Goal: Task Accomplishment & Management: Manage account settings

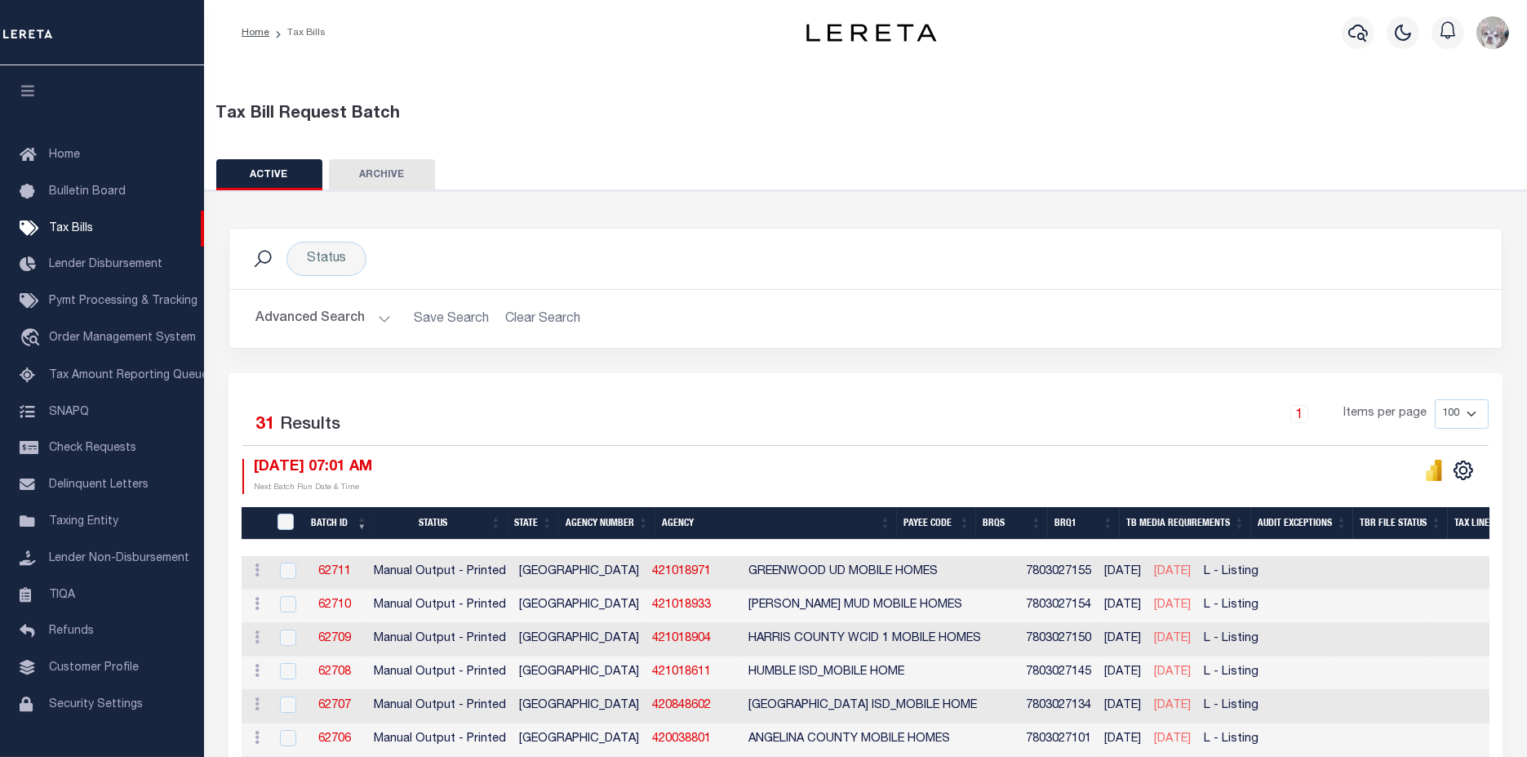
click at [314, 315] on button "Advanced Search" at bounding box center [324, 319] width 136 height 32
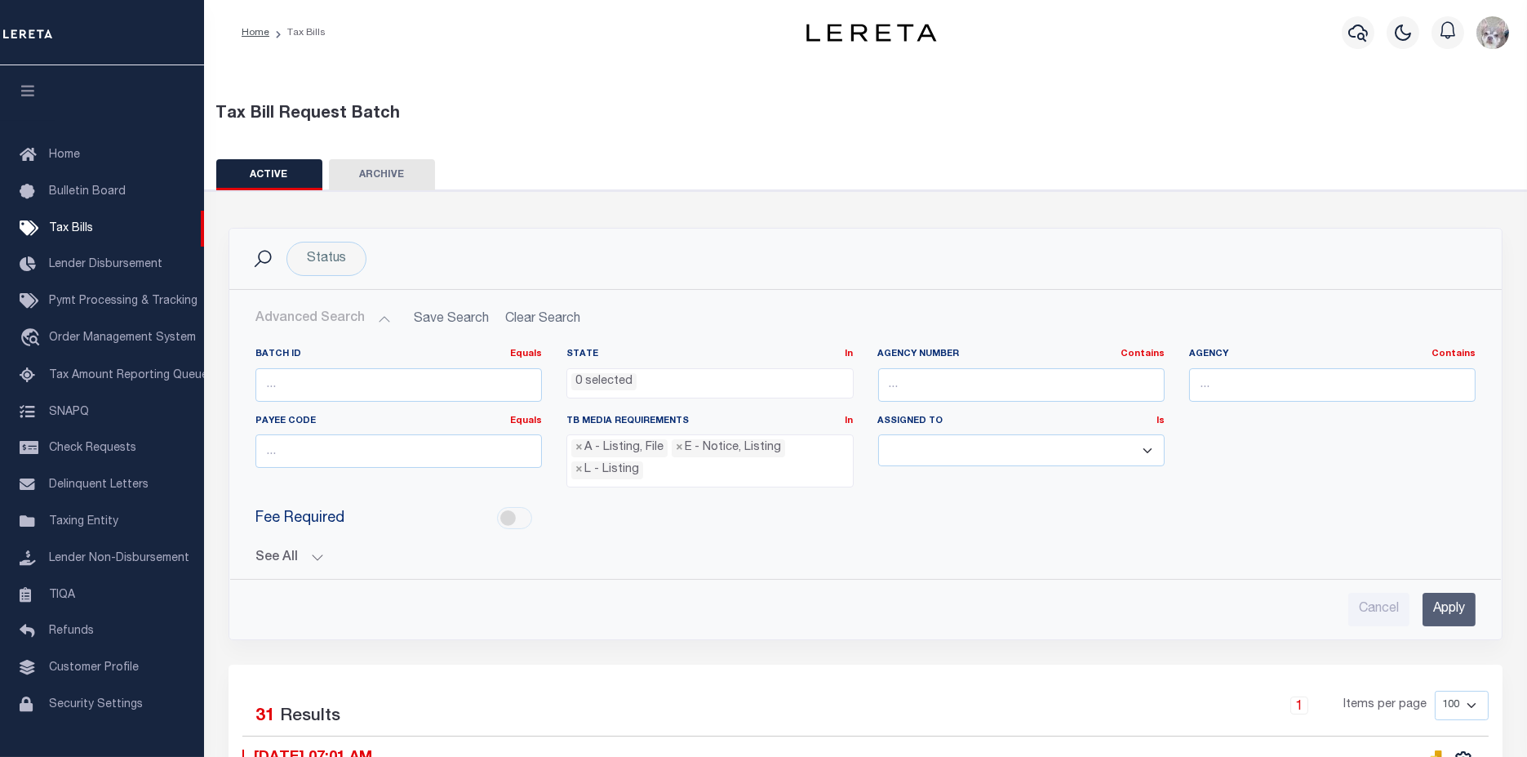
click at [271, 555] on button "See All" at bounding box center [866, 558] width 1220 height 16
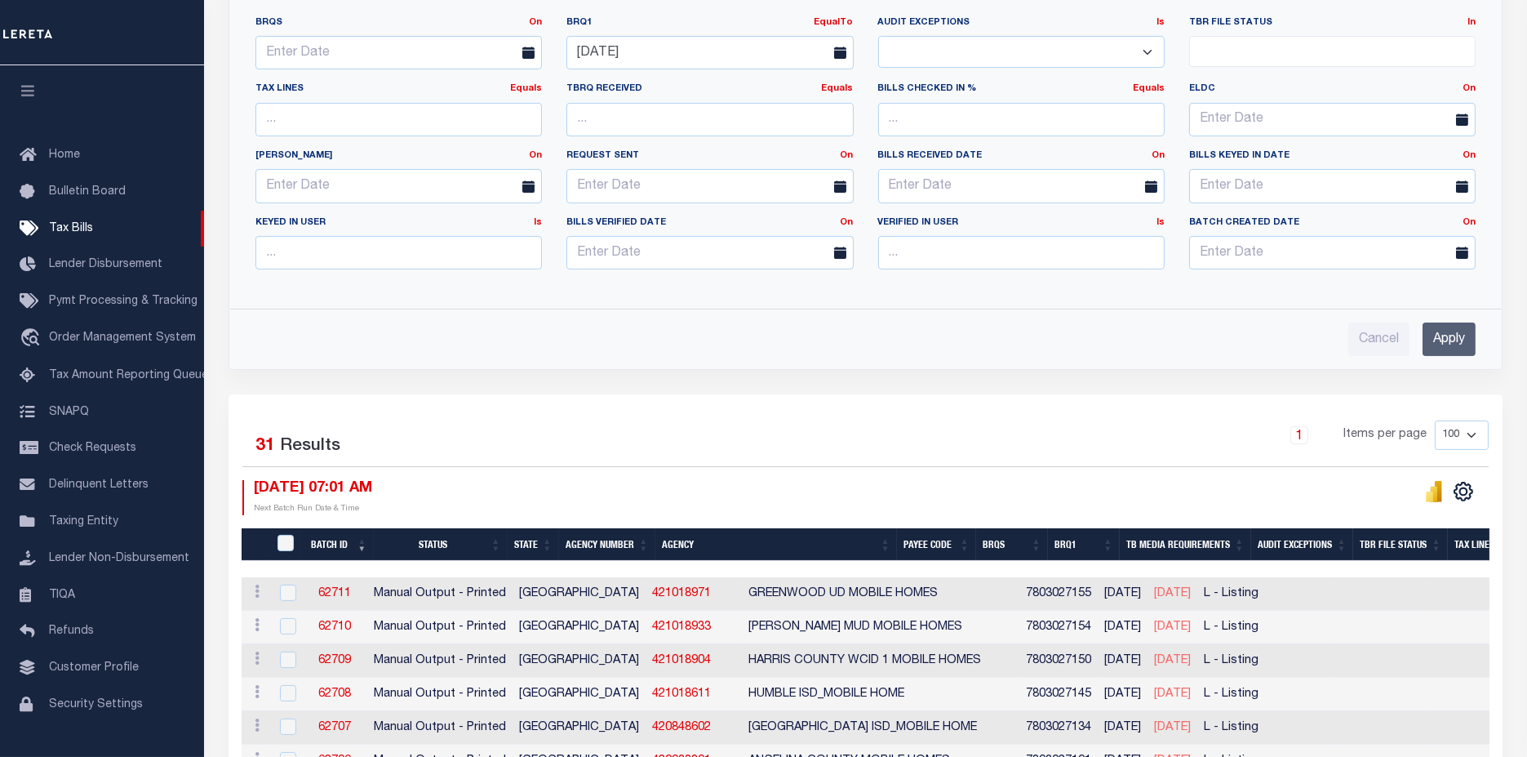
scroll to position [453, 0]
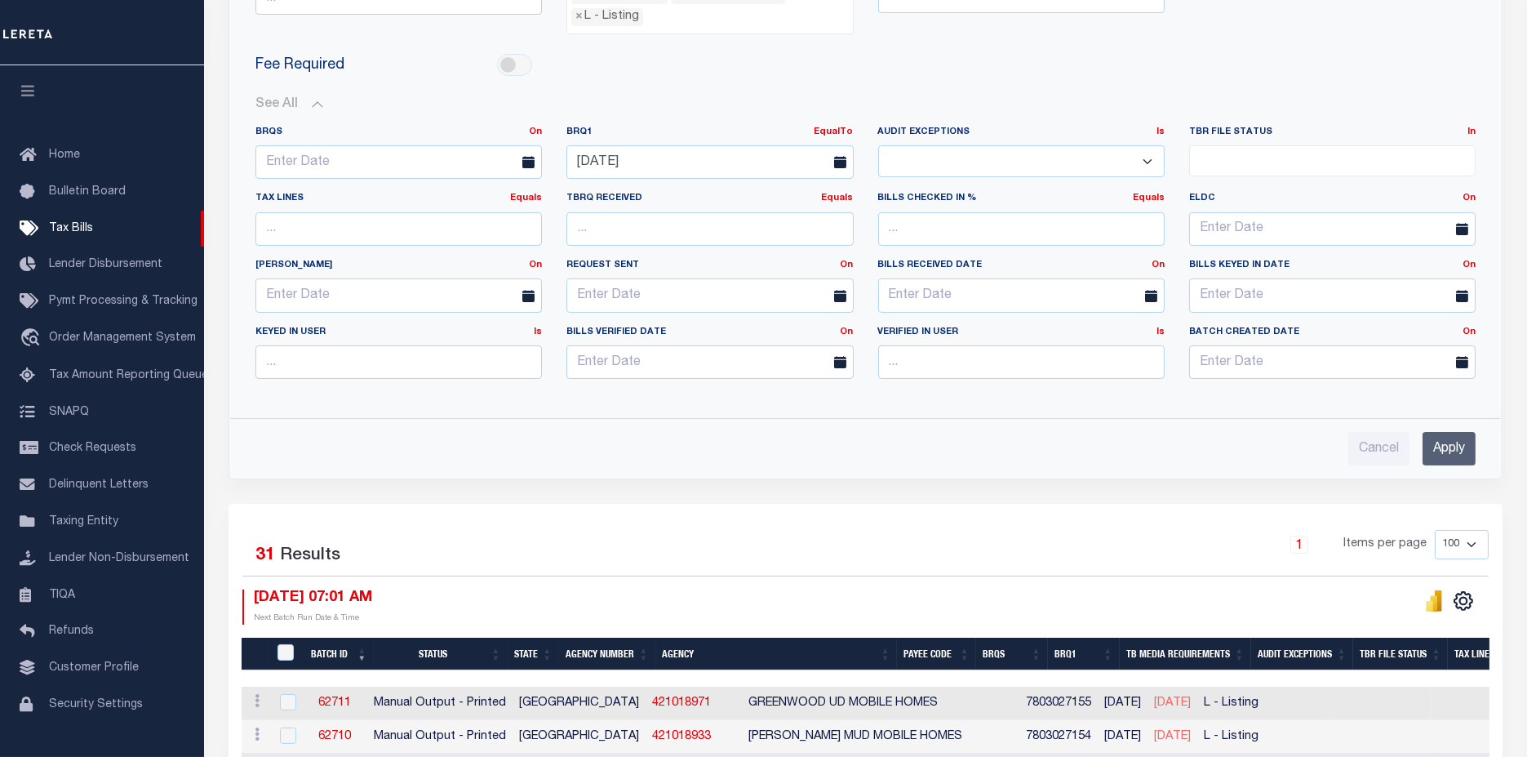
click at [1460, 437] on input "Apply" at bounding box center [1449, 448] width 53 height 33
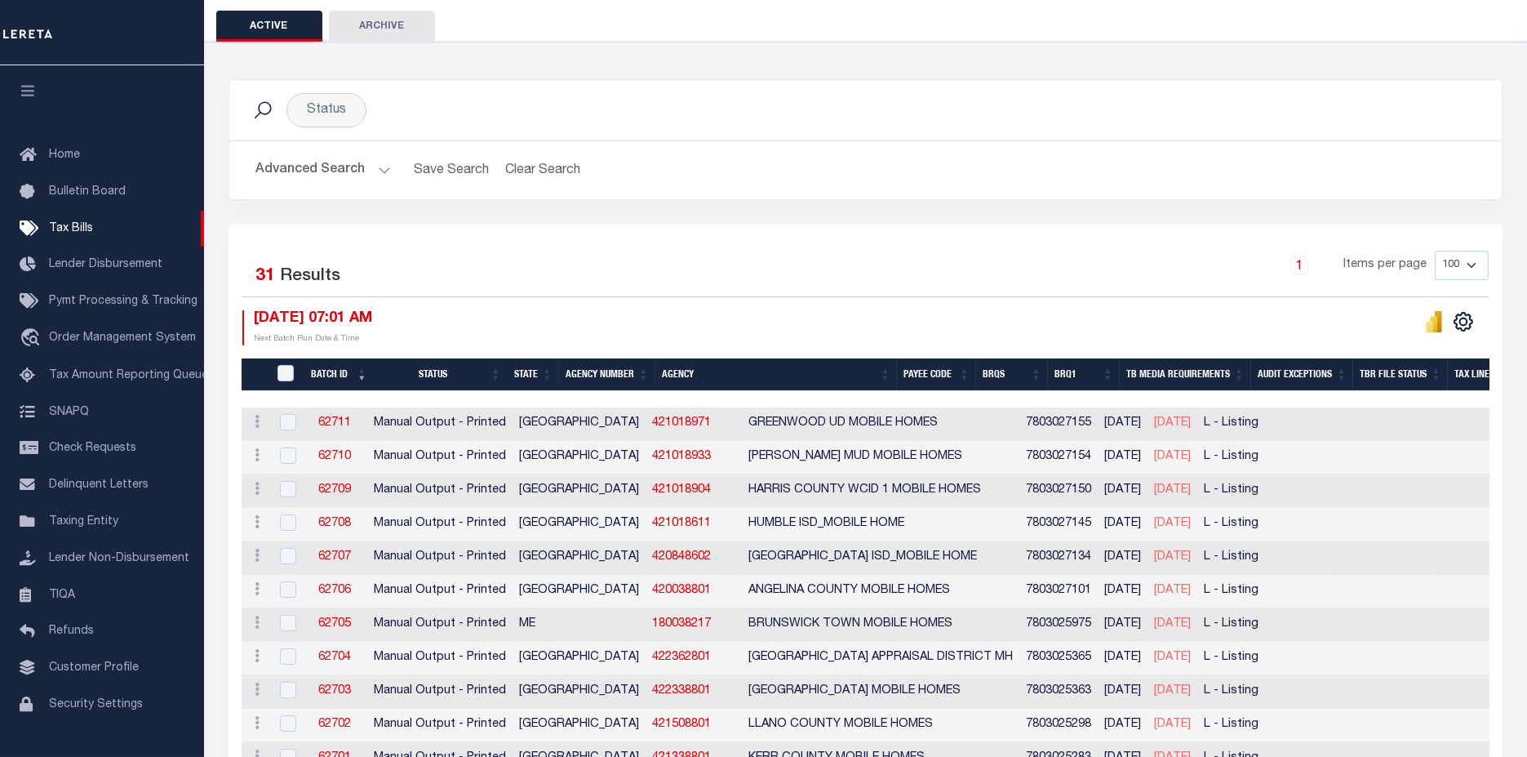
scroll to position [90, 0]
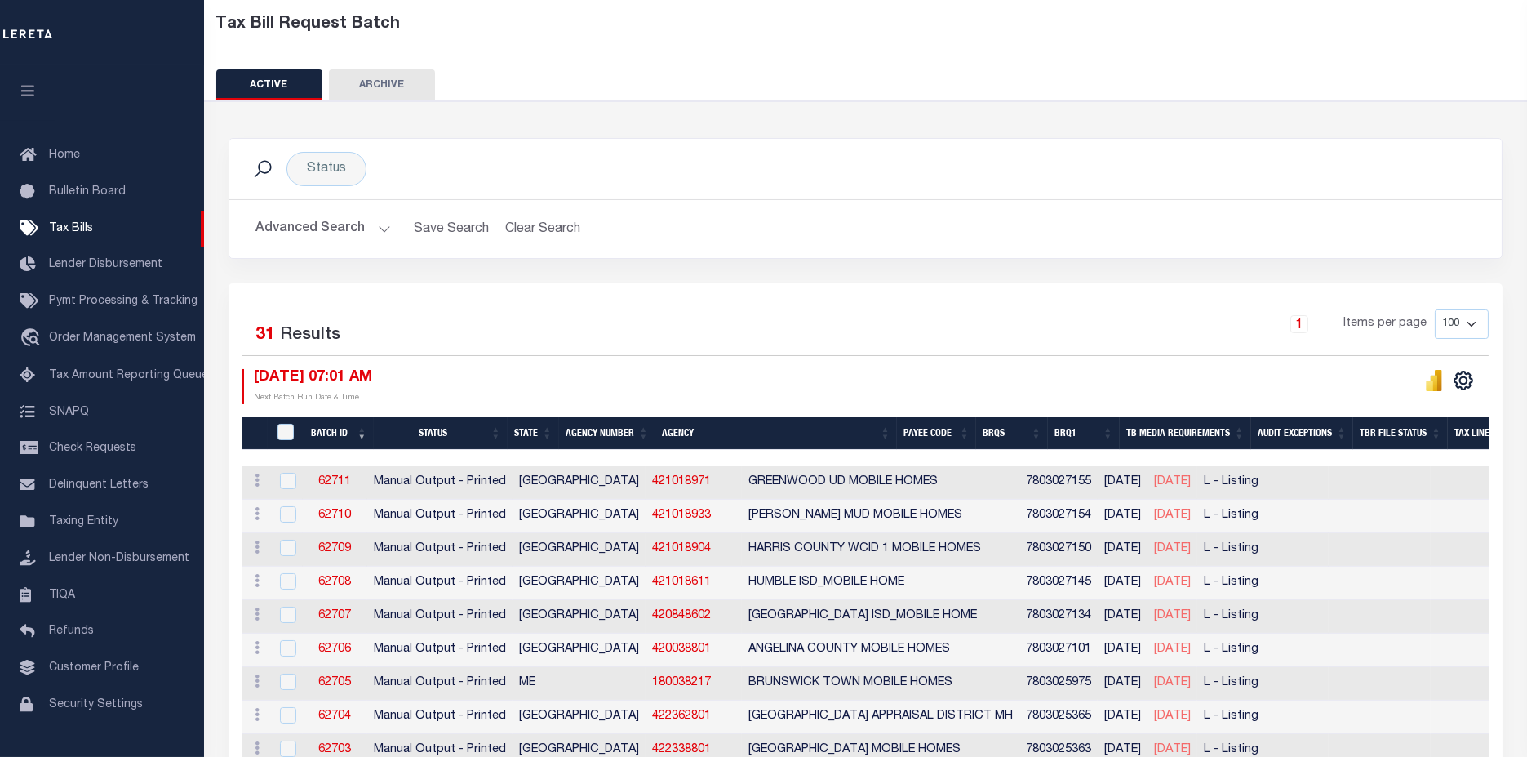
click at [289, 420] on th "TaxBillRequestBatchId" at bounding box center [284, 433] width 33 height 33
click at [287, 431] on input "TaxBillRequestBatchId" at bounding box center [286, 432] width 16 height 16
checkbox input "true"
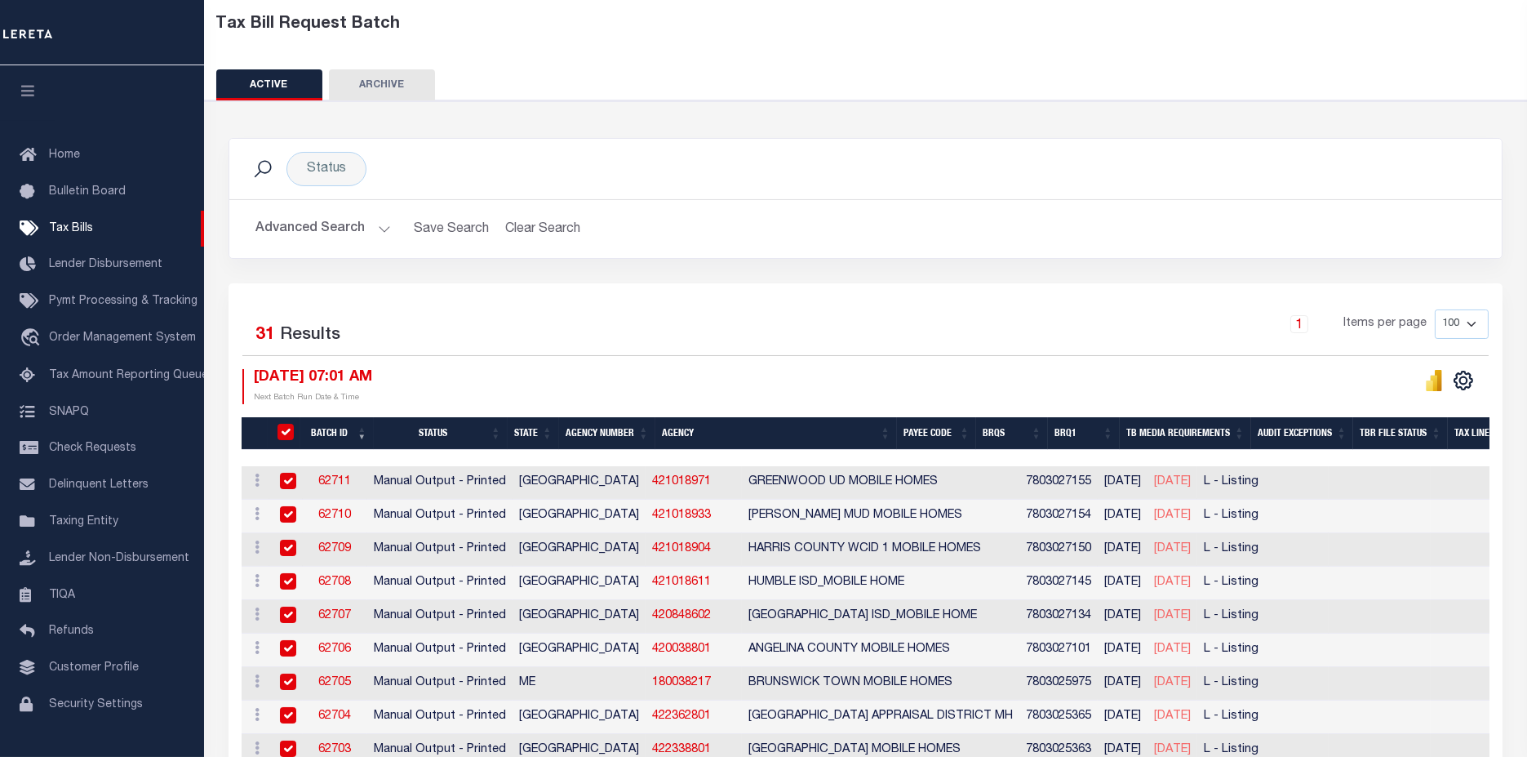
checkbox input "true"
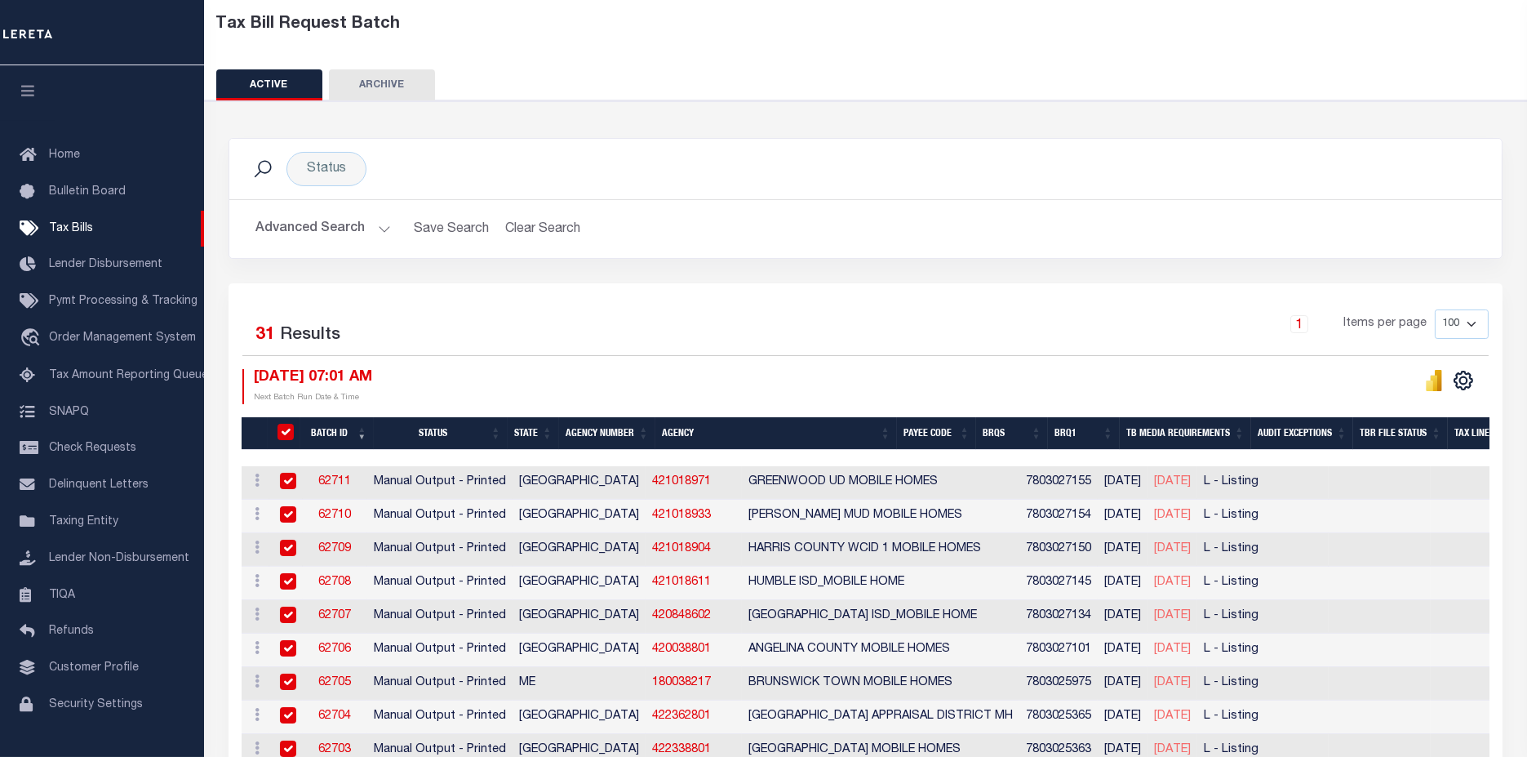
checkbox input "true"
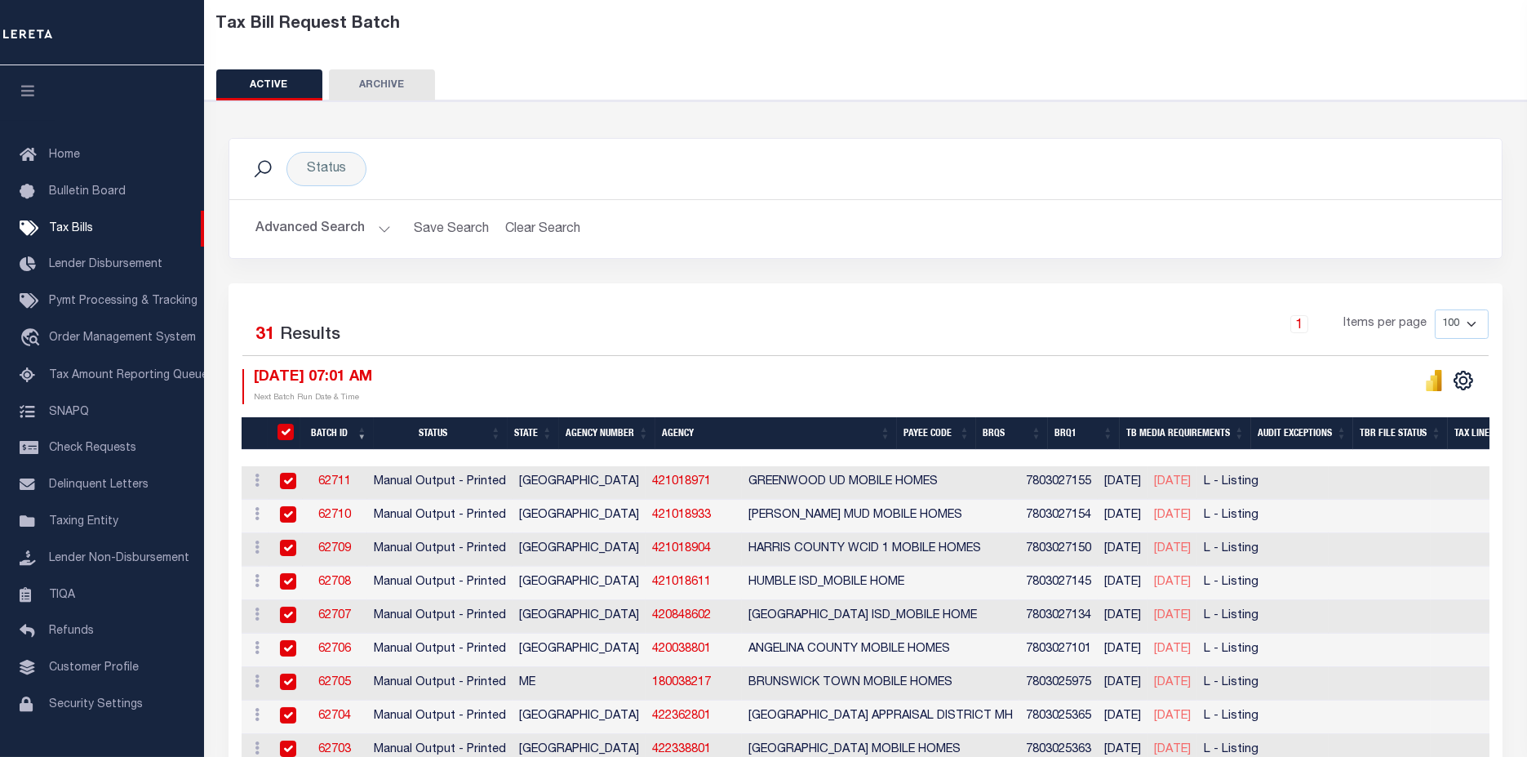
checkbox input "true"
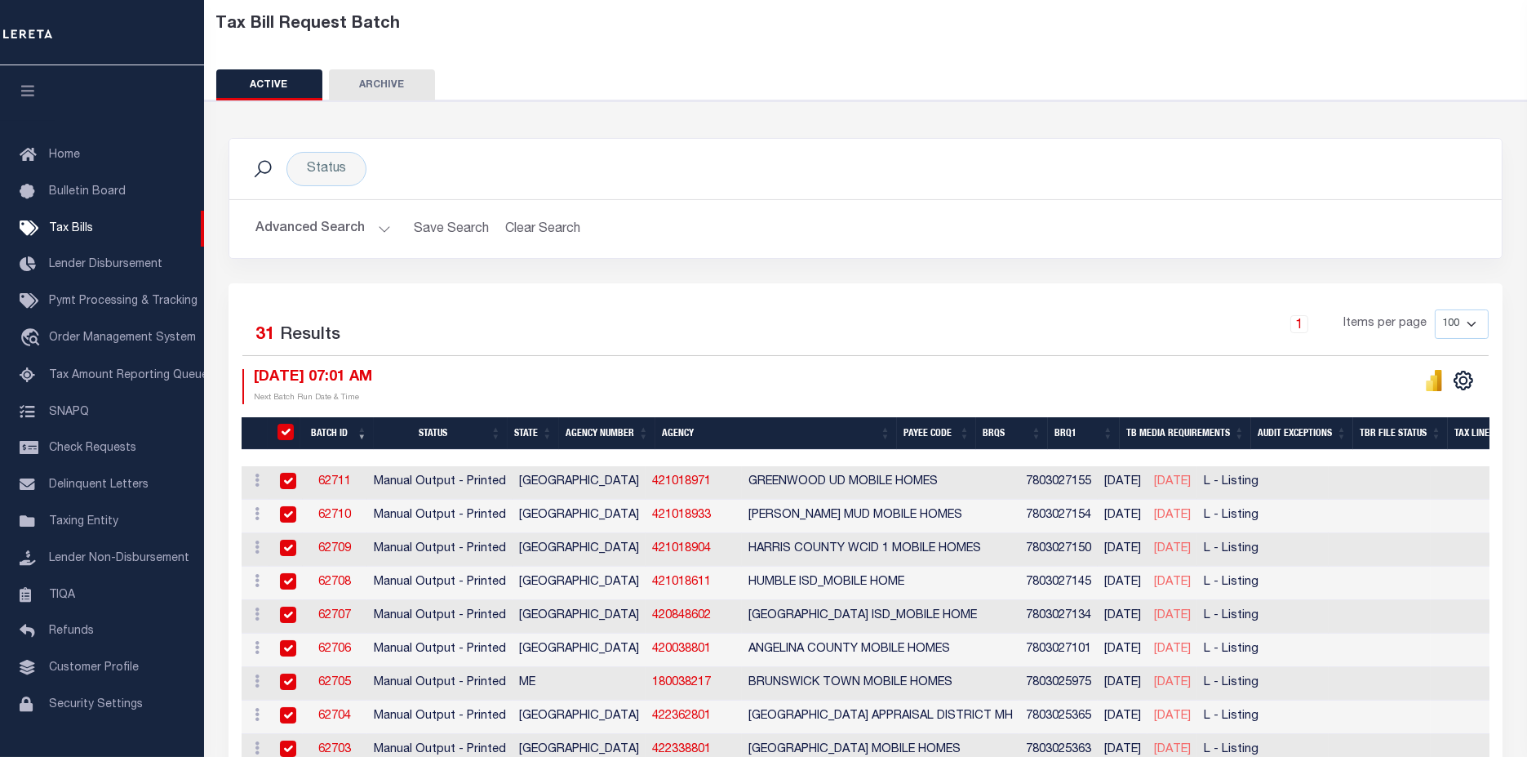
checkbox input "true"
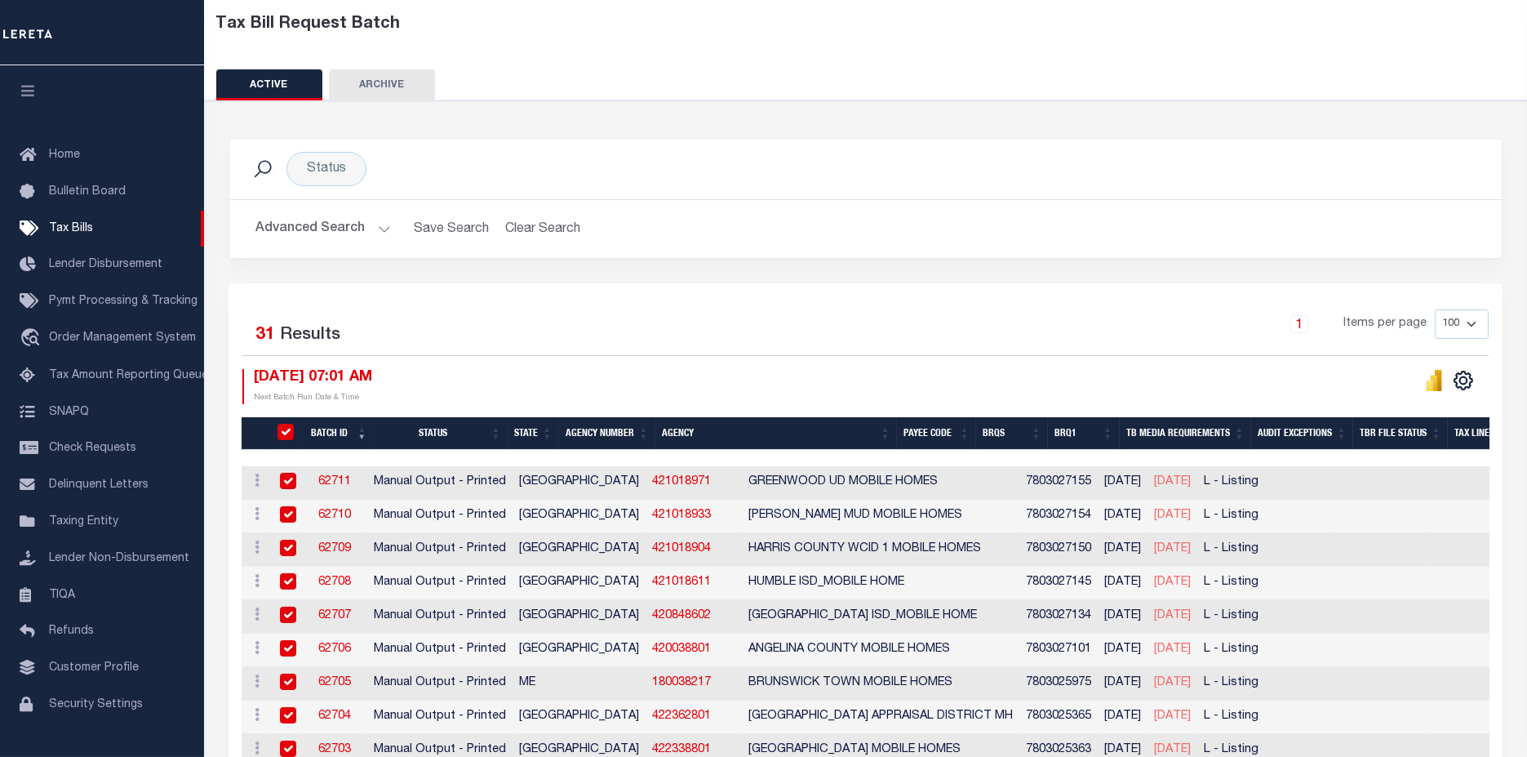
checkbox input "true"
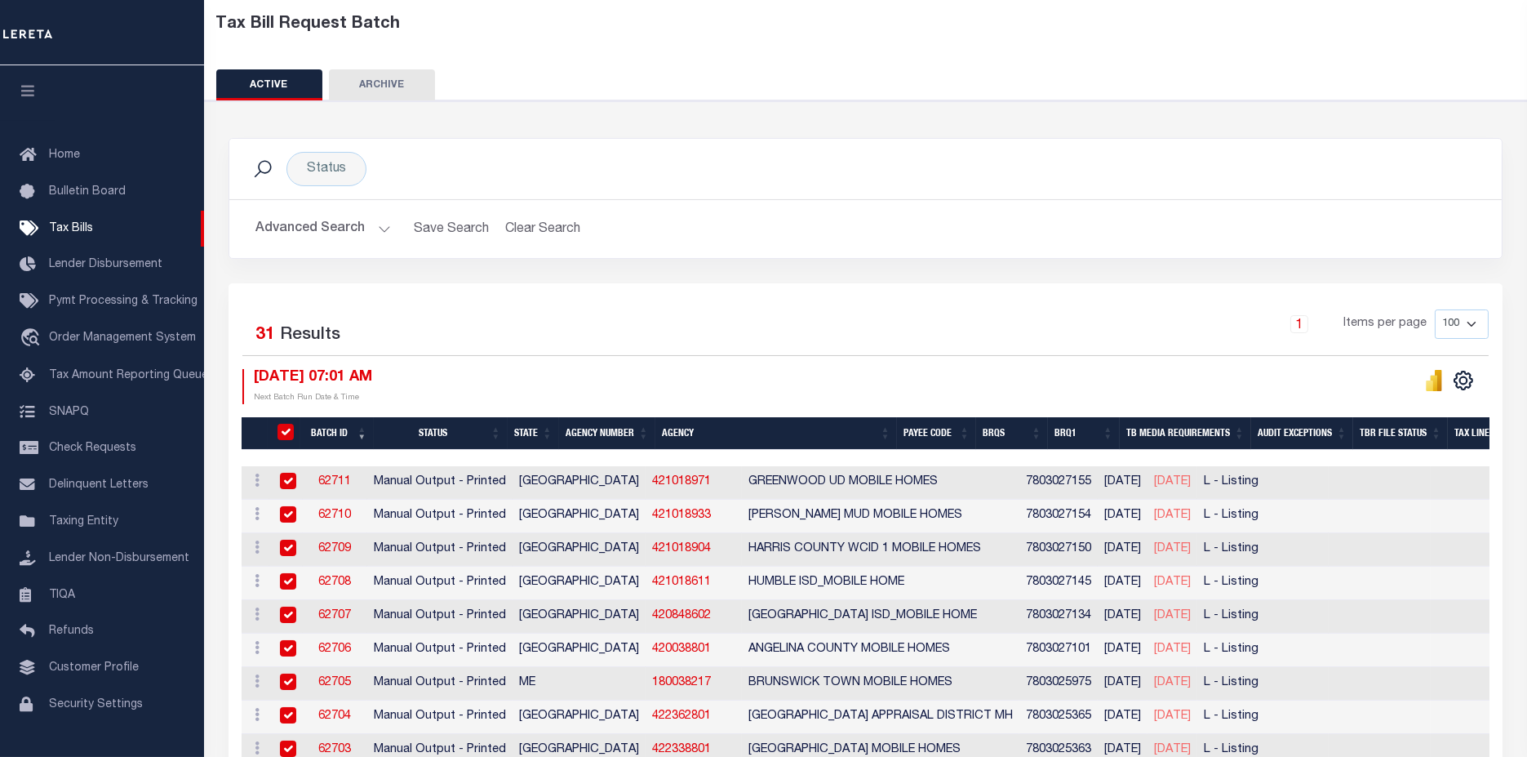
checkbox input "true"
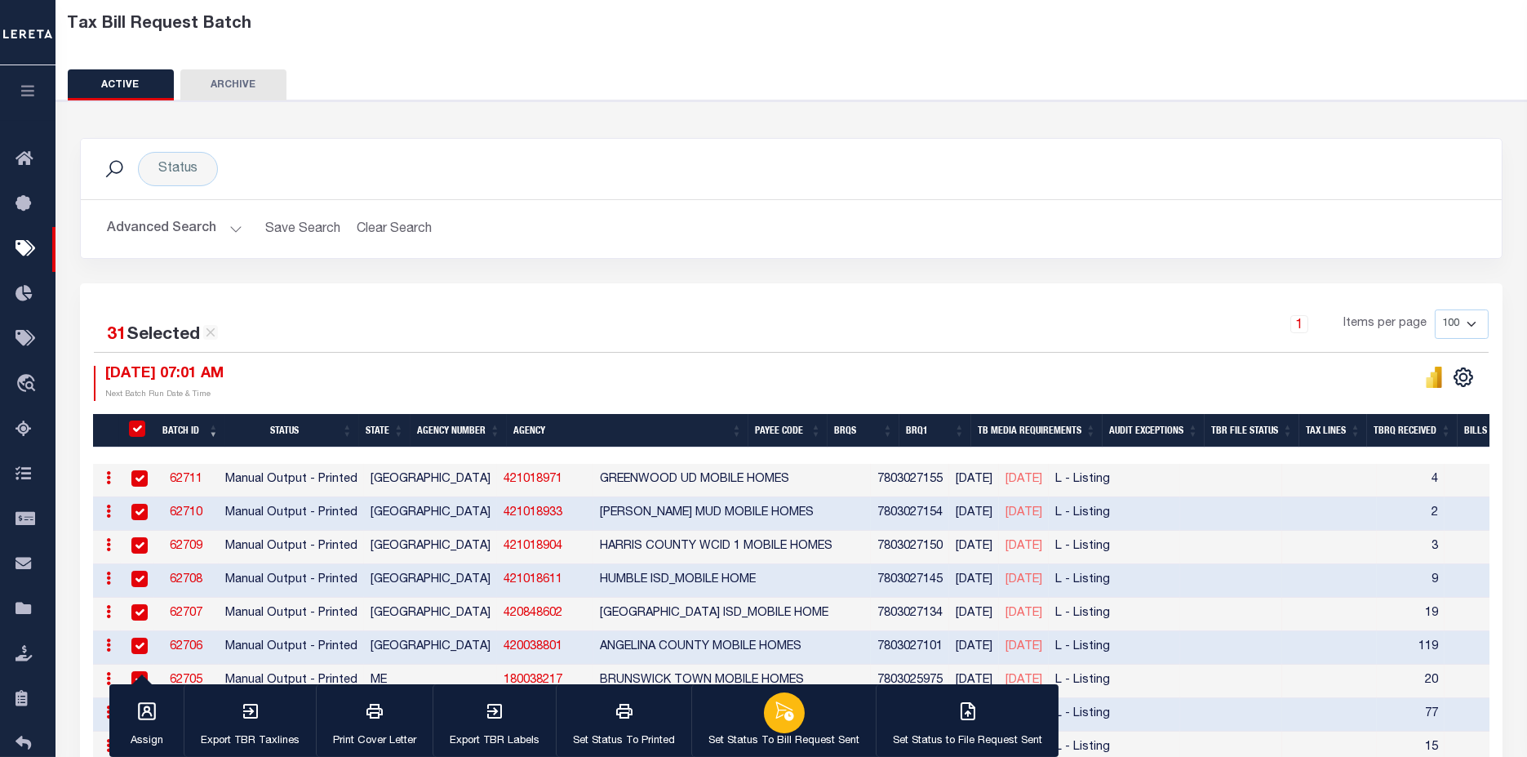
click at [766, 723] on div "button" at bounding box center [784, 712] width 41 height 41
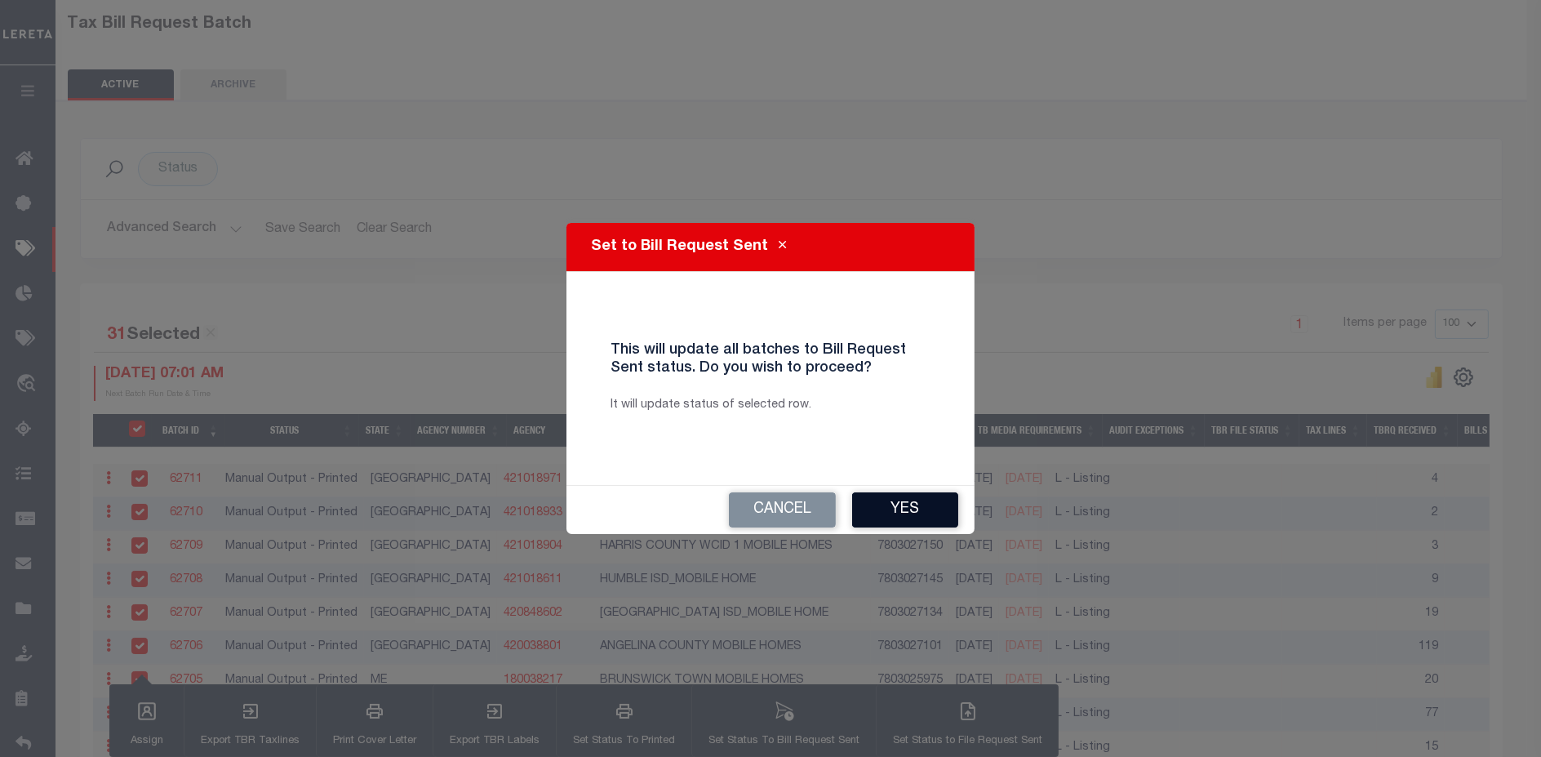
click at [887, 513] on button "Yes" at bounding box center [905, 509] width 106 height 35
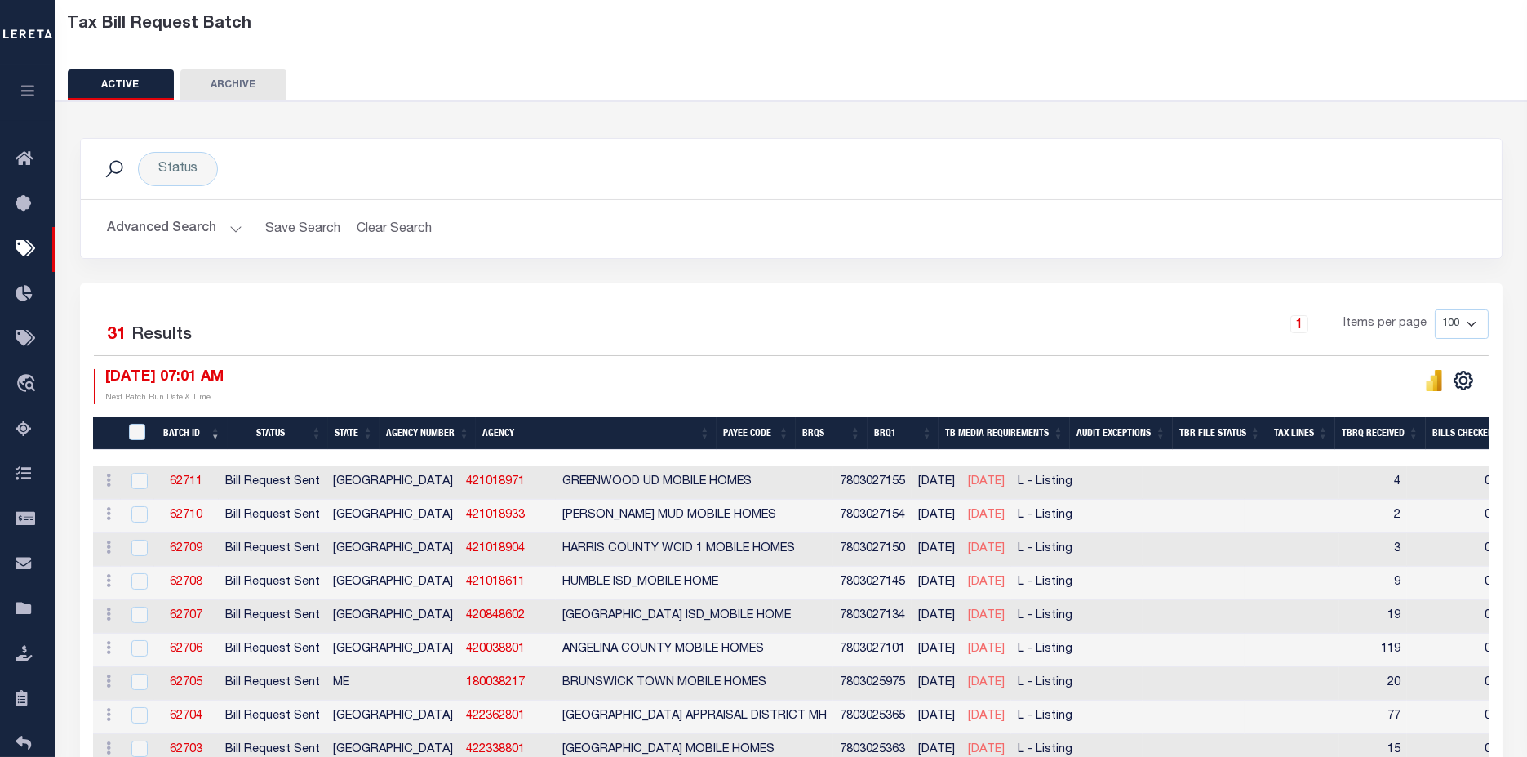
click at [196, 234] on button "Advanced Search" at bounding box center [175, 229] width 136 height 32
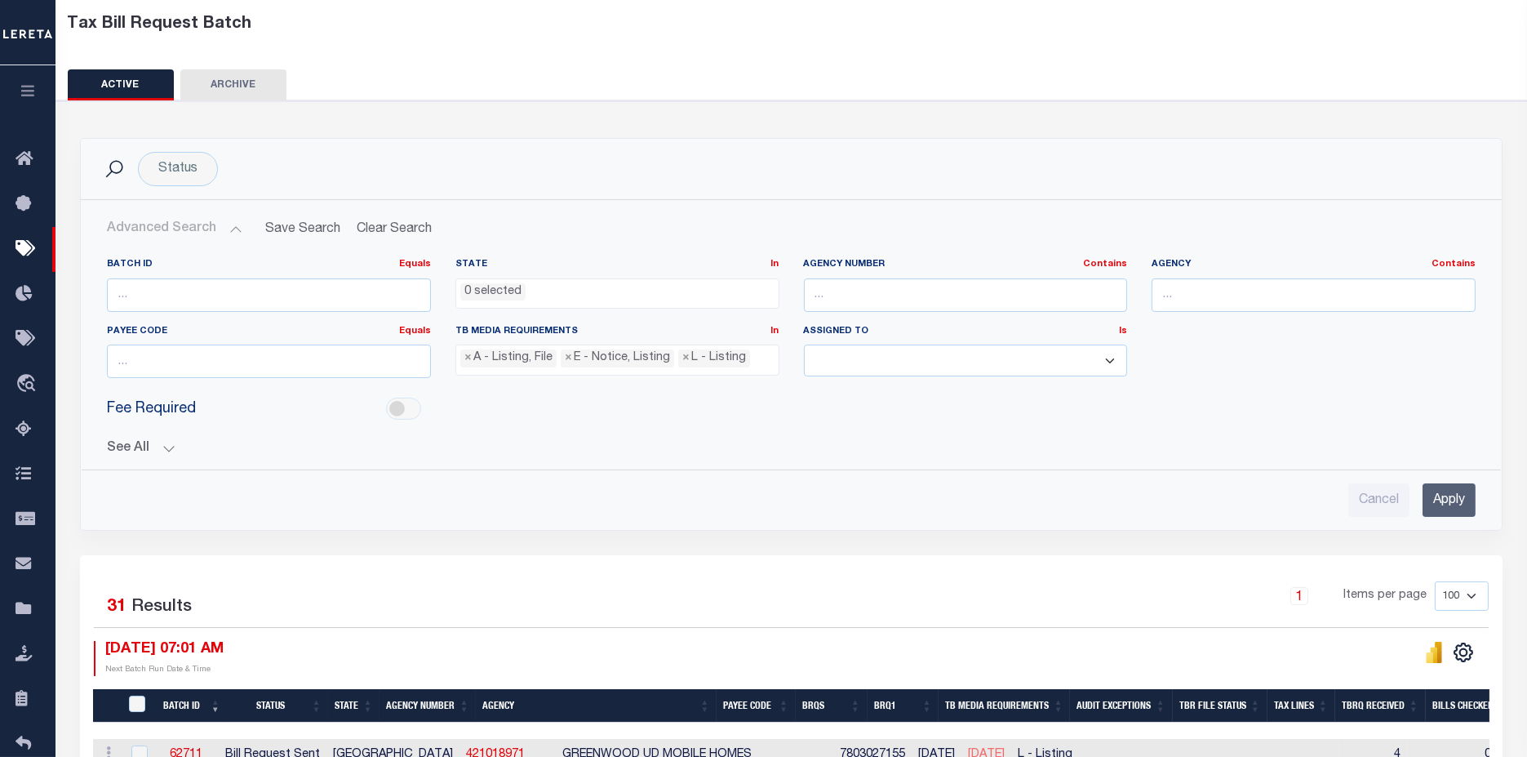
click at [134, 444] on button "See All" at bounding box center [791, 449] width 1369 height 16
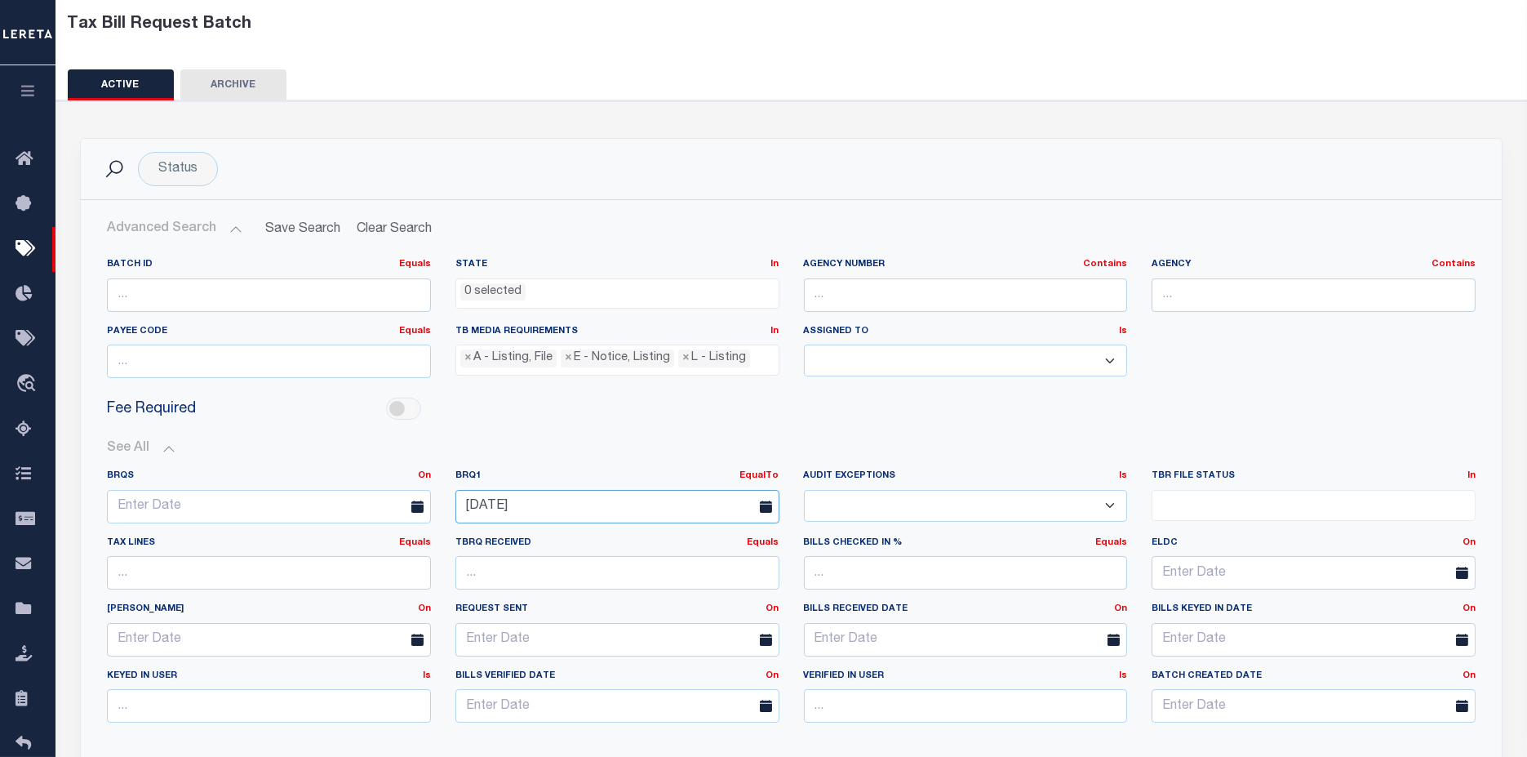
click at [608, 505] on input "[DATE]" at bounding box center [618, 506] width 324 height 33
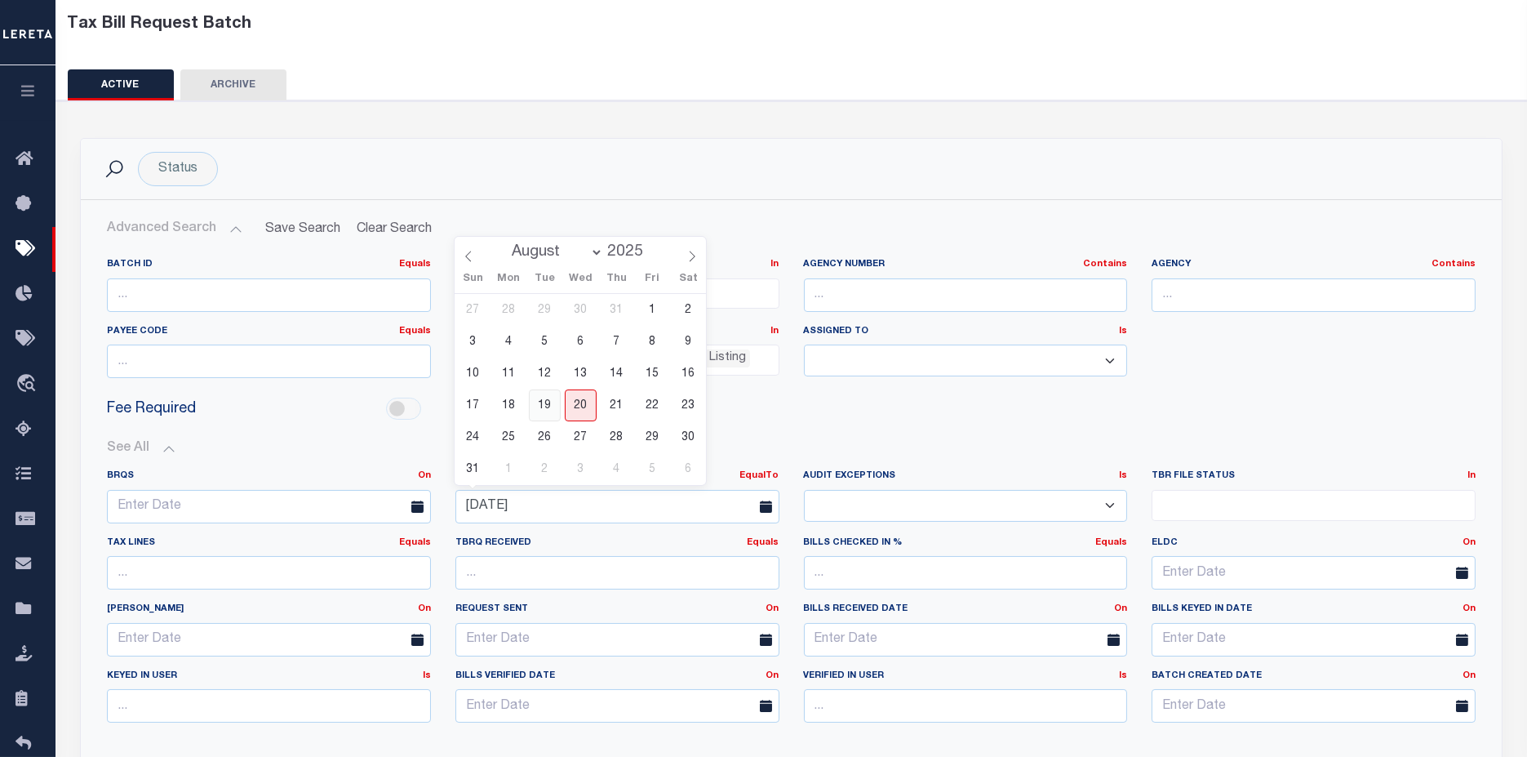
click at [557, 403] on span "19" at bounding box center [545, 405] width 32 height 32
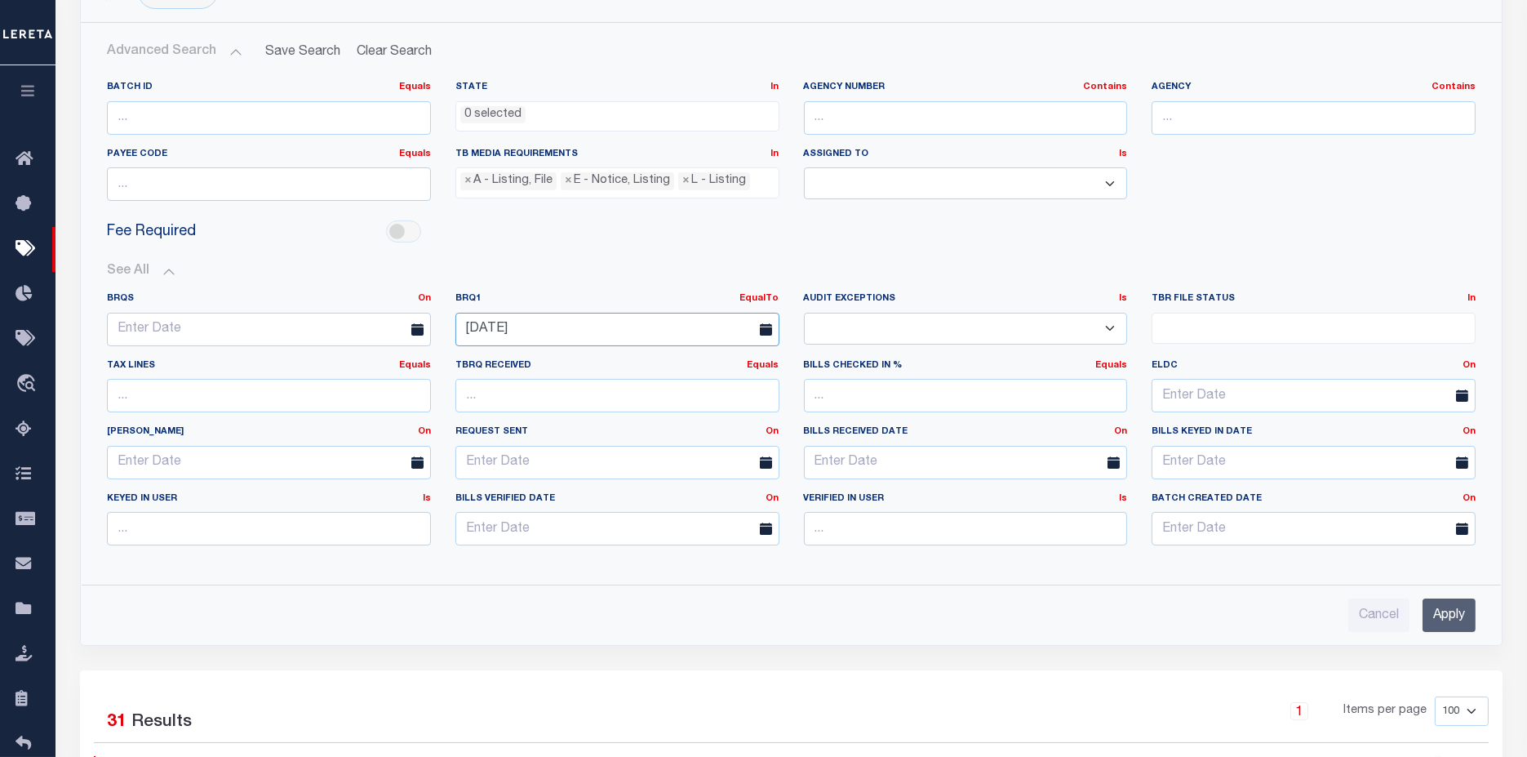
scroll to position [271, 0]
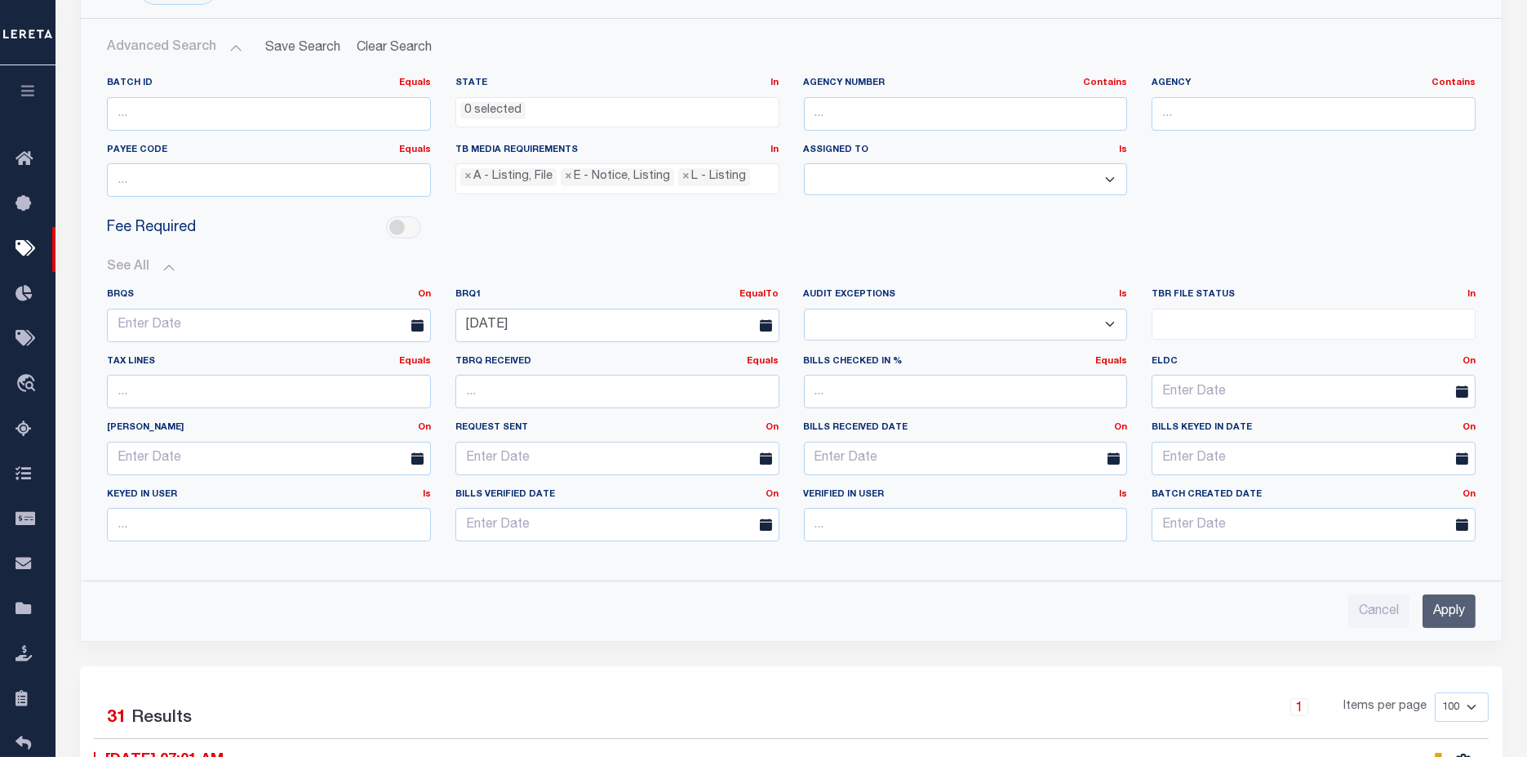
click at [1468, 606] on input "Apply" at bounding box center [1449, 610] width 53 height 33
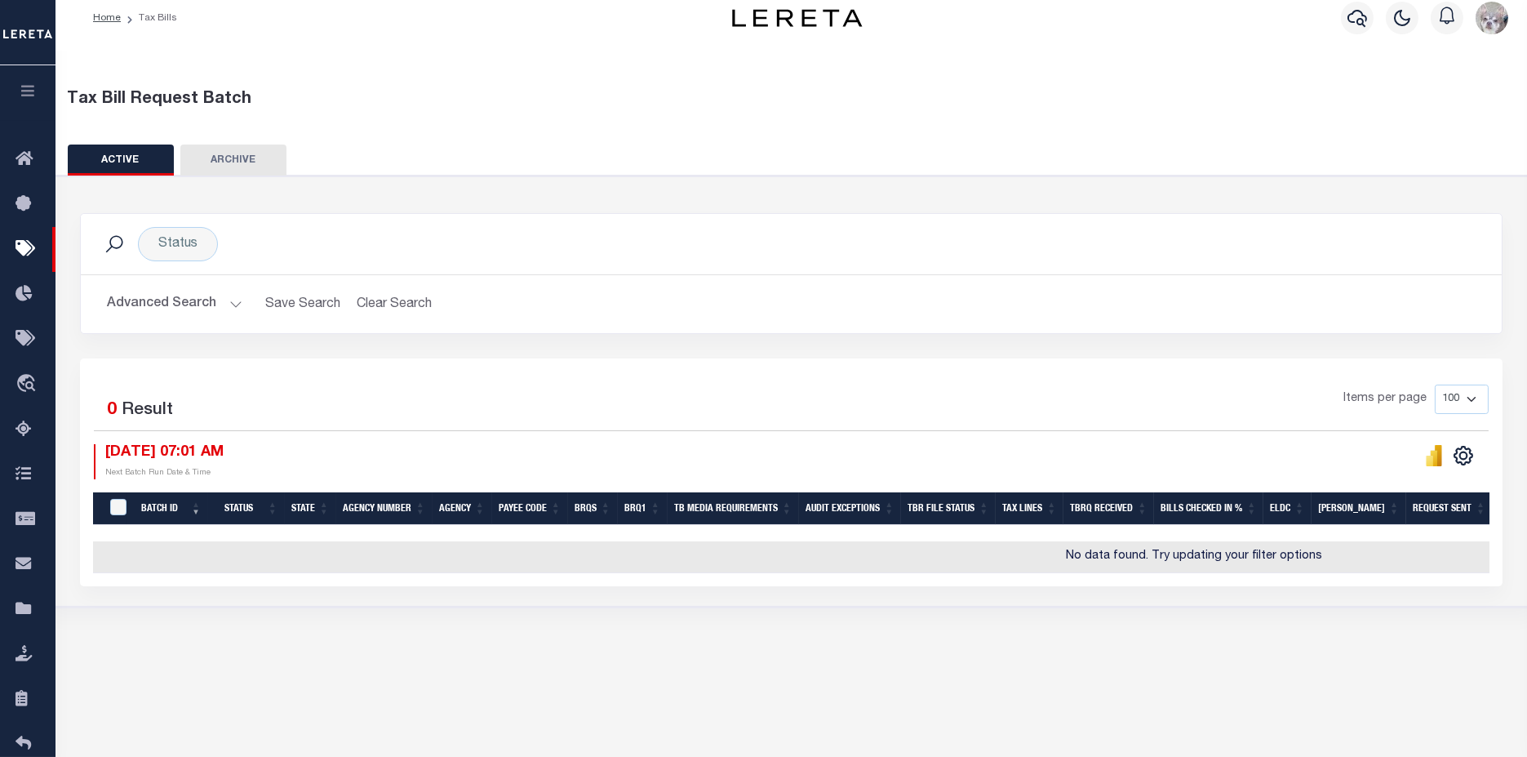
scroll to position [0, 0]
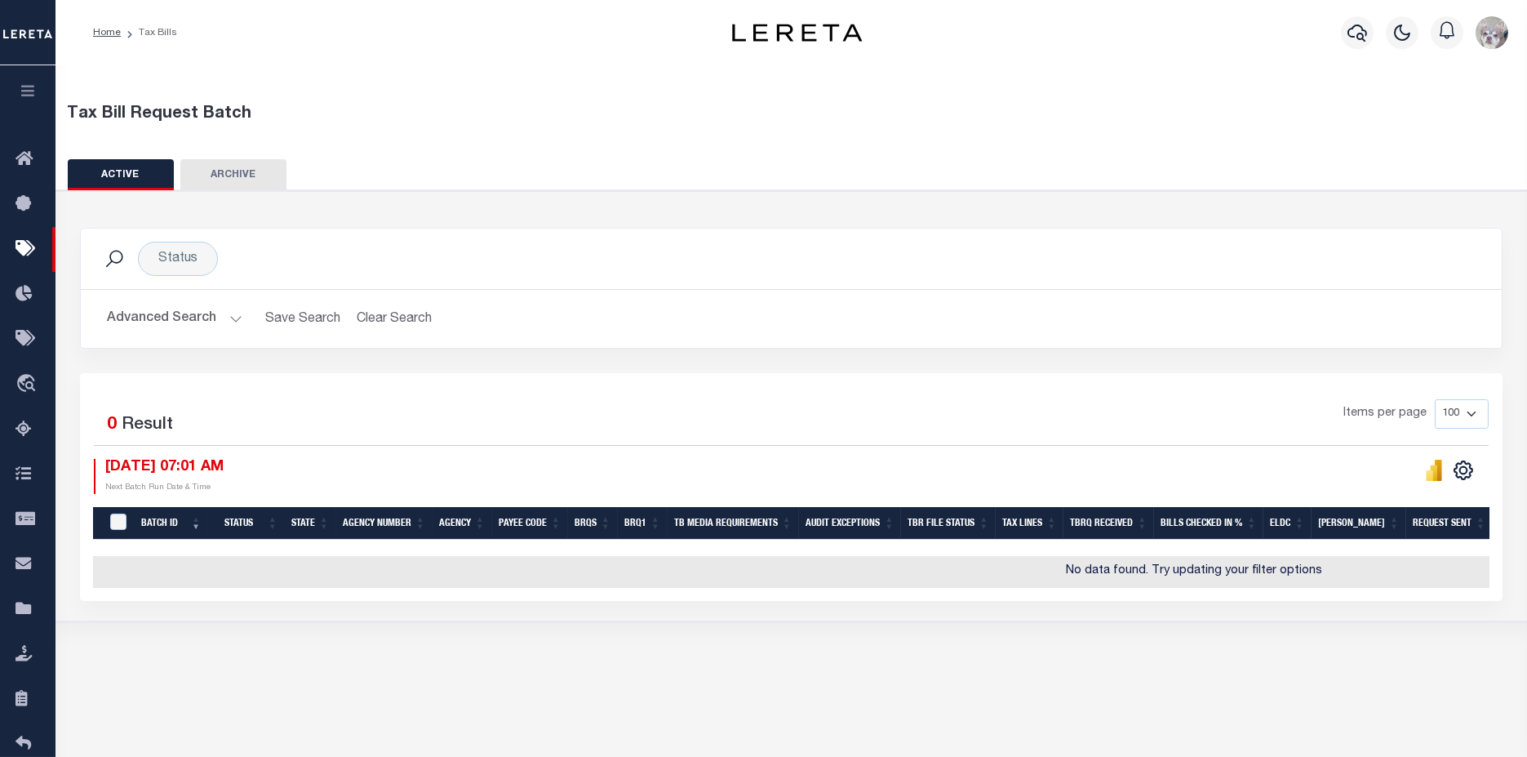
click at [187, 317] on button "Advanced Search" at bounding box center [175, 319] width 136 height 32
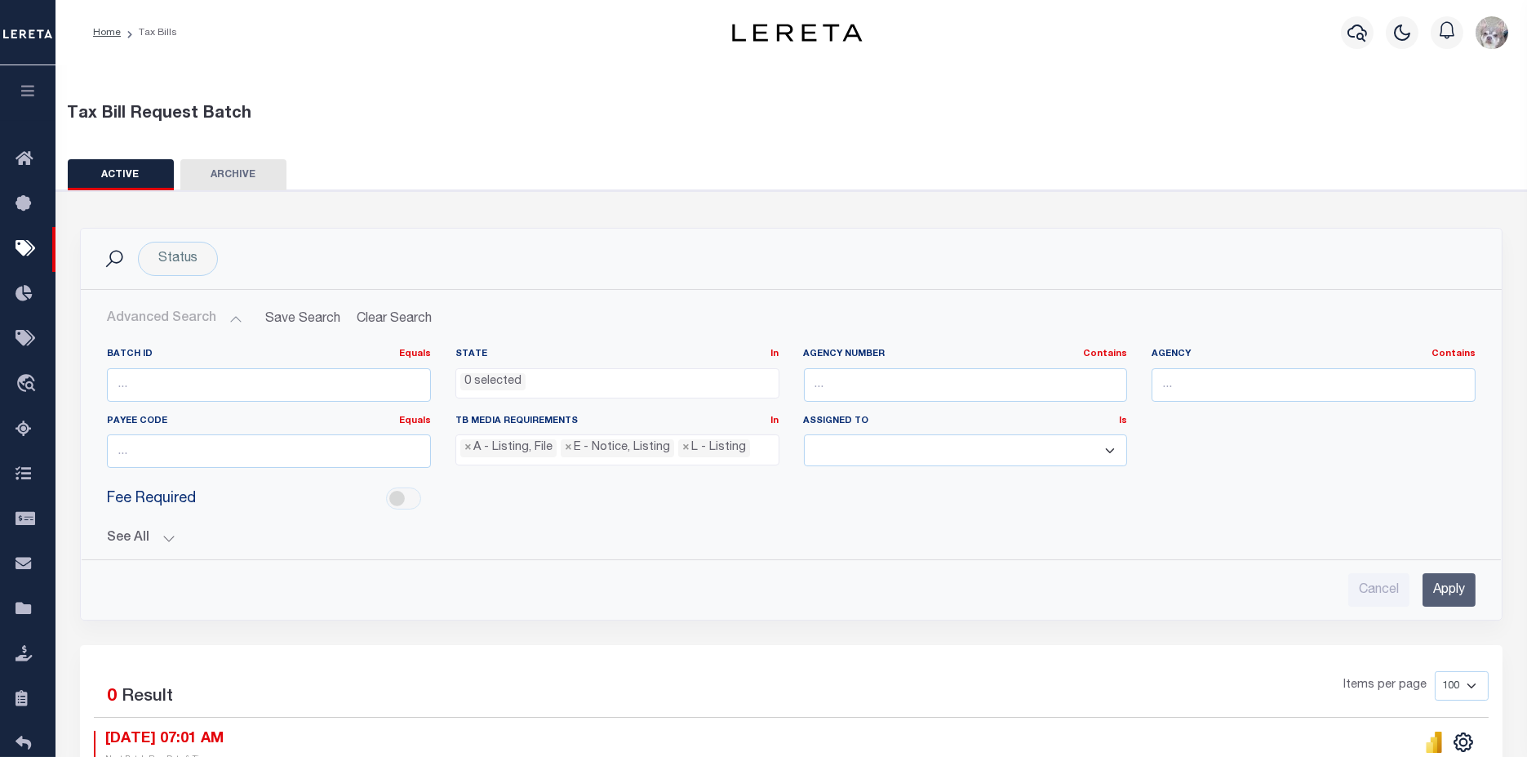
click at [137, 540] on button "See All" at bounding box center [791, 539] width 1369 height 16
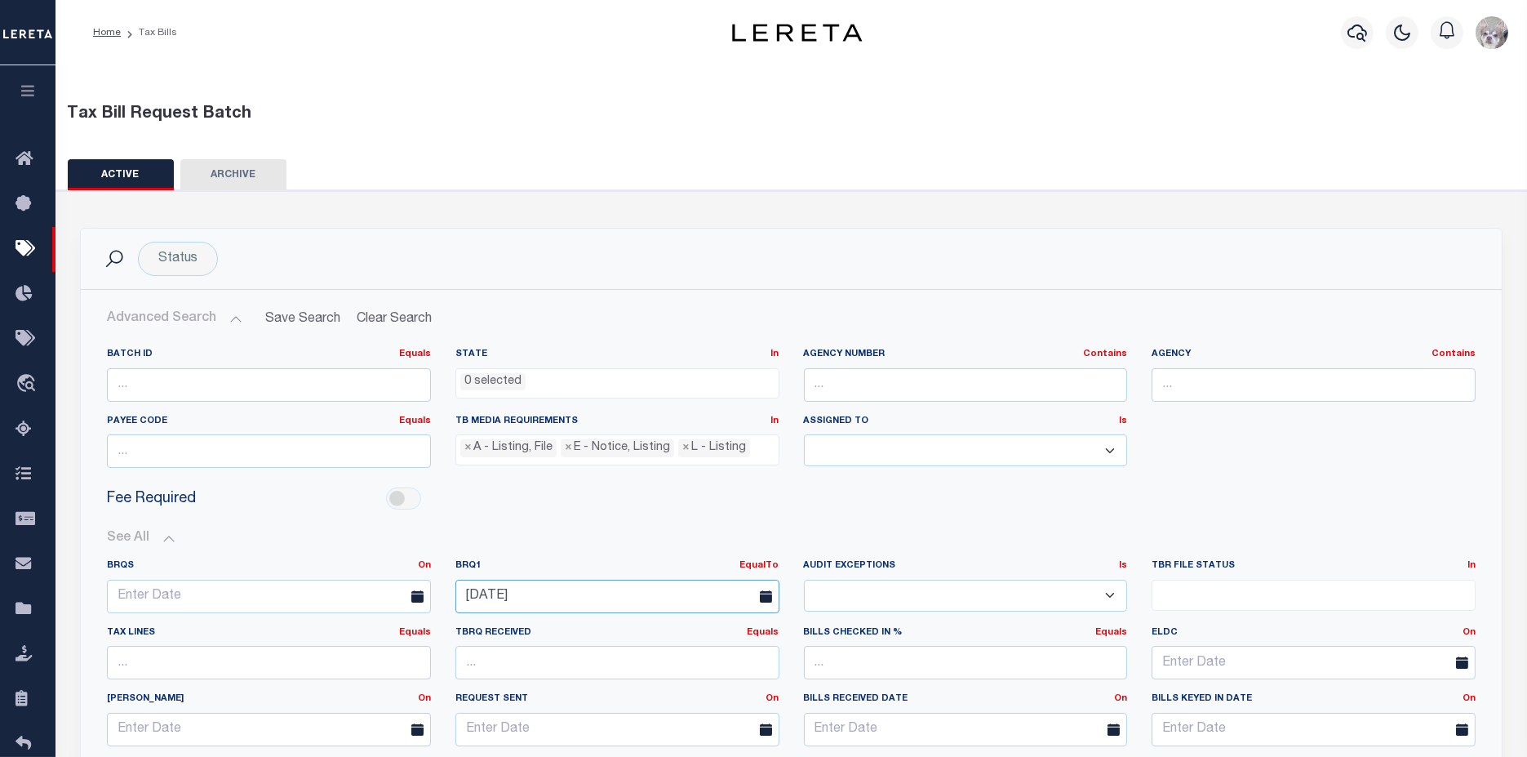
click at [497, 602] on input "[DATE]" at bounding box center [618, 596] width 324 height 33
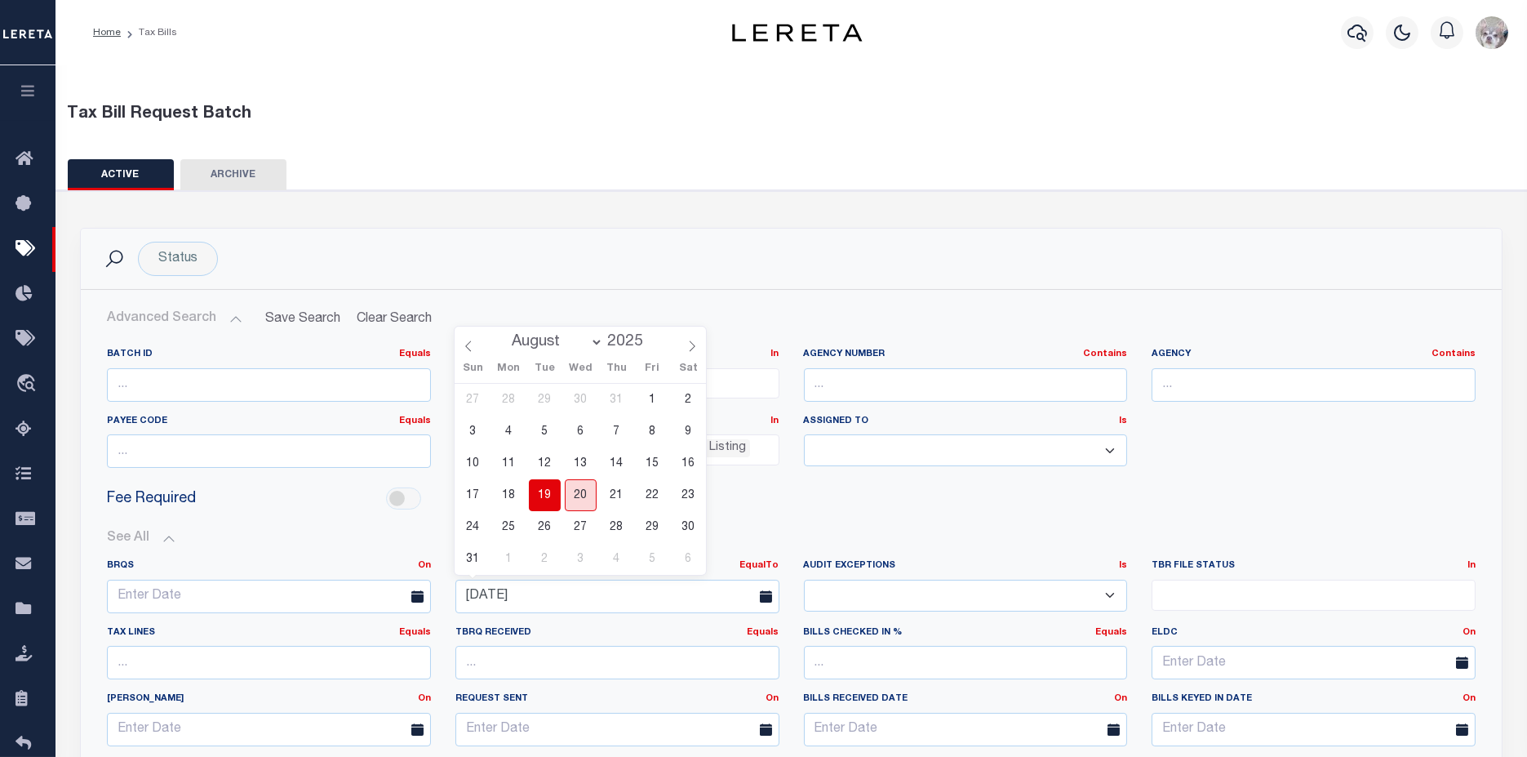
click at [580, 492] on span "20" at bounding box center [581, 495] width 32 height 32
type input "[DATE]"
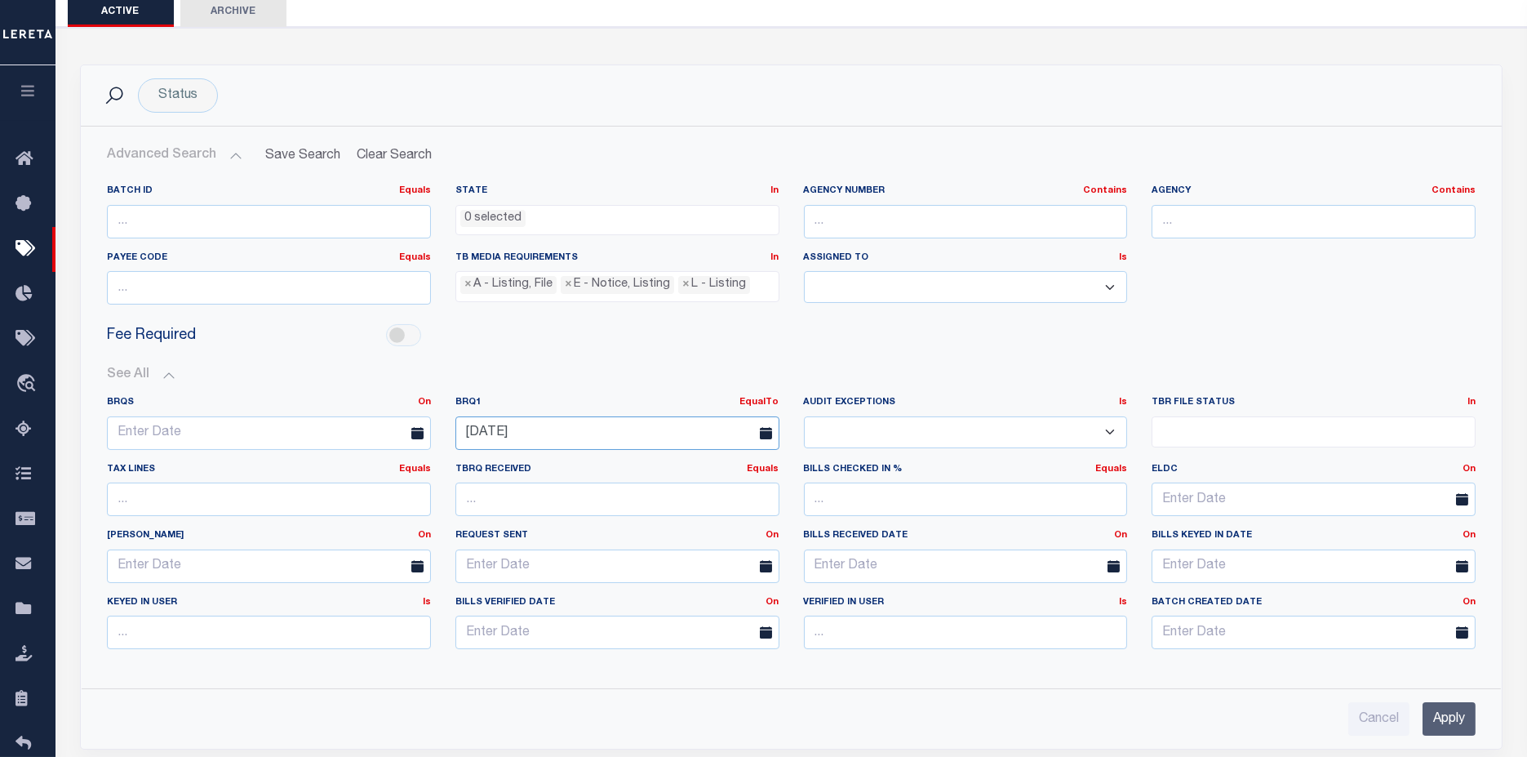
scroll to position [181, 0]
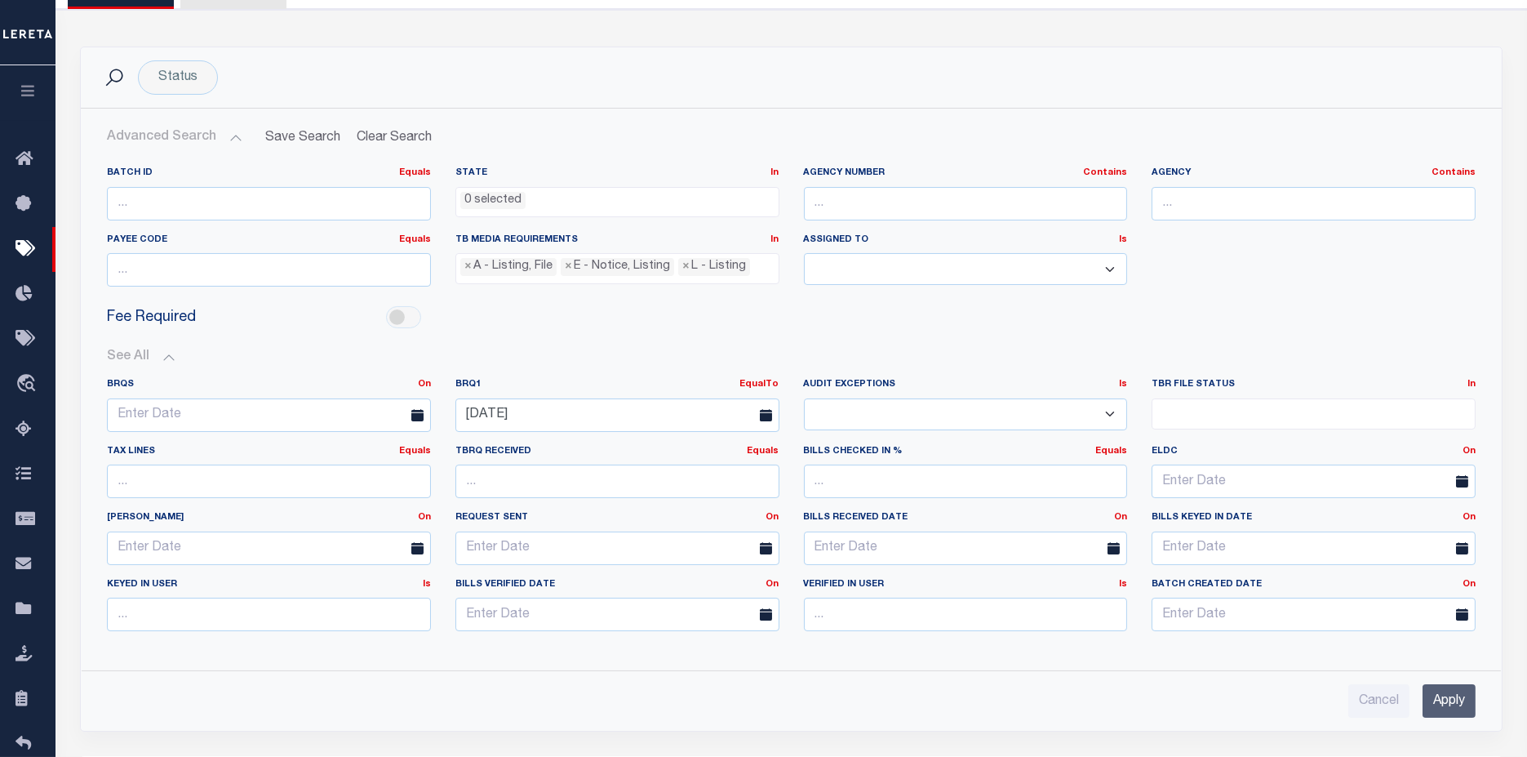
click at [1443, 702] on input "Apply" at bounding box center [1449, 700] width 53 height 33
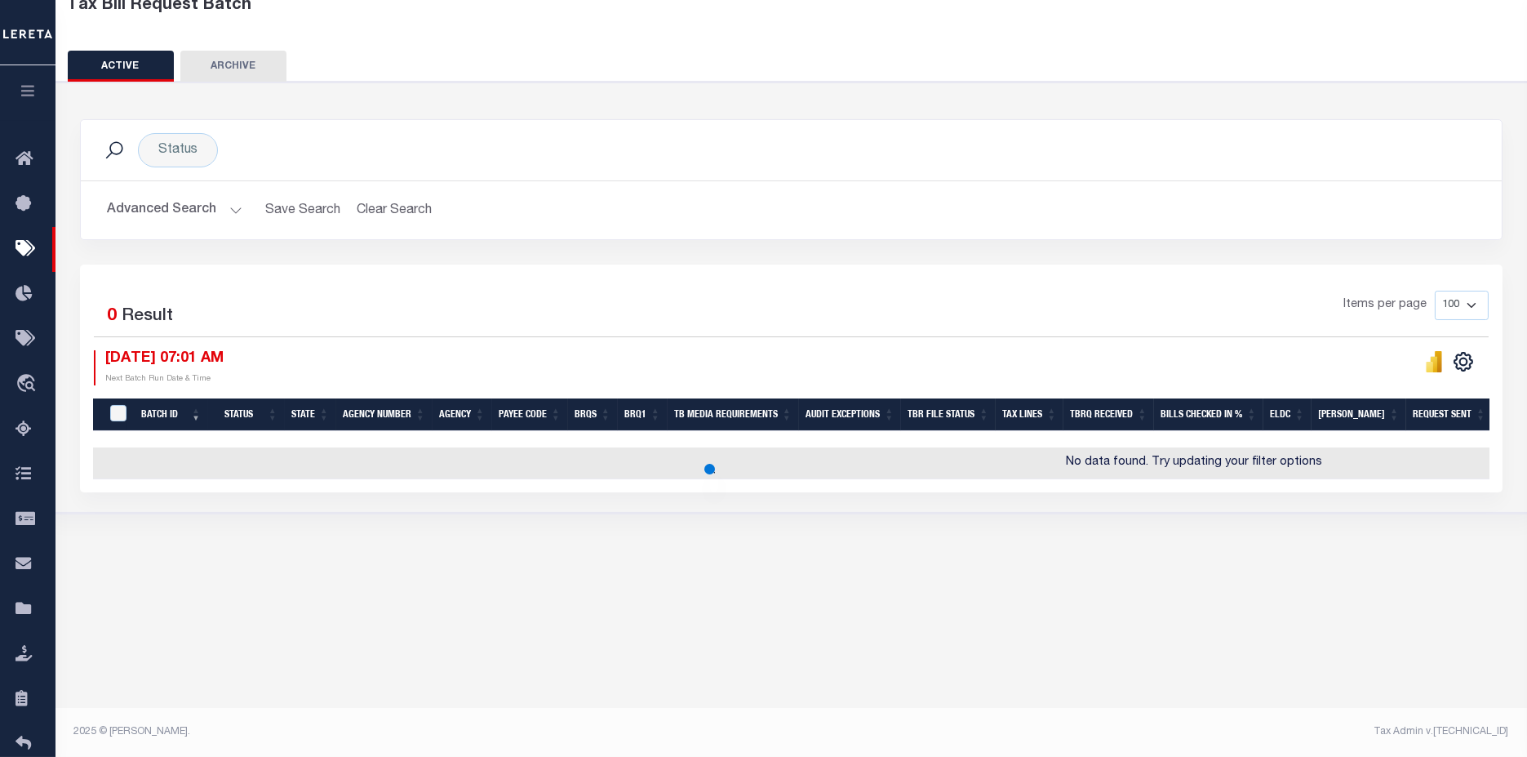
scroll to position [109, 0]
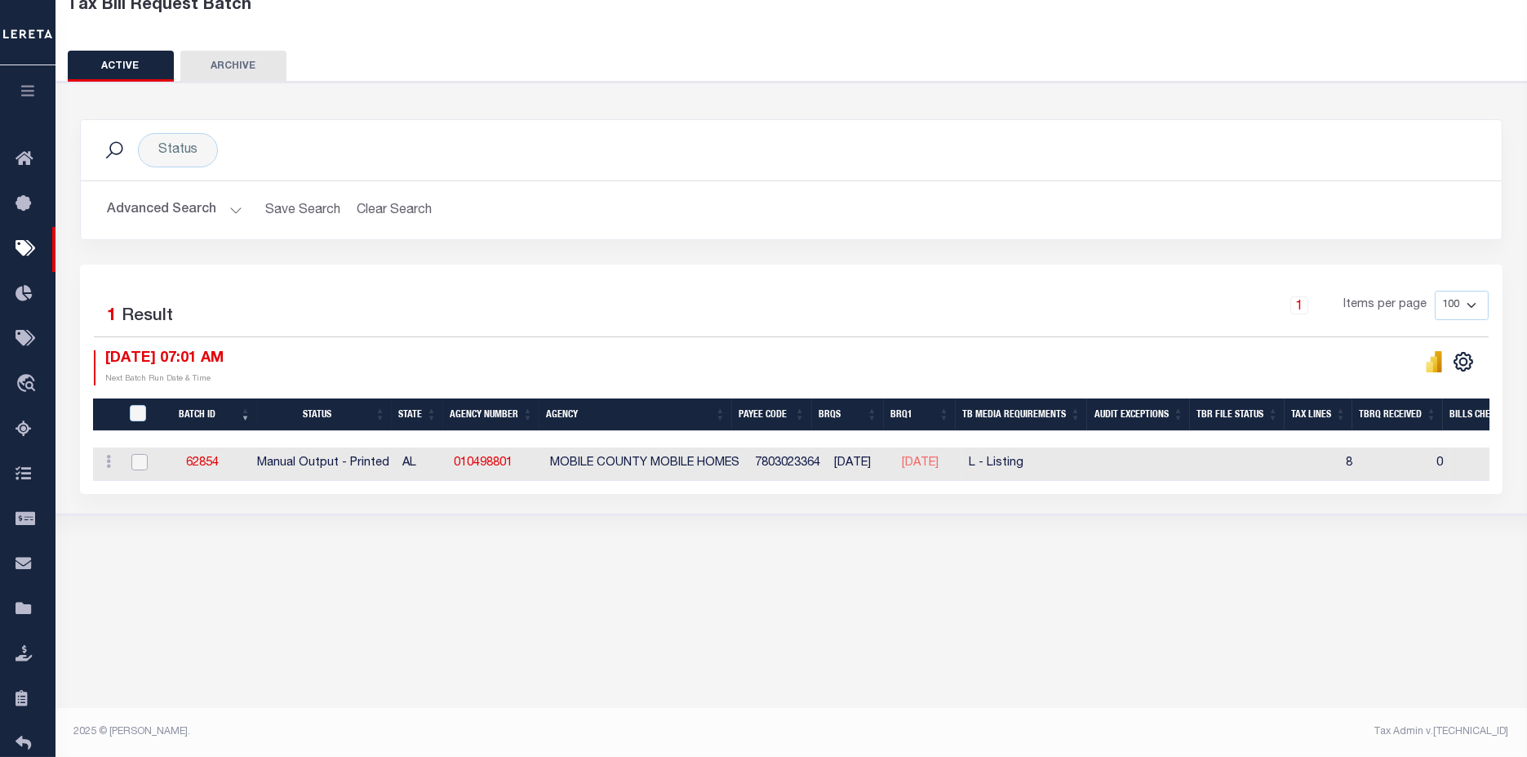
click at [132, 466] on input "checkbox" at bounding box center [139, 462] width 16 height 16
checkbox input "true"
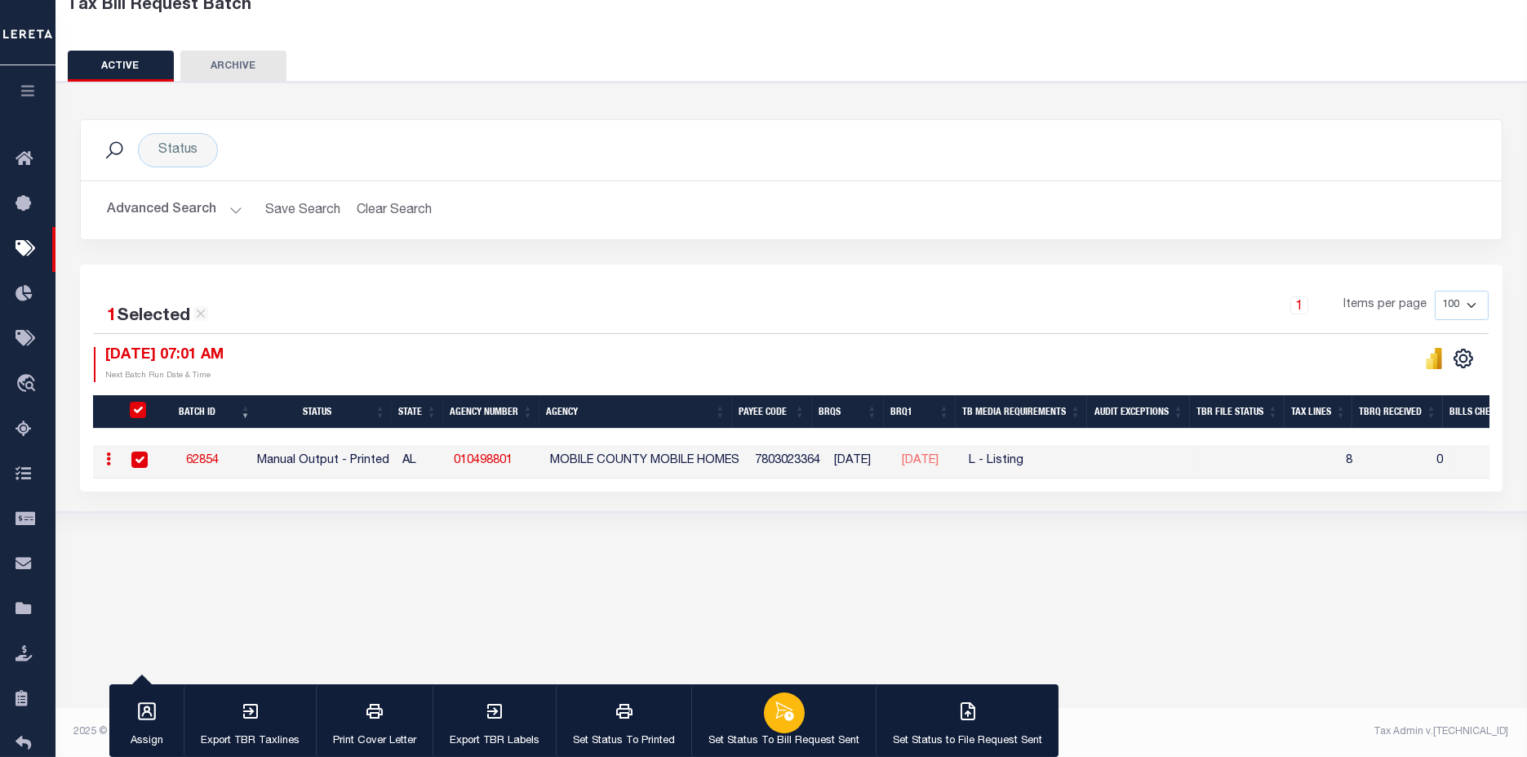
click at [802, 735] on p "Set Status To Bill Request Sent" at bounding box center [784, 741] width 151 height 16
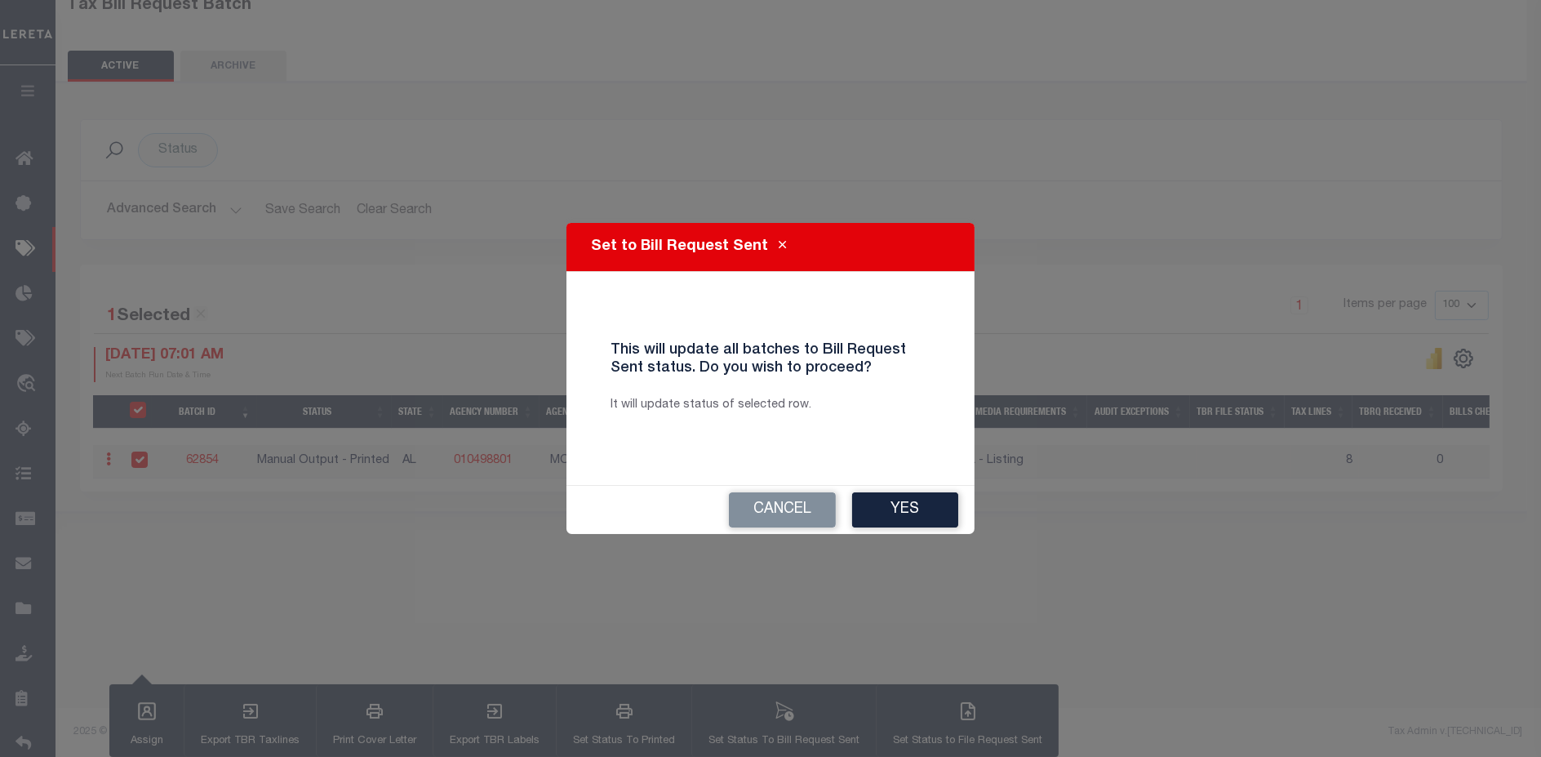
click at [918, 527] on div "Cancel Yes" at bounding box center [771, 510] width 408 height 48
click at [916, 534] on div "Set to Bill Request Sent This will update all batches to Bill Request Sent stat…" at bounding box center [770, 378] width 1541 height 757
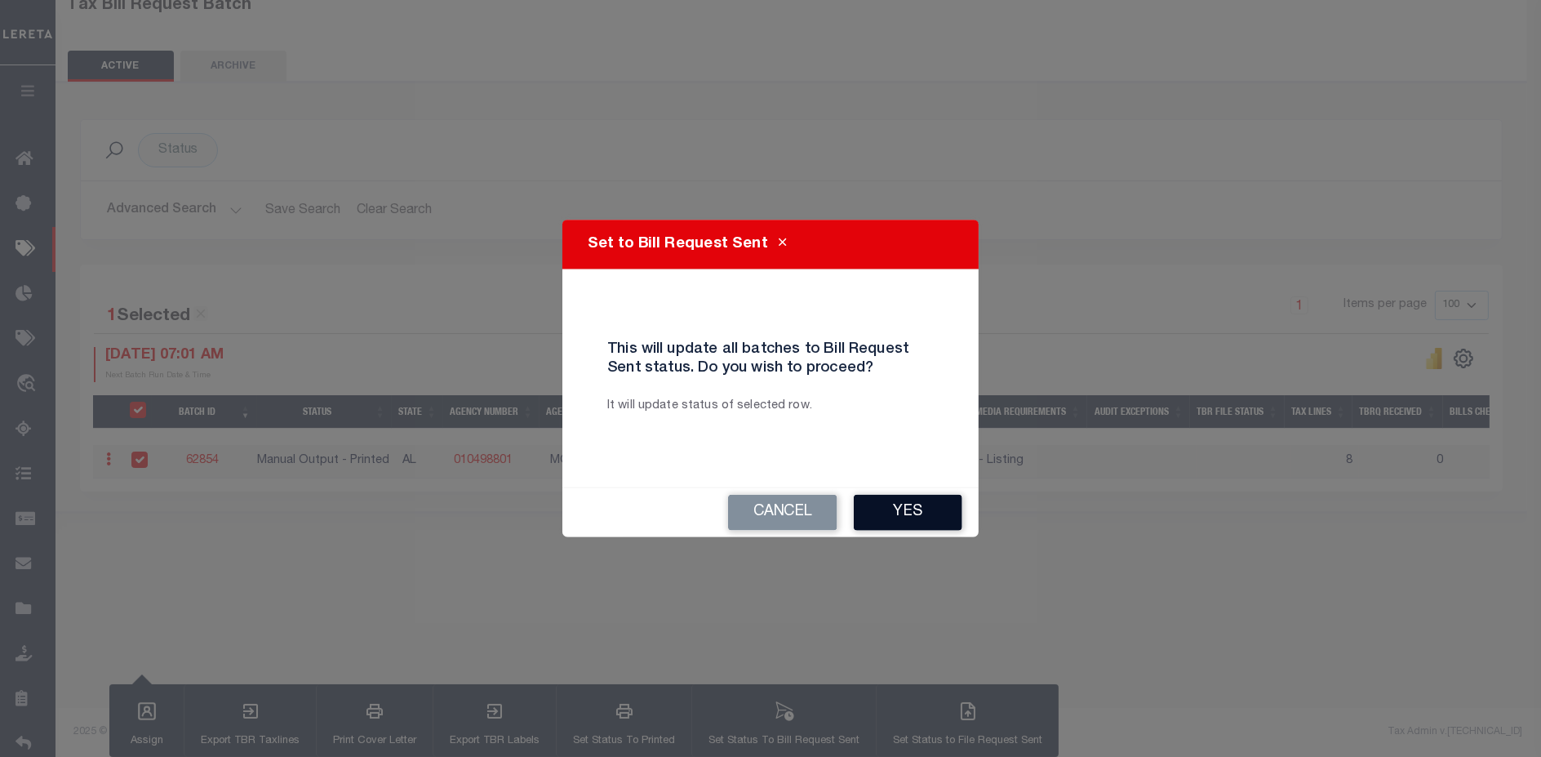
click at [916, 516] on button "Yes" at bounding box center [908, 513] width 109 height 36
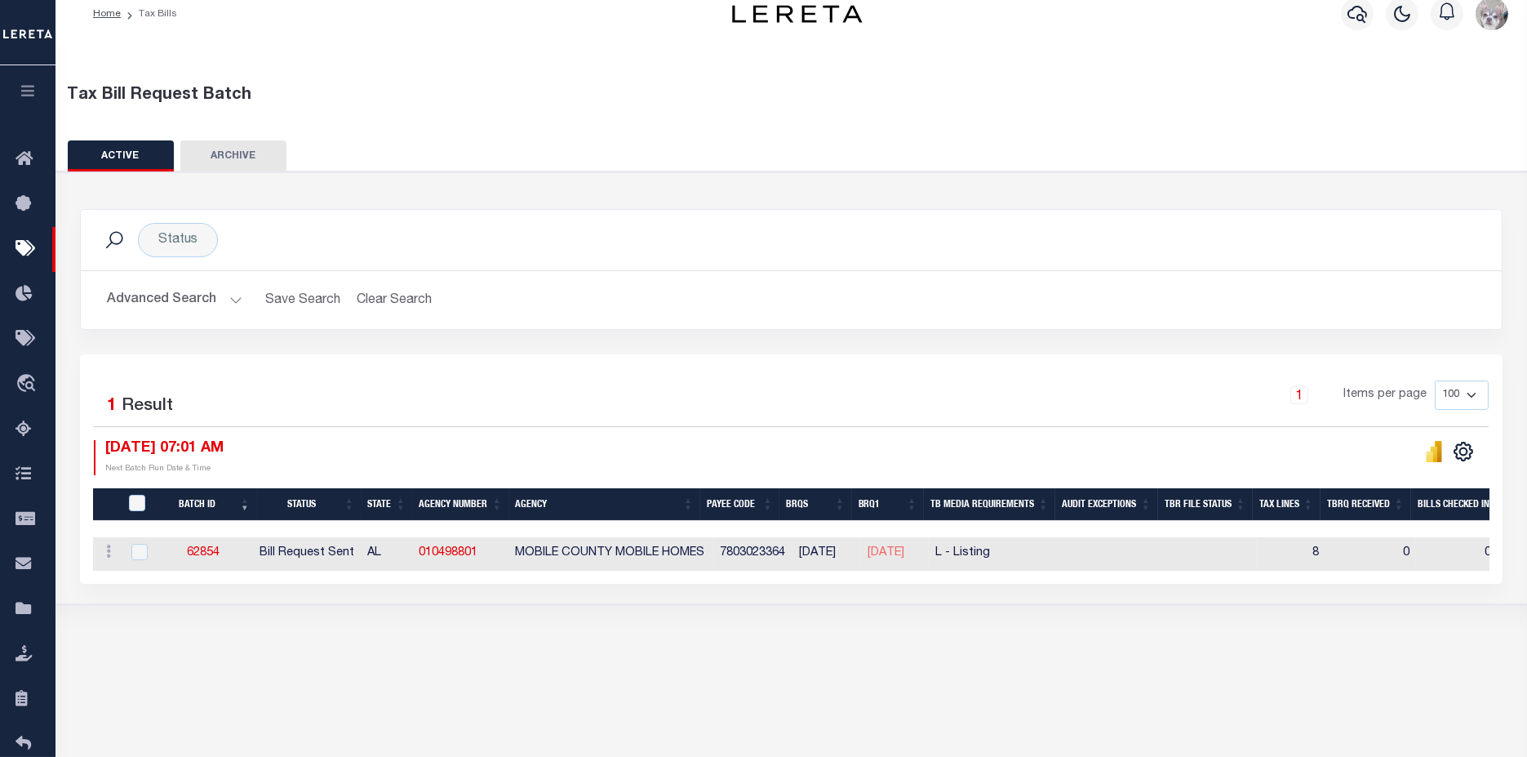
scroll to position [0, 0]
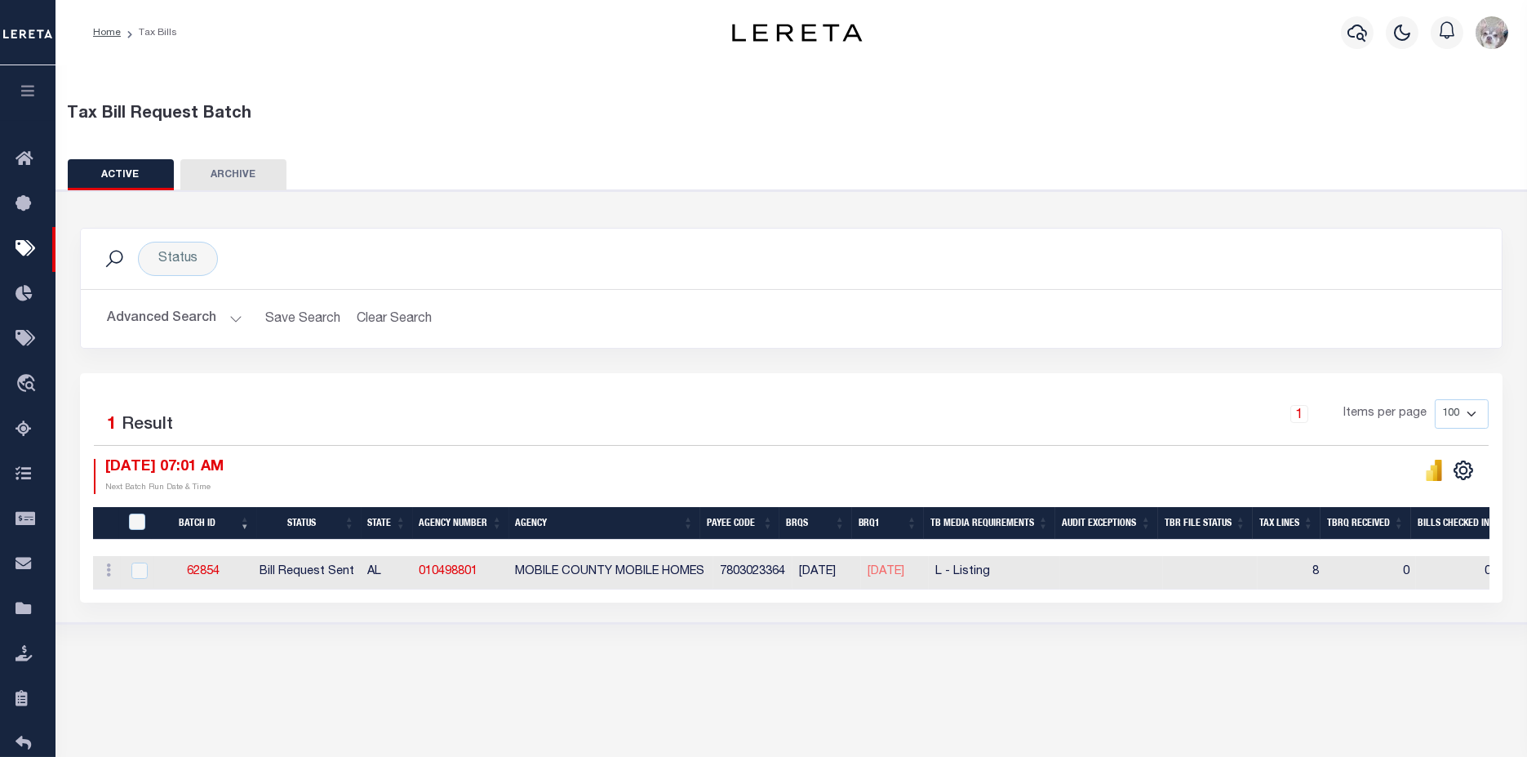
click at [169, 317] on button "Advanced Search" at bounding box center [175, 319] width 136 height 32
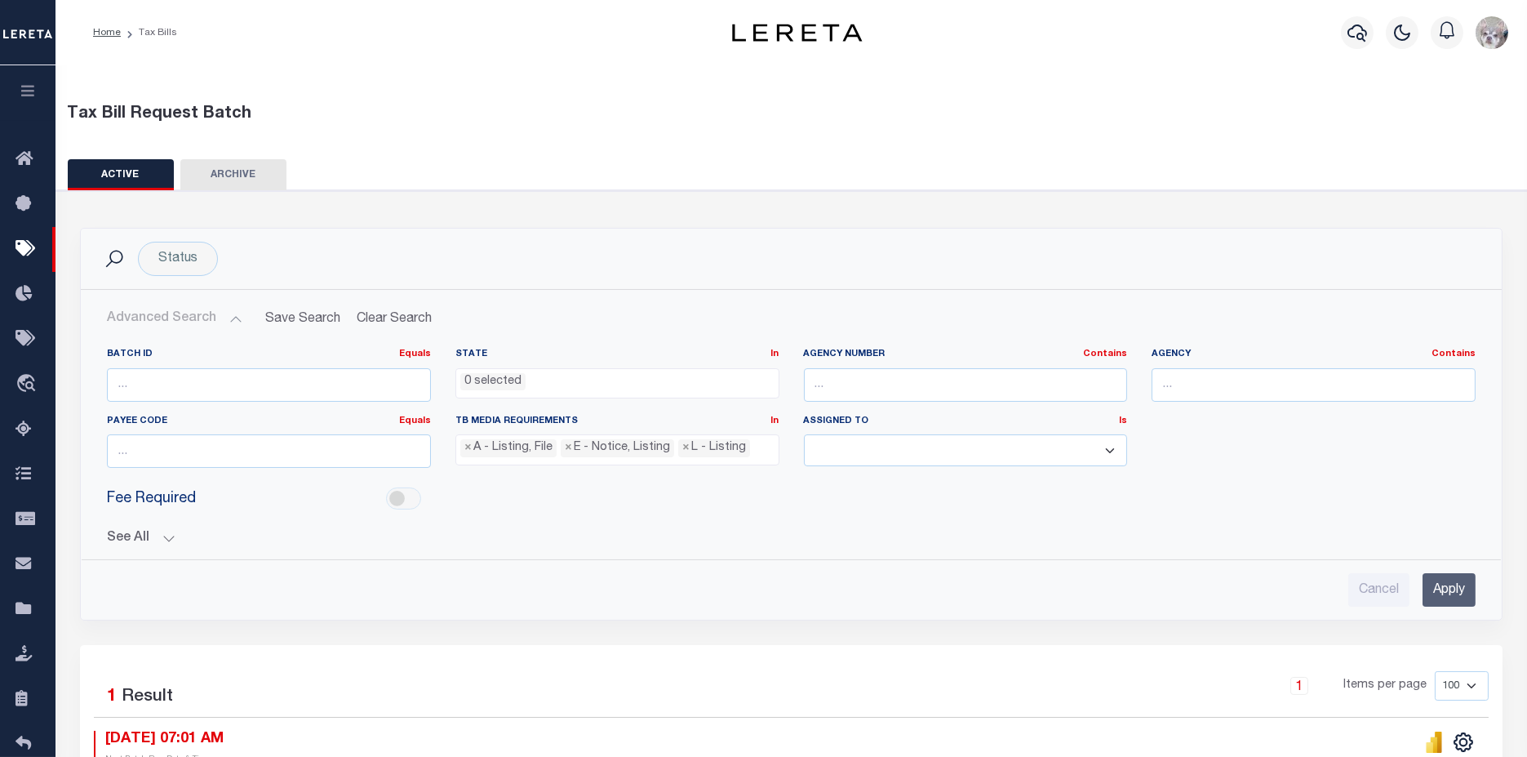
click at [130, 534] on button "See All" at bounding box center [791, 539] width 1369 height 16
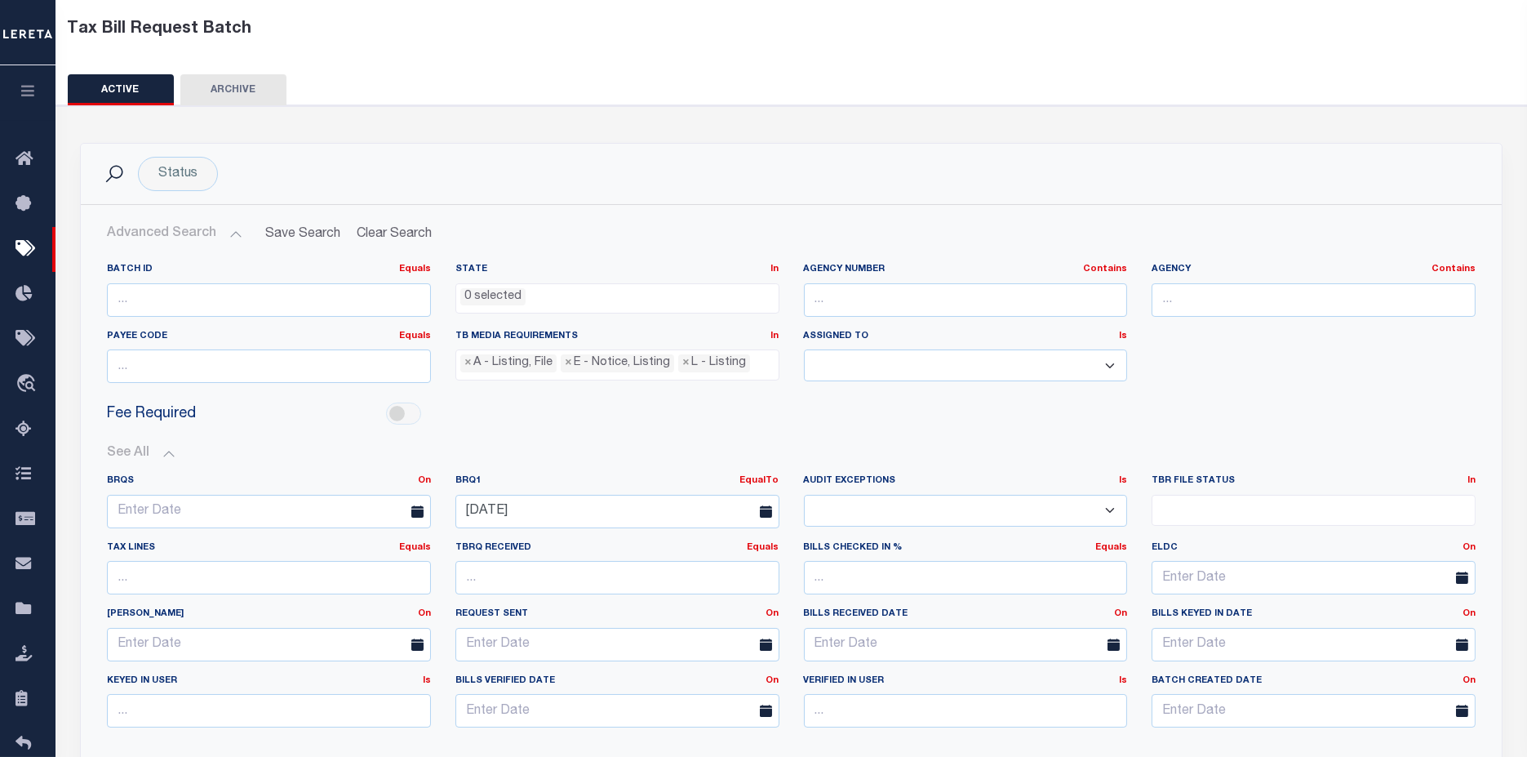
scroll to position [272, 0]
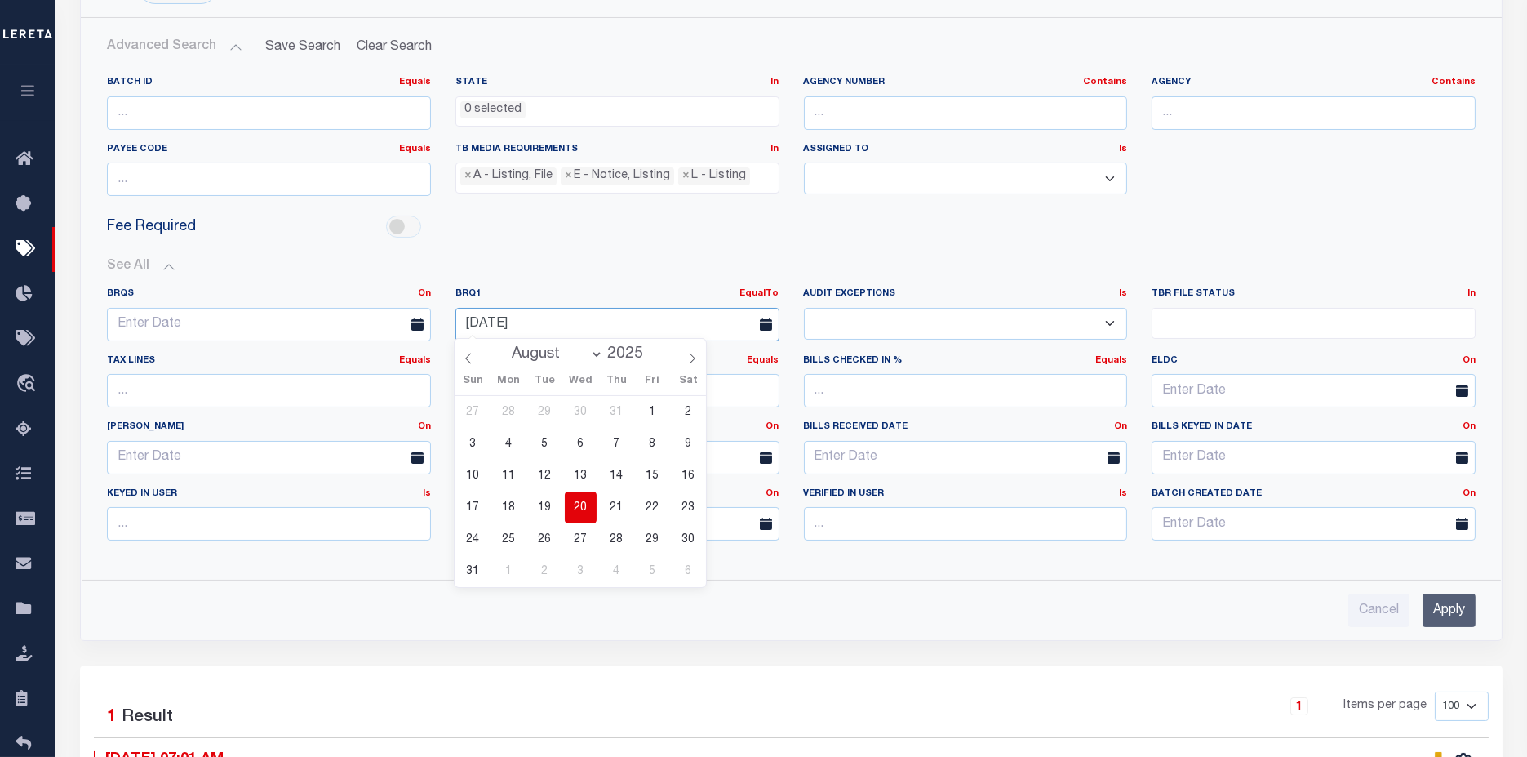
click at [579, 330] on input "[DATE]" at bounding box center [618, 324] width 324 height 33
click at [626, 509] on span "21" at bounding box center [617, 507] width 32 height 32
click at [1436, 602] on input "Apply" at bounding box center [1449, 610] width 53 height 33
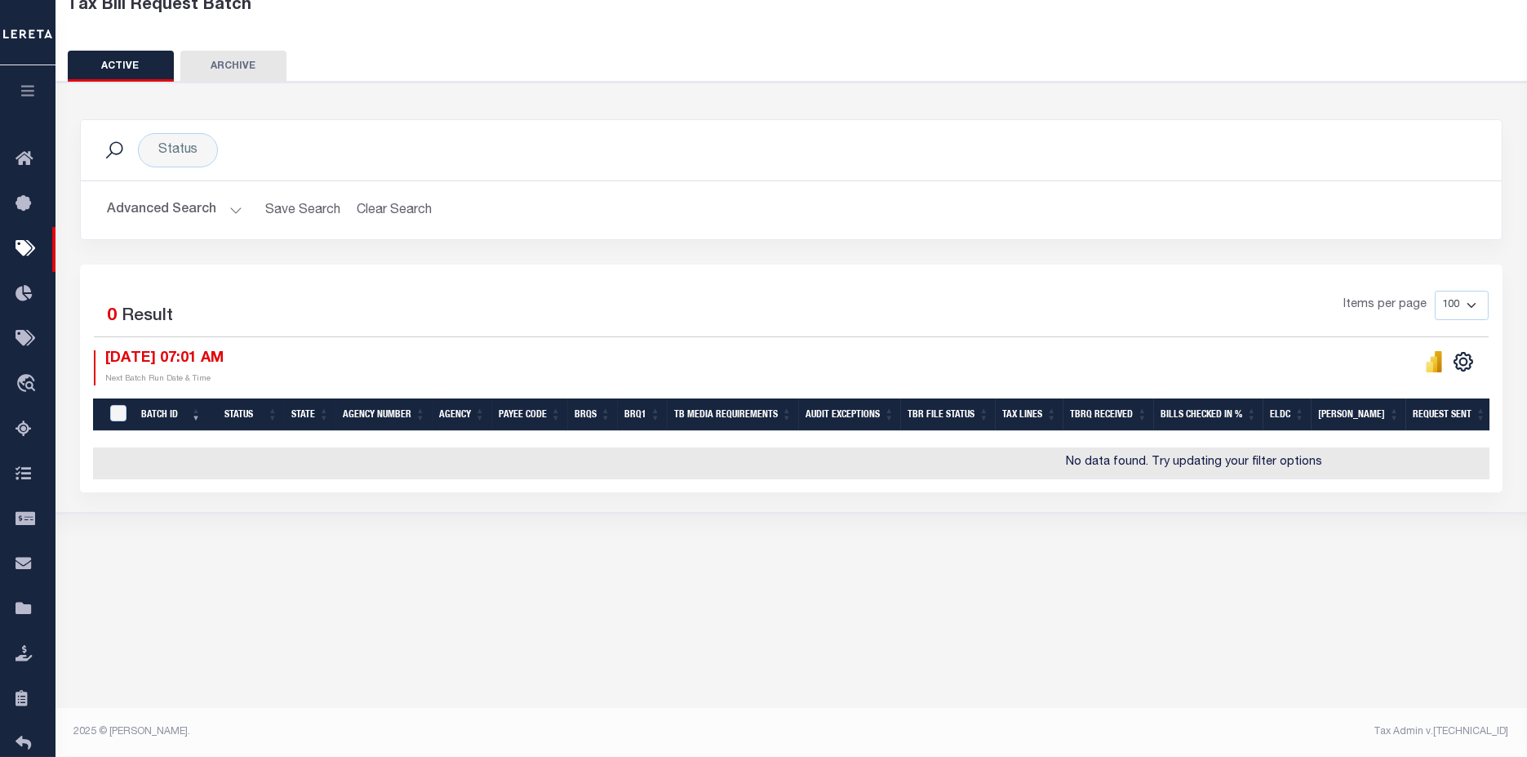
scroll to position [109, 0]
click at [130, 208] on button "Advanced Search" at bounding box center [175, 210] width 136 height 32
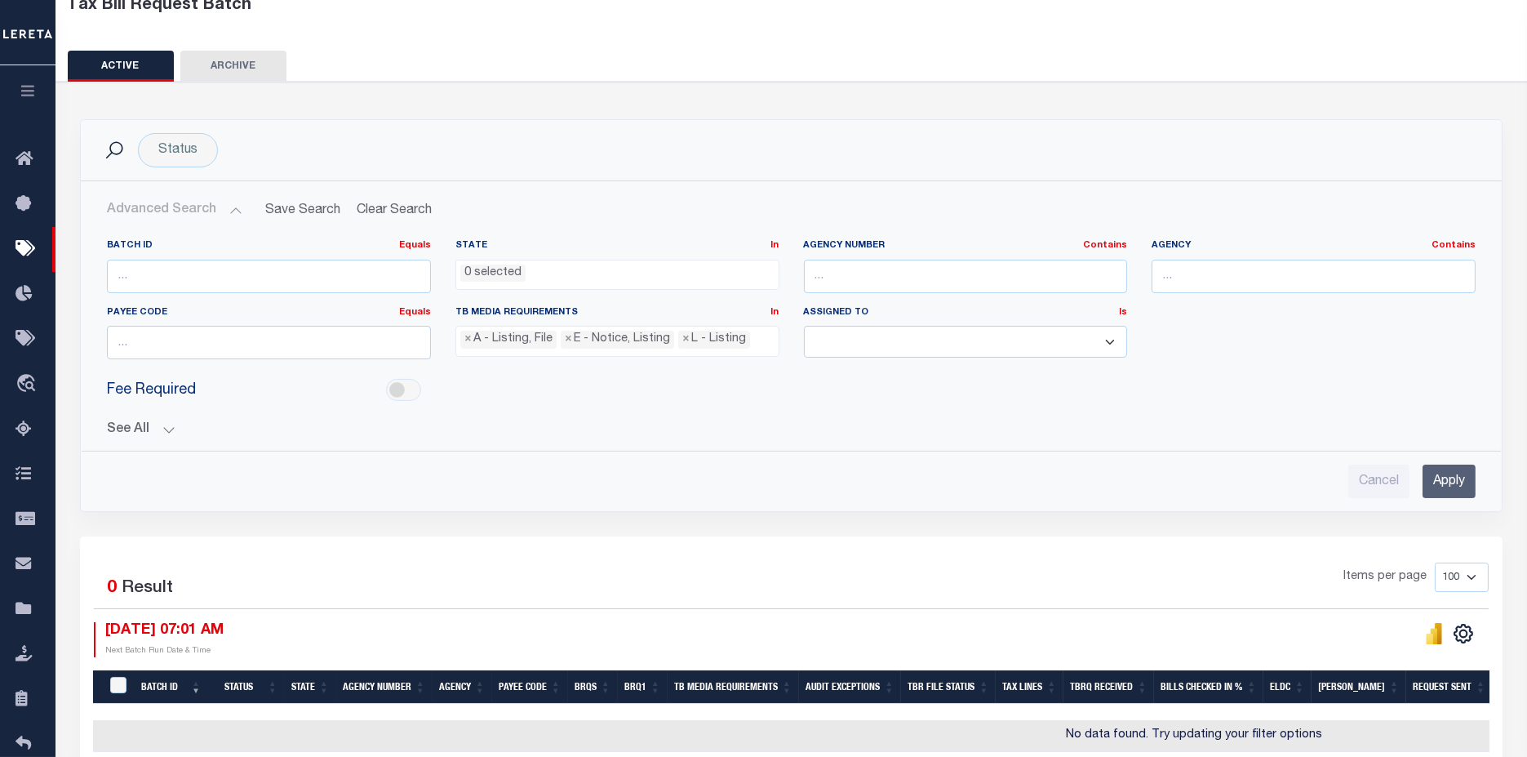
click at [112, 425] on button "See All" at bounding box center [791, 430] width 1369 height 16
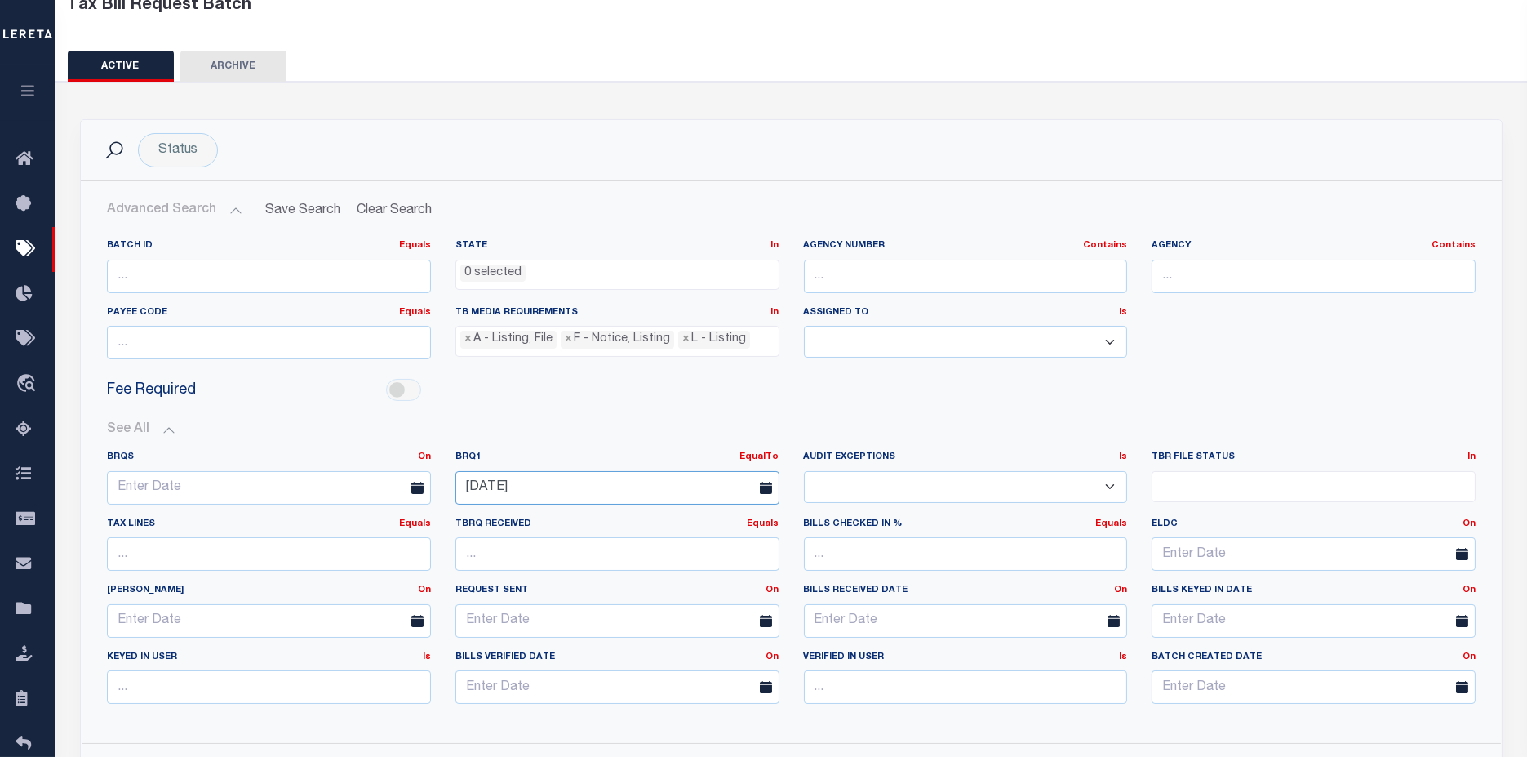
click at [691, 490] on input "[DATE]" at bounding box center [618, 487] width 324 height 33
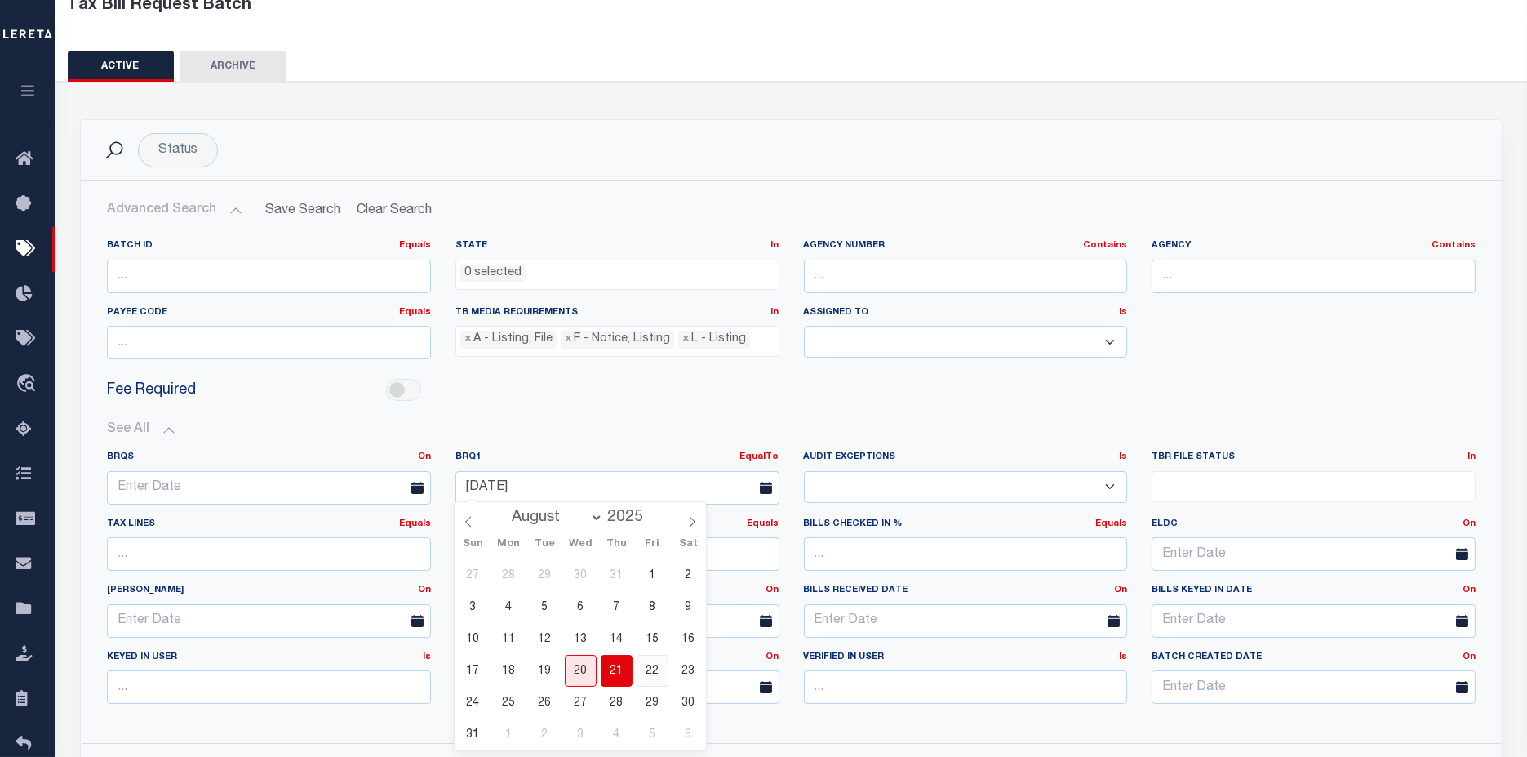
click at [658, 683] on span "22" at bounding box center [653, 671] width 32 height 32
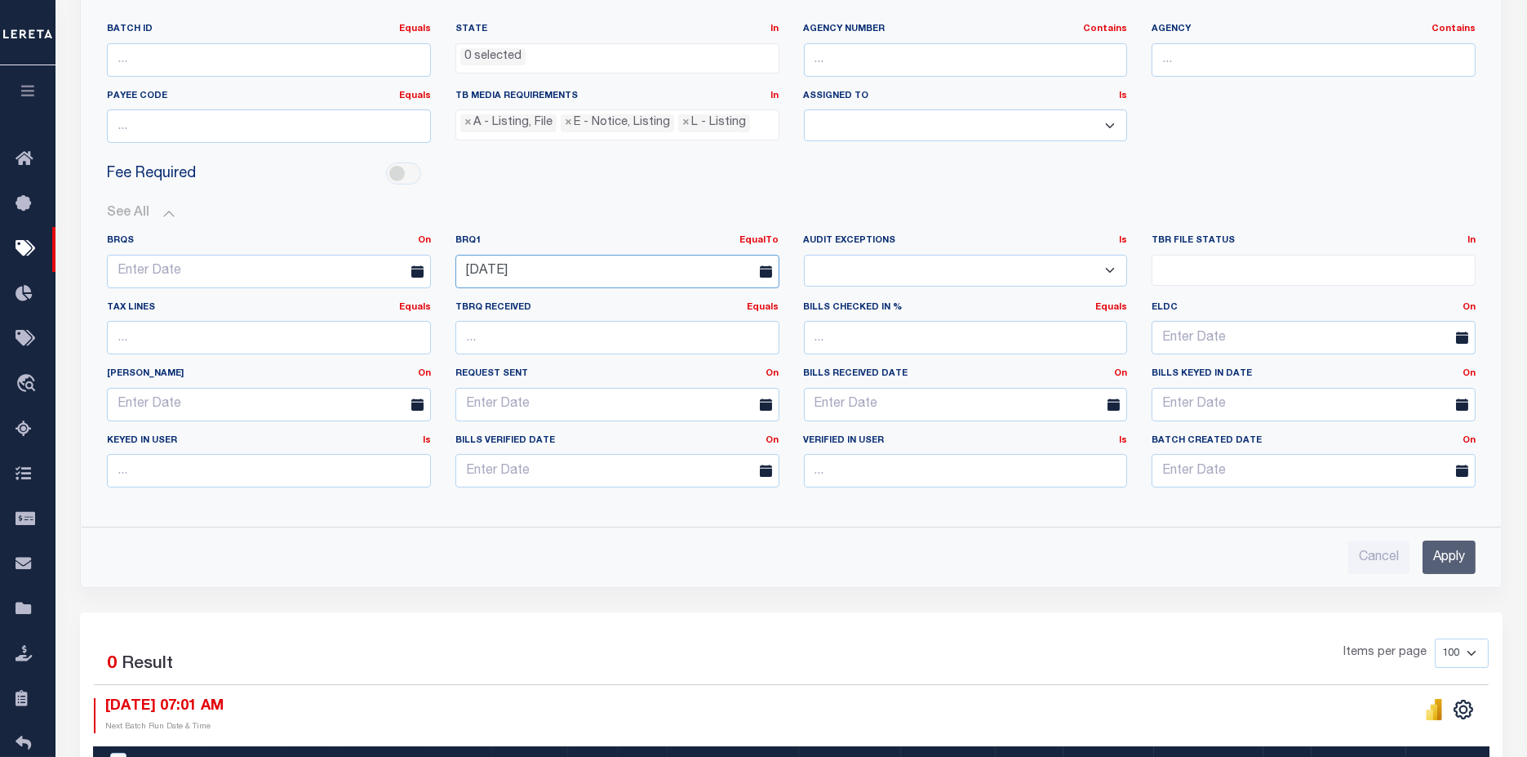
scroll to position [380, 0]
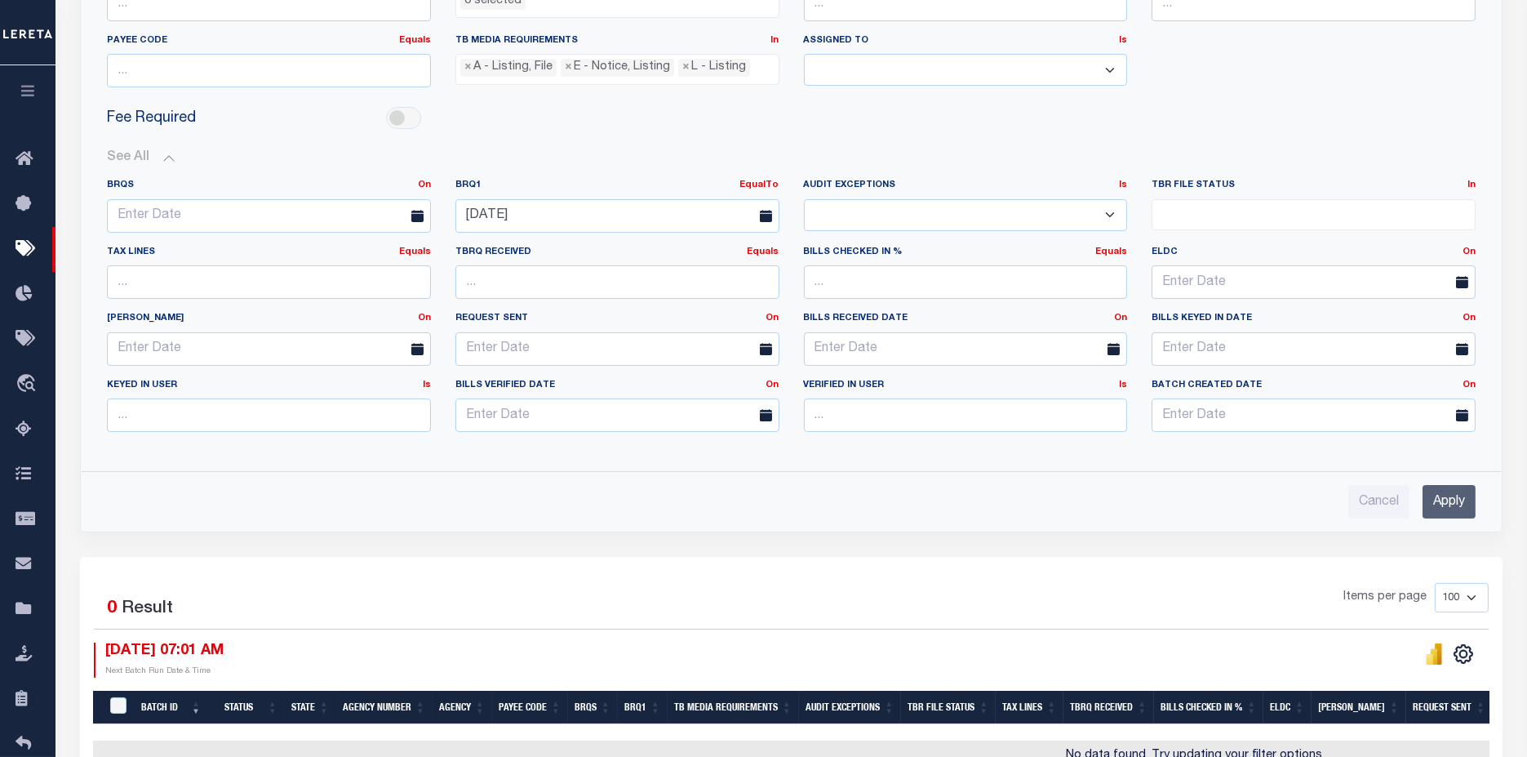
click at [1444, 485] on input "Apply" at bounding box center [1449, 501] width 53 height 33
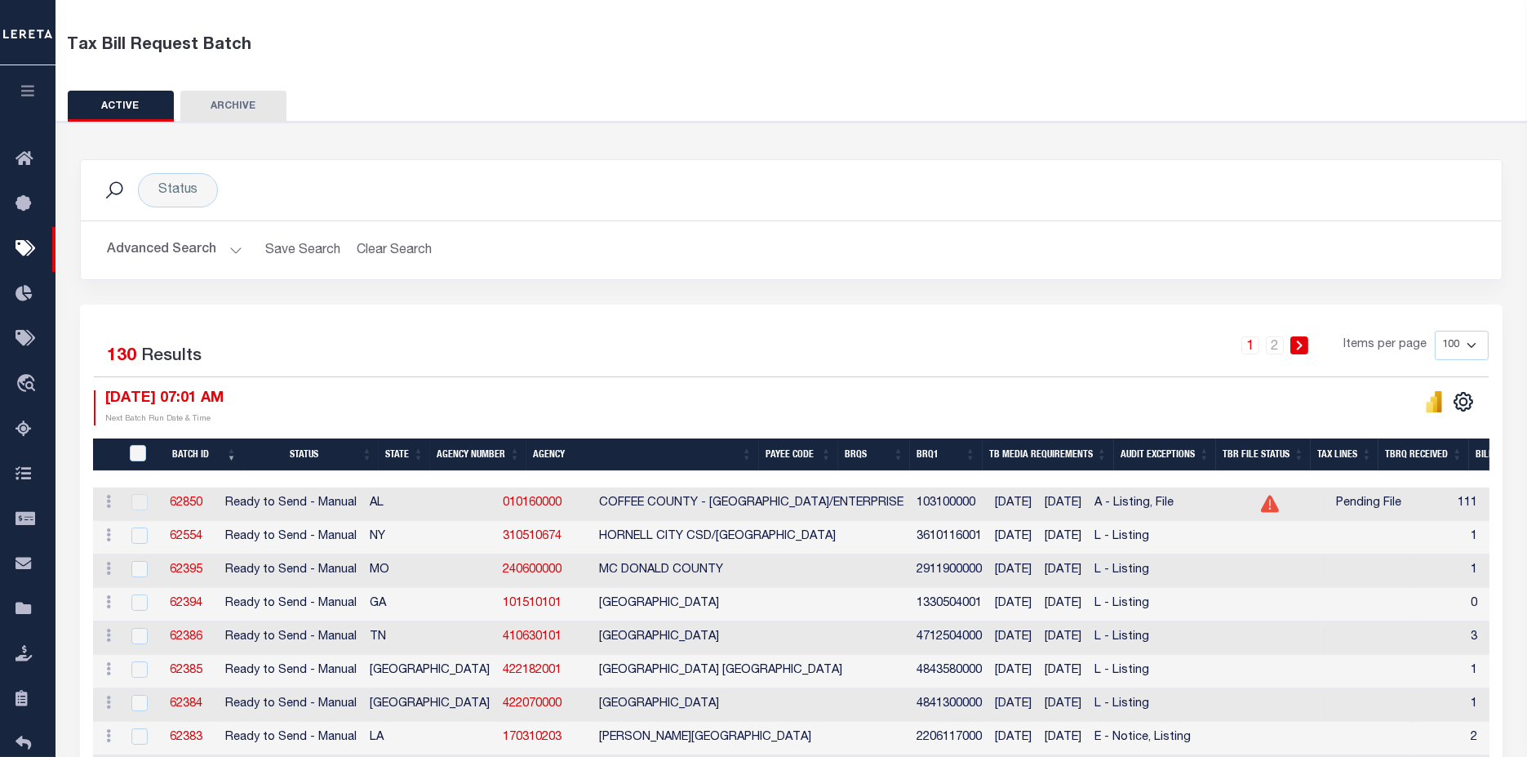
scroll to position [3, 0]
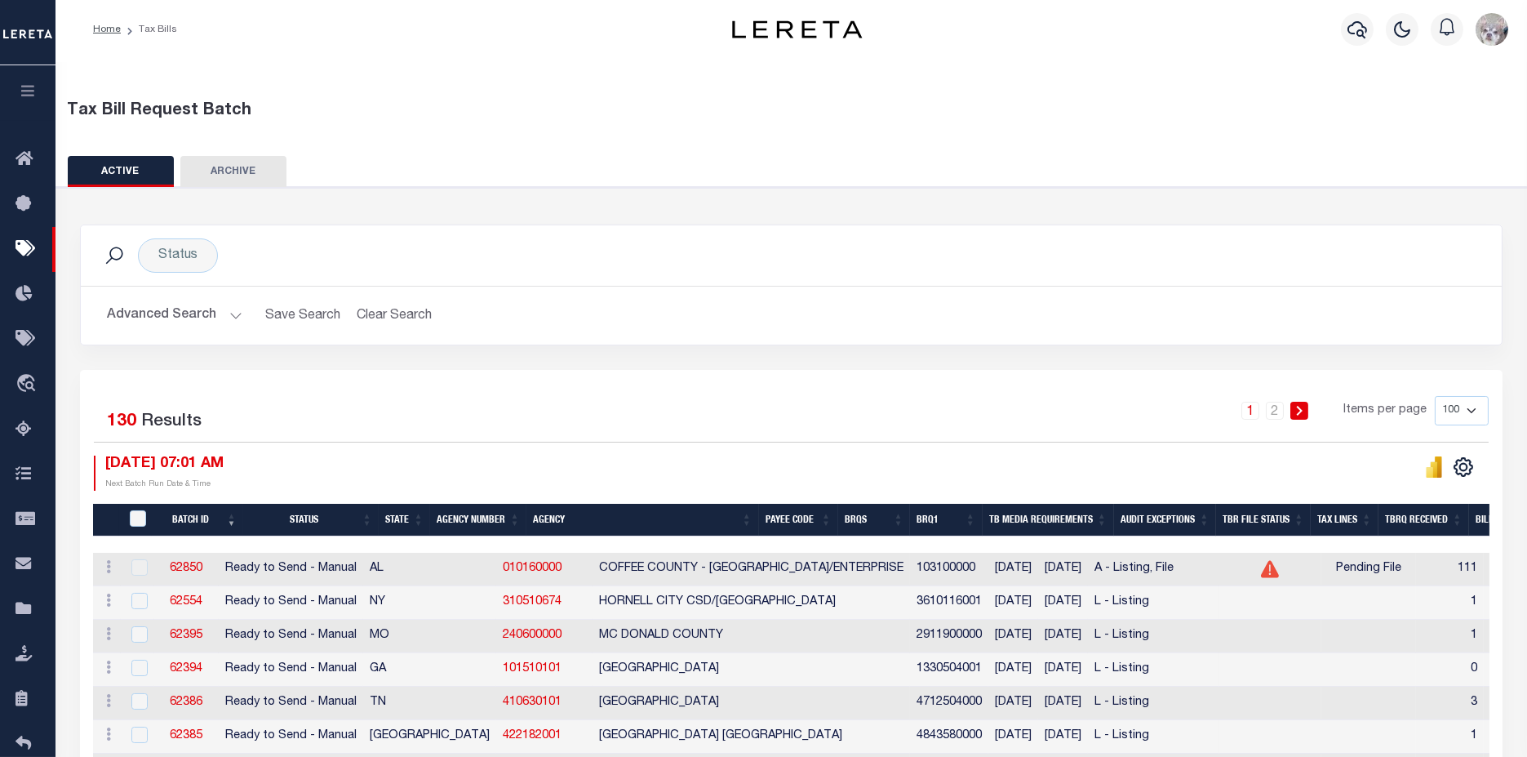
click at [158, 312] on button "Advanced Search" at bounding box center [175, 316] width 136 height 32
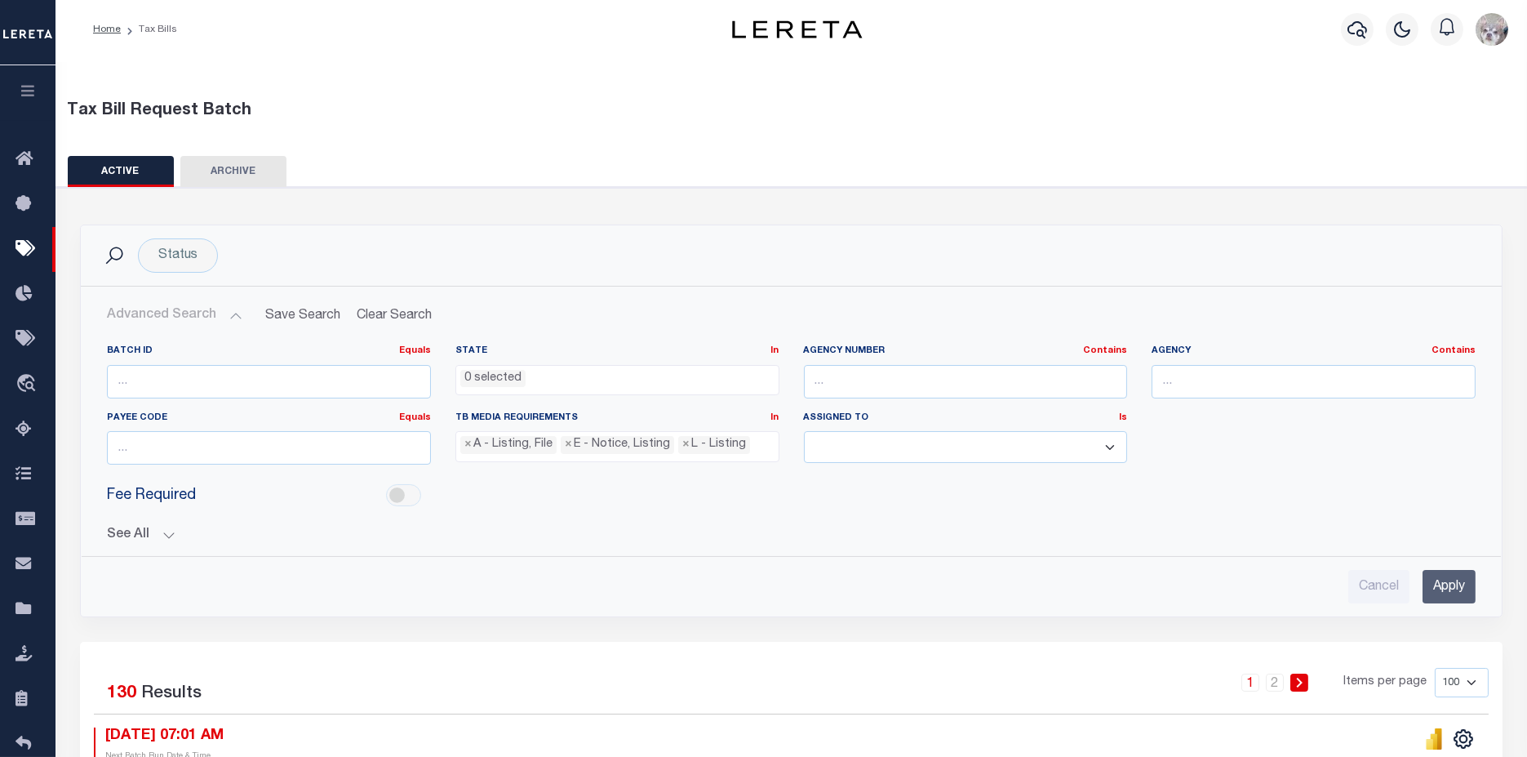
click at [107, 527] on button "See All" at bounding box center [791, 535] width 1369 height 16
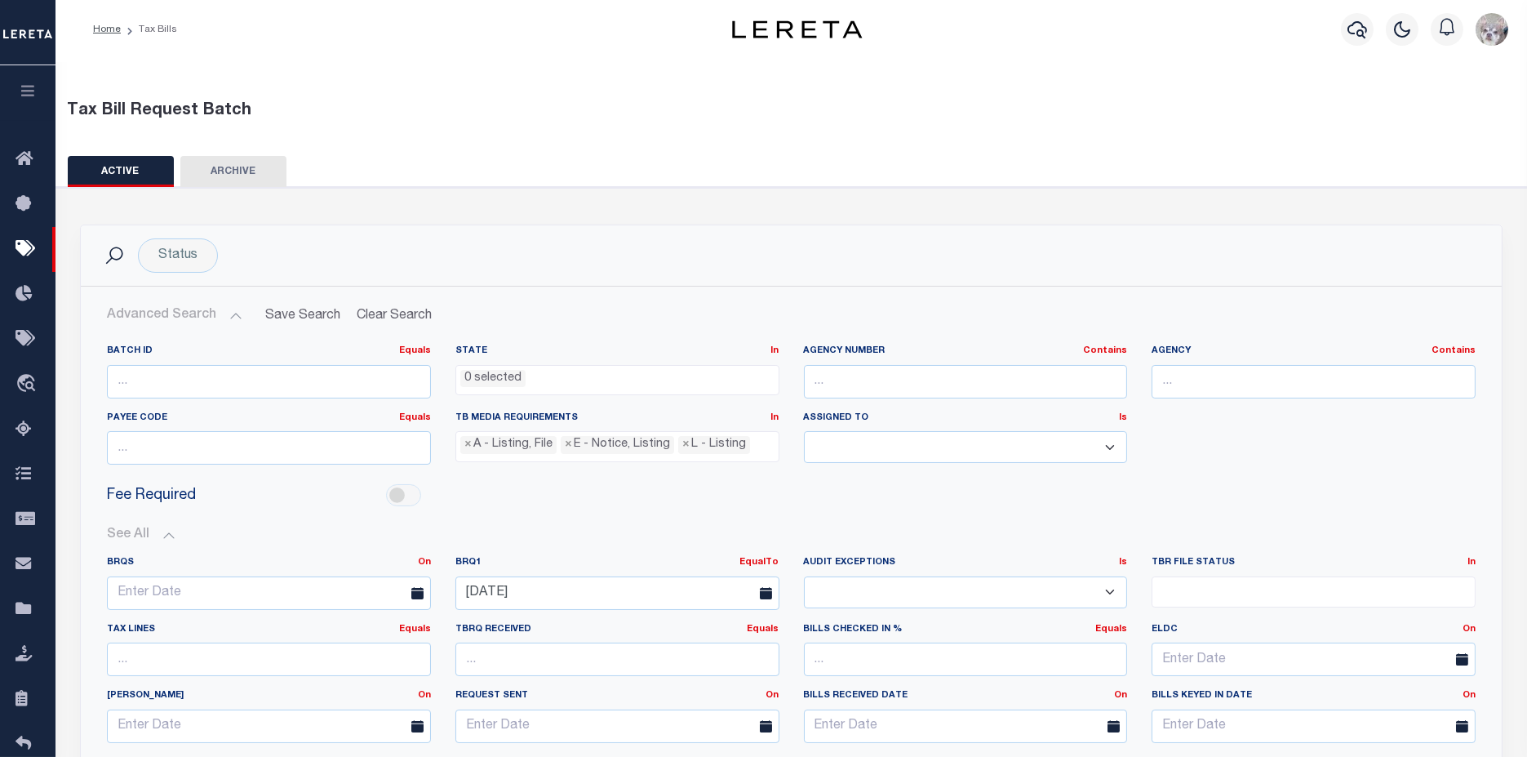
scroll to position [185, 0]
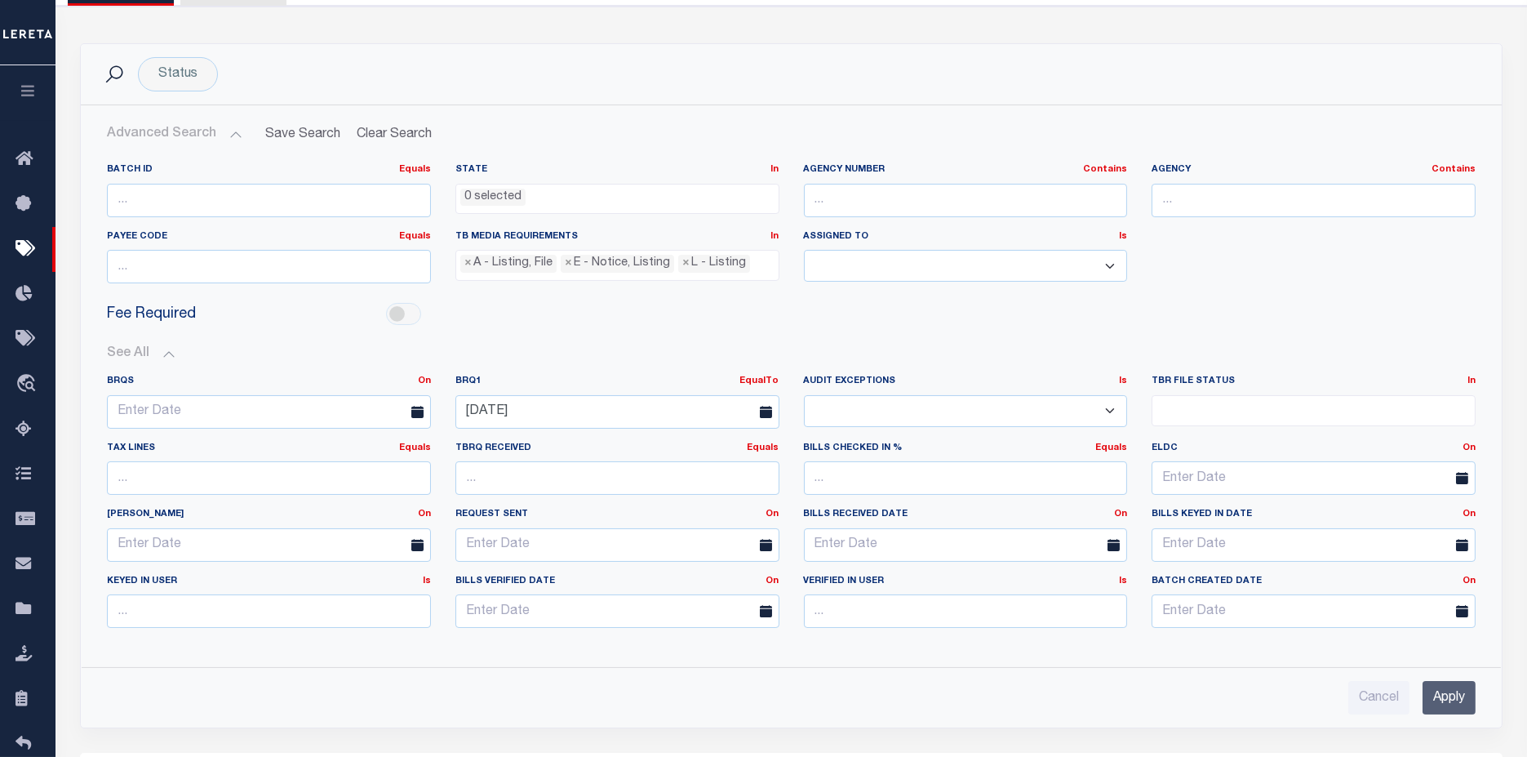
click at [771, 411] on icon at bounding box center [766, 412] width 12 height 12
click at [764, 413] on icon at bounding box center [766, 412] width 12 height 12
click at [678, 403] on input "[DATE]" at bounding box center [618, 411] width 324 height 33
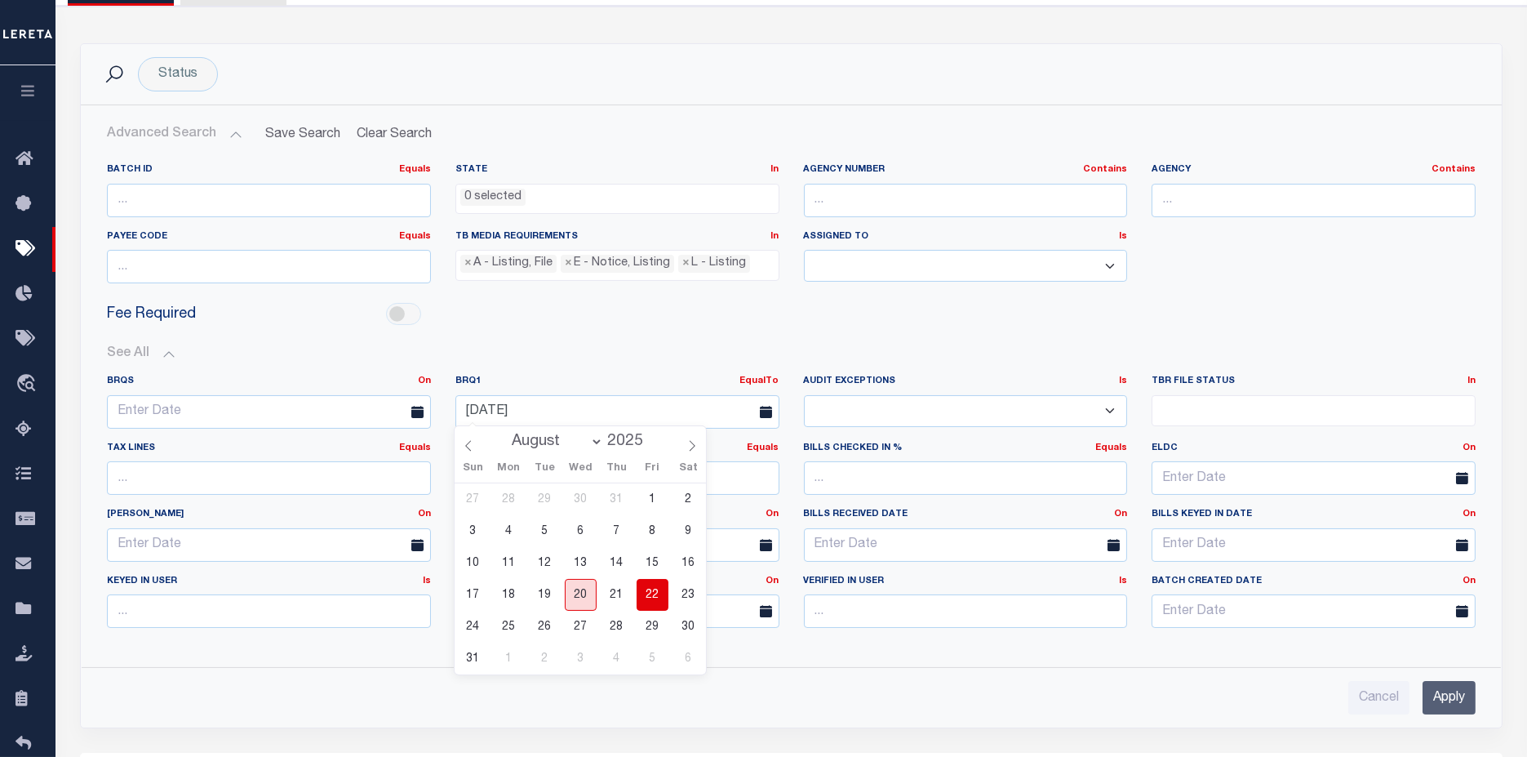
click at [571, 602] on span "20" at bounding box center [581, 595] width 32 height 32
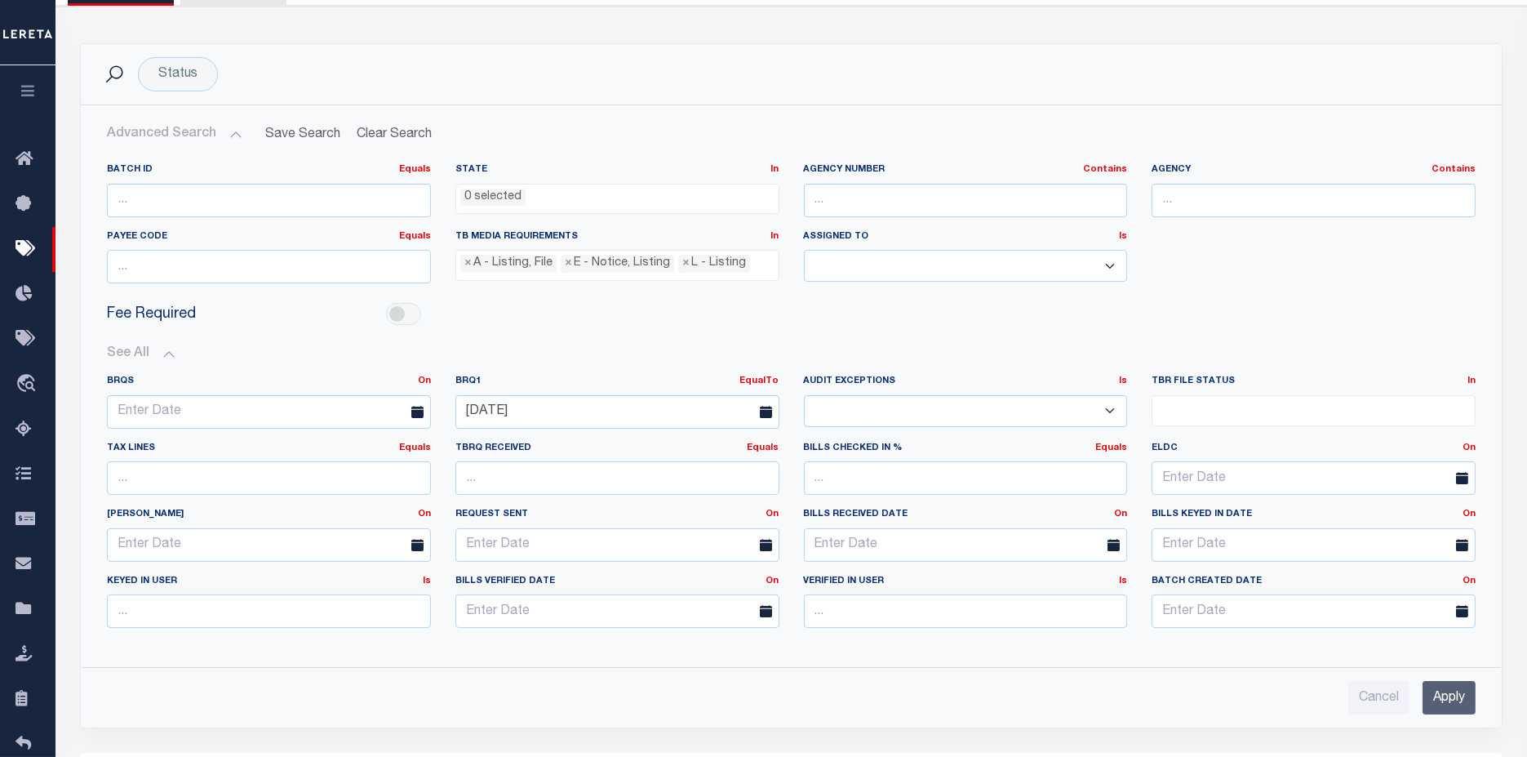
drag, startPoint x: 1464, startPoint y: 690, endPoint x: 874, endPoint y: 509, distance: 616.7
click at [1464, 690] on input "Apply" at bounding box center [1449, 697] width 53 height 33
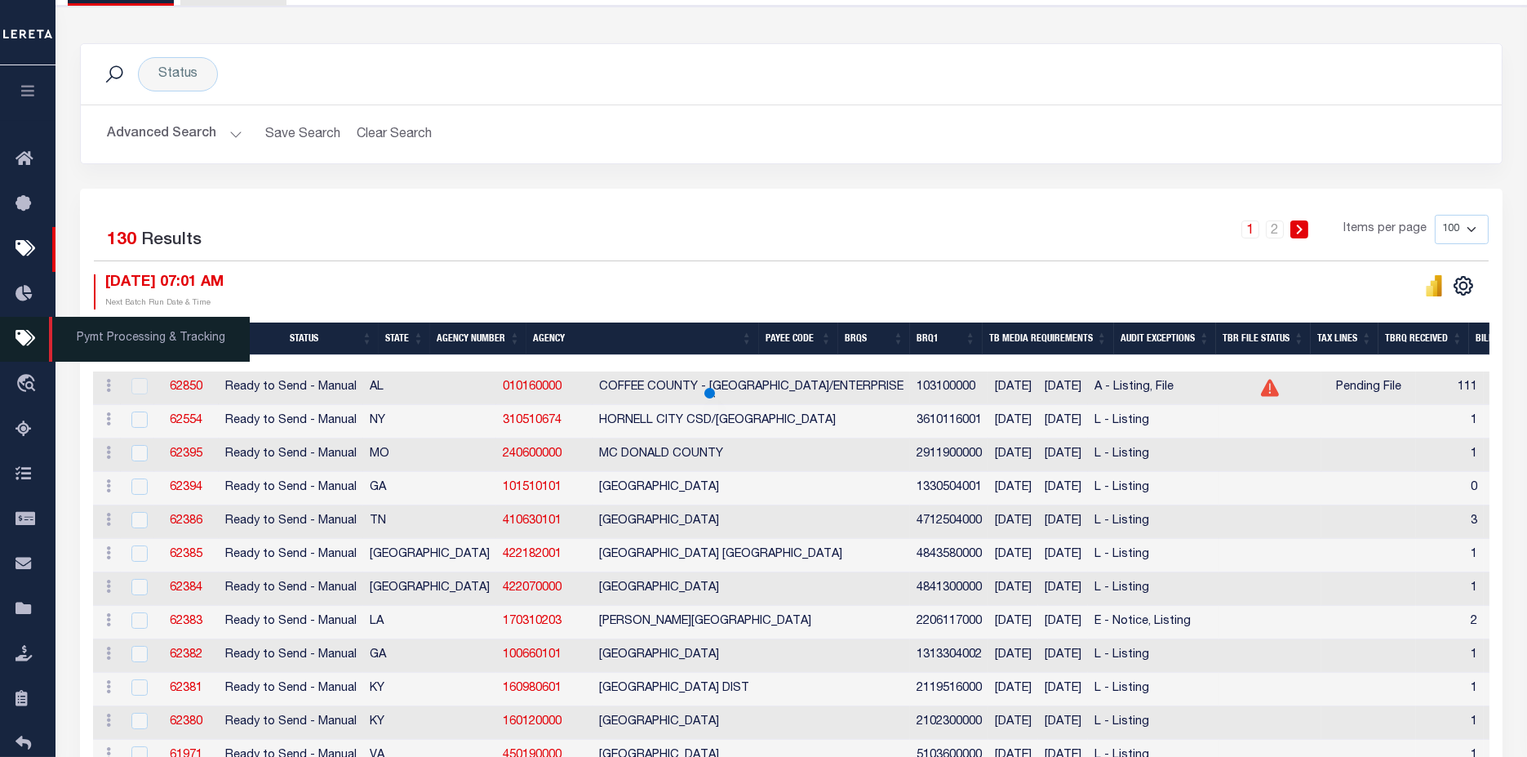
scroll to position [109, 0]
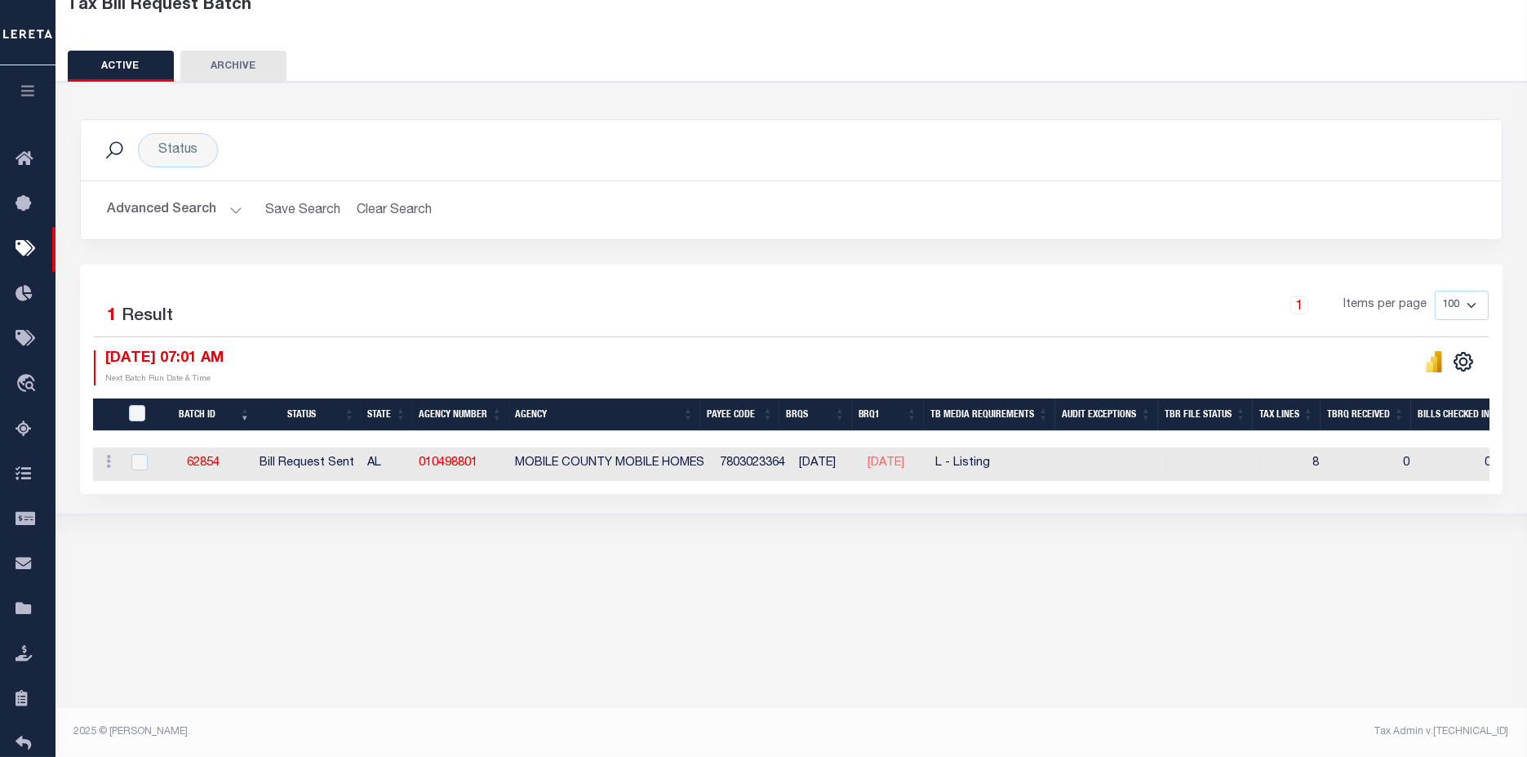
click at [161, 208] on button "Advanced Search" at bounding box center [175, 210] width 136 height 32
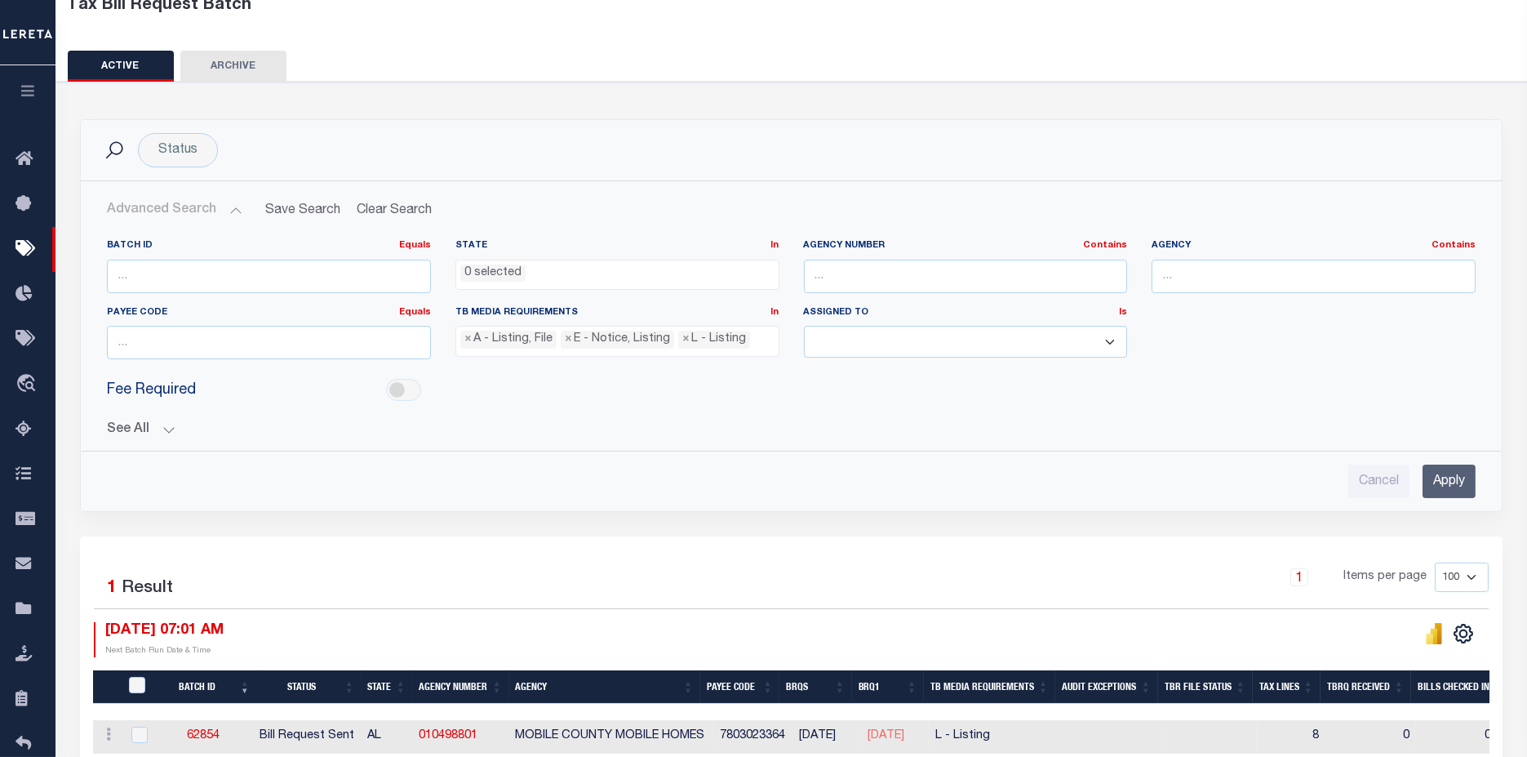
click at [131, 438] on div "Batch ID Equals Equals Is Not Equal To Is Greater Than Is Less Than State In In…" at bounding box center [791, 362] width 1395 height 272
click at [128, 433] on button "See All" at bounding box center [791, 430] width 1369 height 16
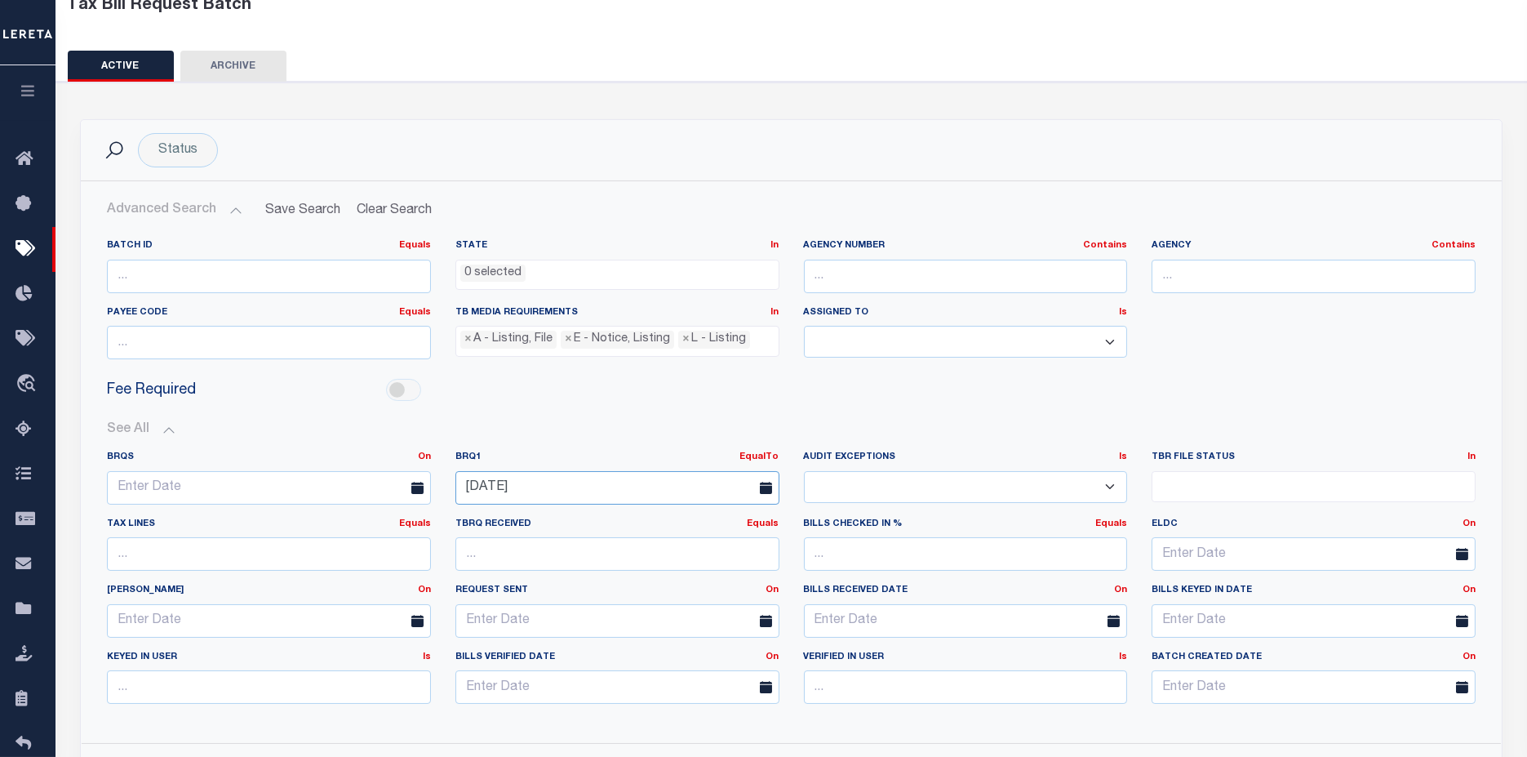
click at [557, 483] on input "[DATE]" at bounding box center [618, 487] width 324 height 33
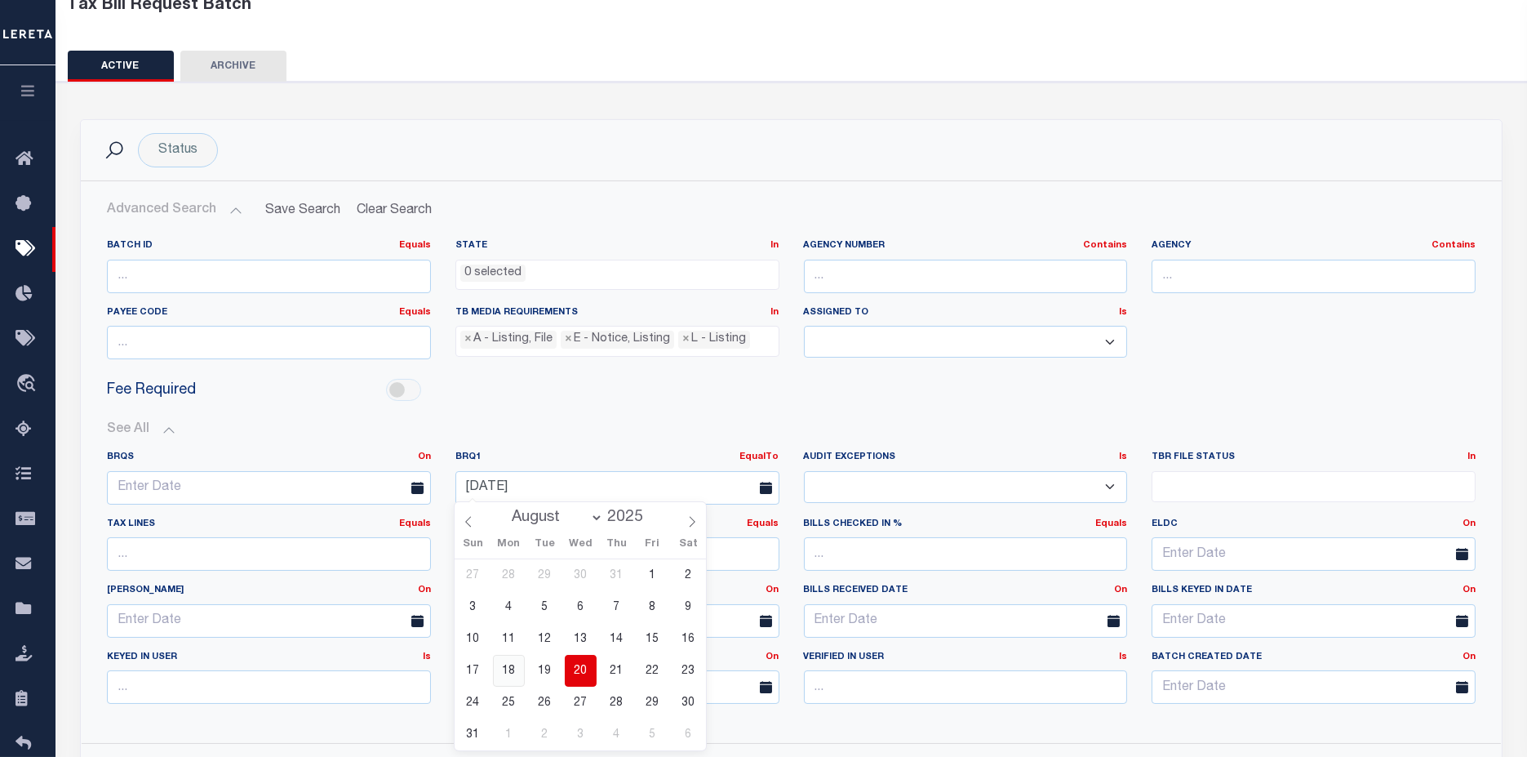
click at [511, 672] on span "18" at bounding box center [509, 671] width 32 height 32
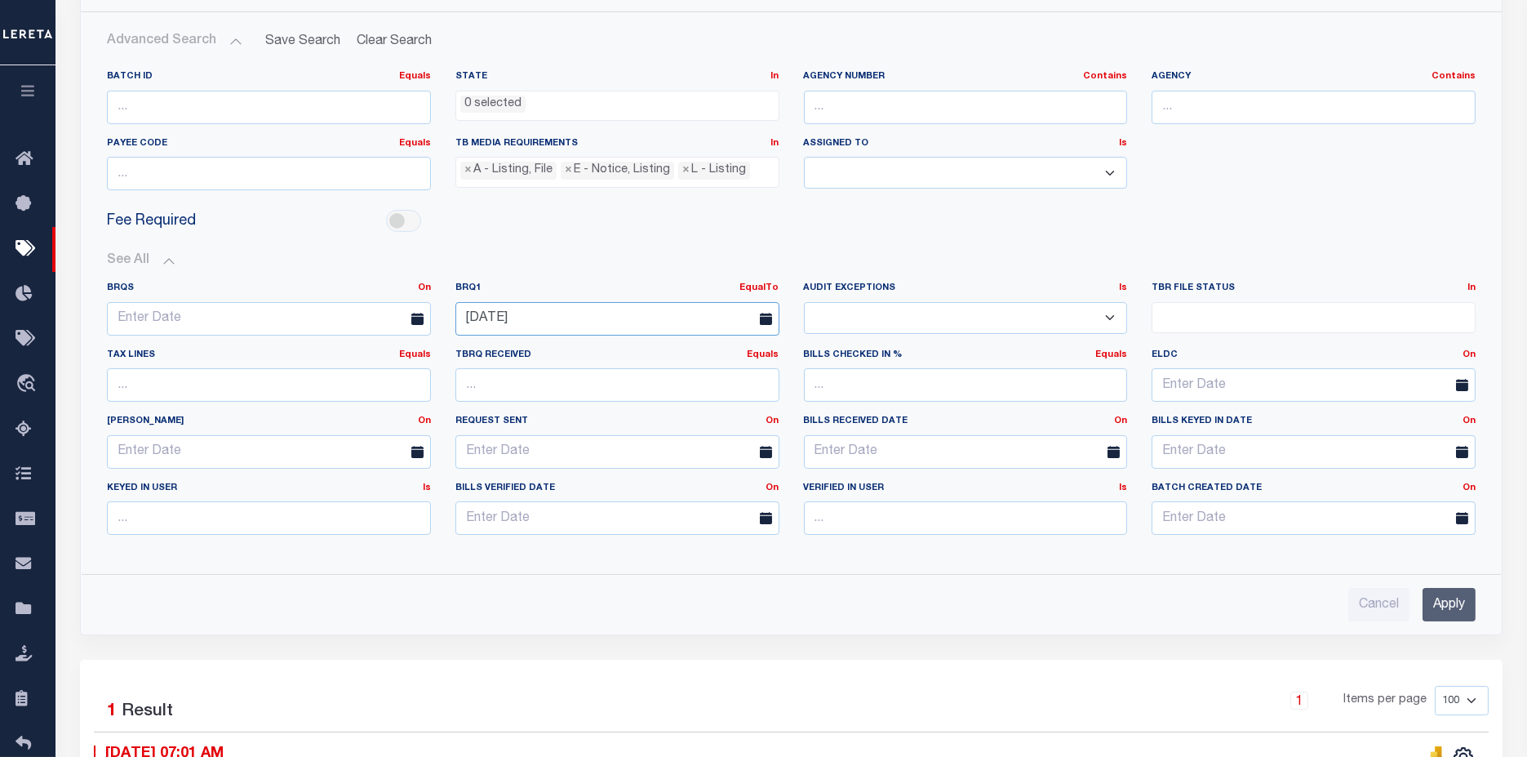
scroll to position [290, 0]
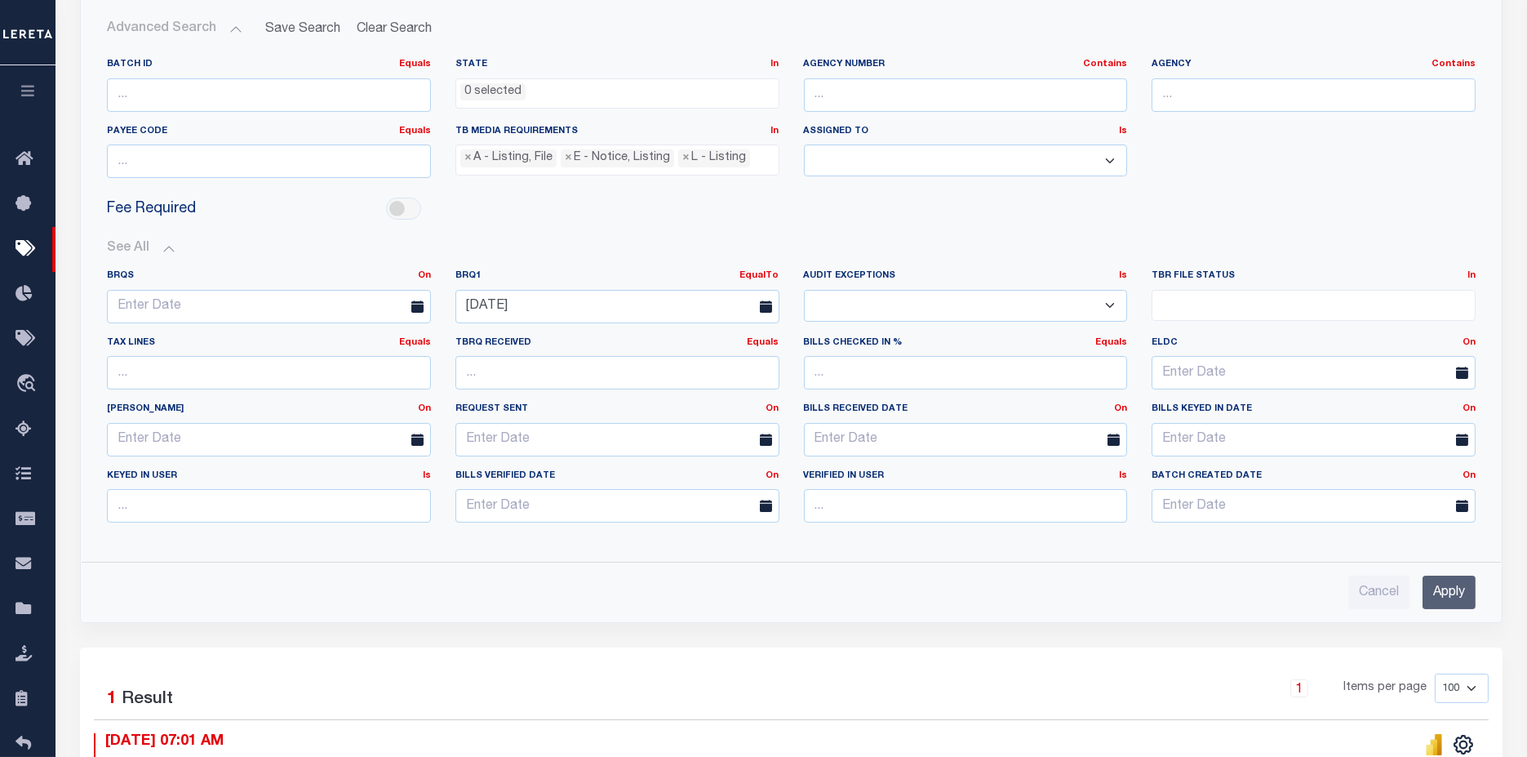
click at [1460, 597] on input "Apply" at bounding box center [1449, 592] width 53 height 33
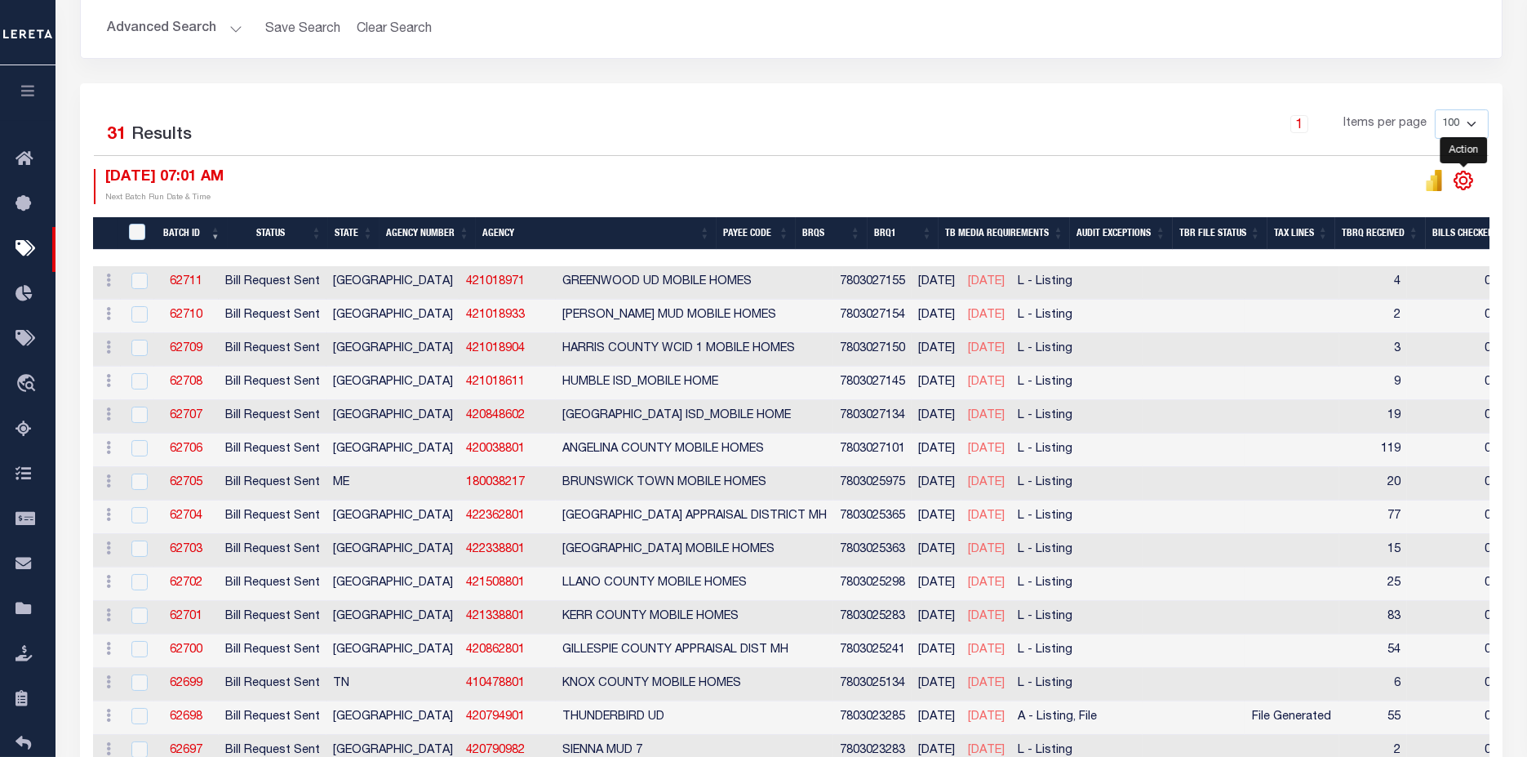
click at [1457, 171] on icon "" at bounding box center [1463, 180] width 21 height 21
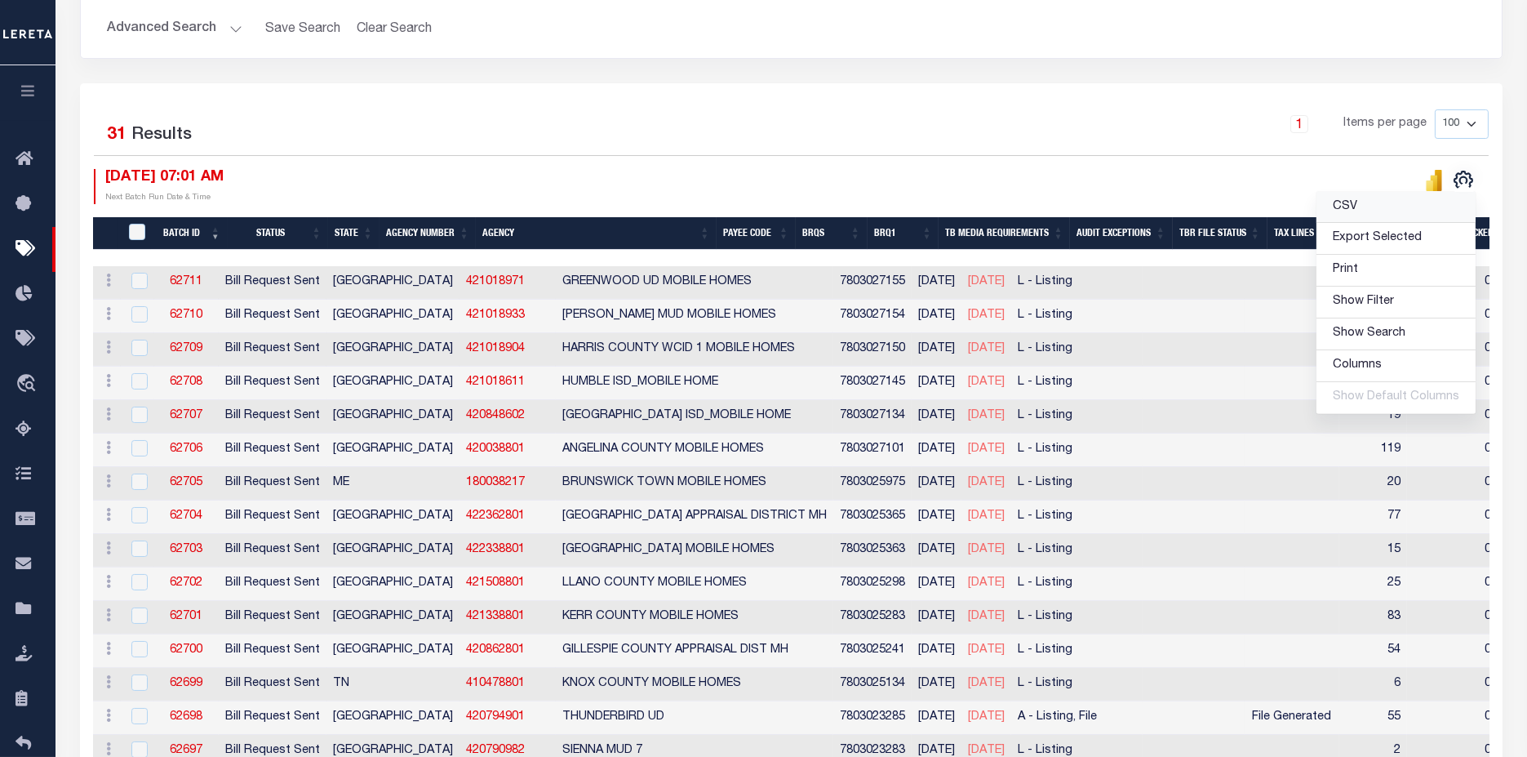
click at [1370, 198] on link "CSV" at bounding box center [1396, 208] width 159 height 32
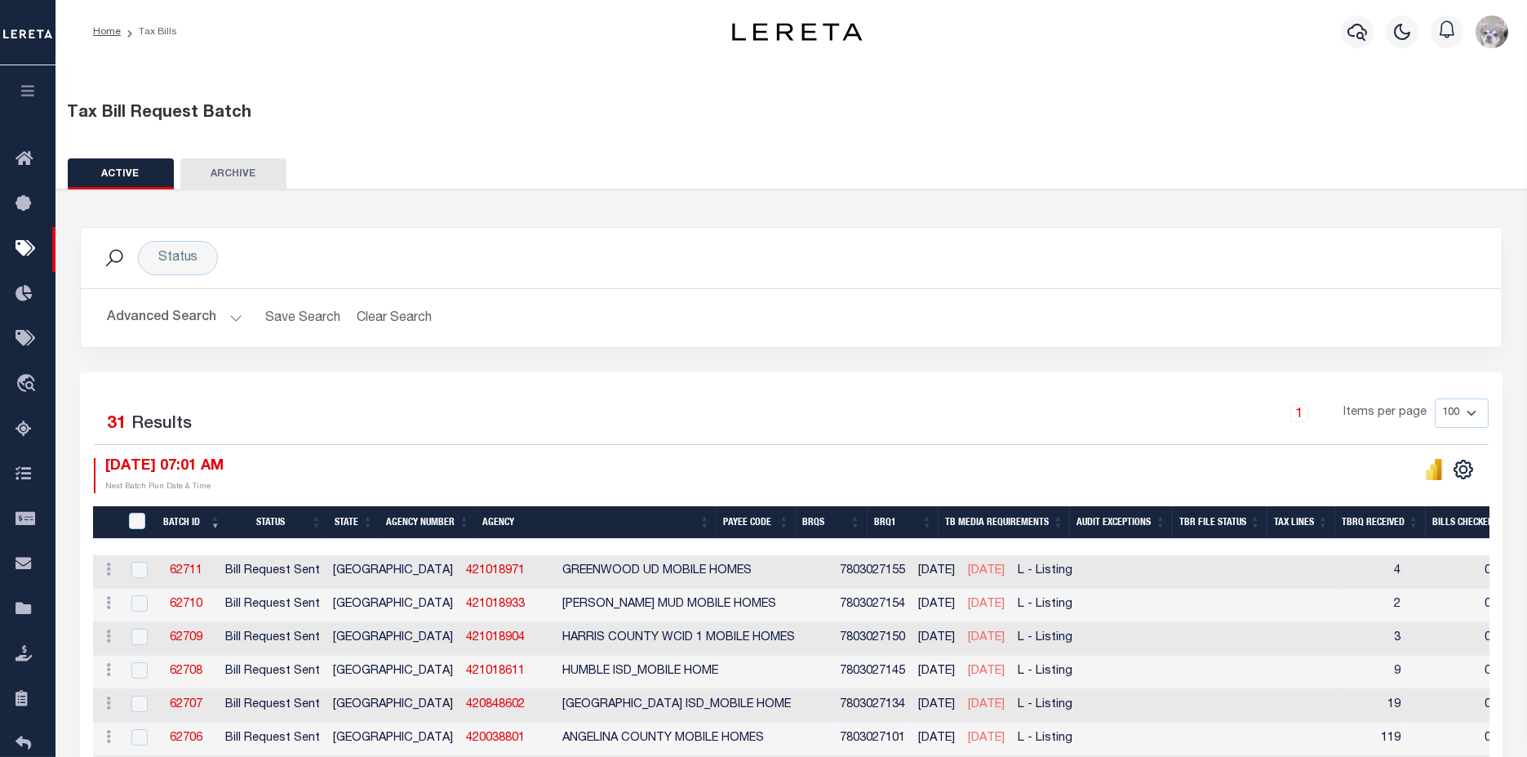
scroll to position [0, 0]
click at [154, 309] on button "Advanced Search" at bounding box center [175, 319] width 136 height 32
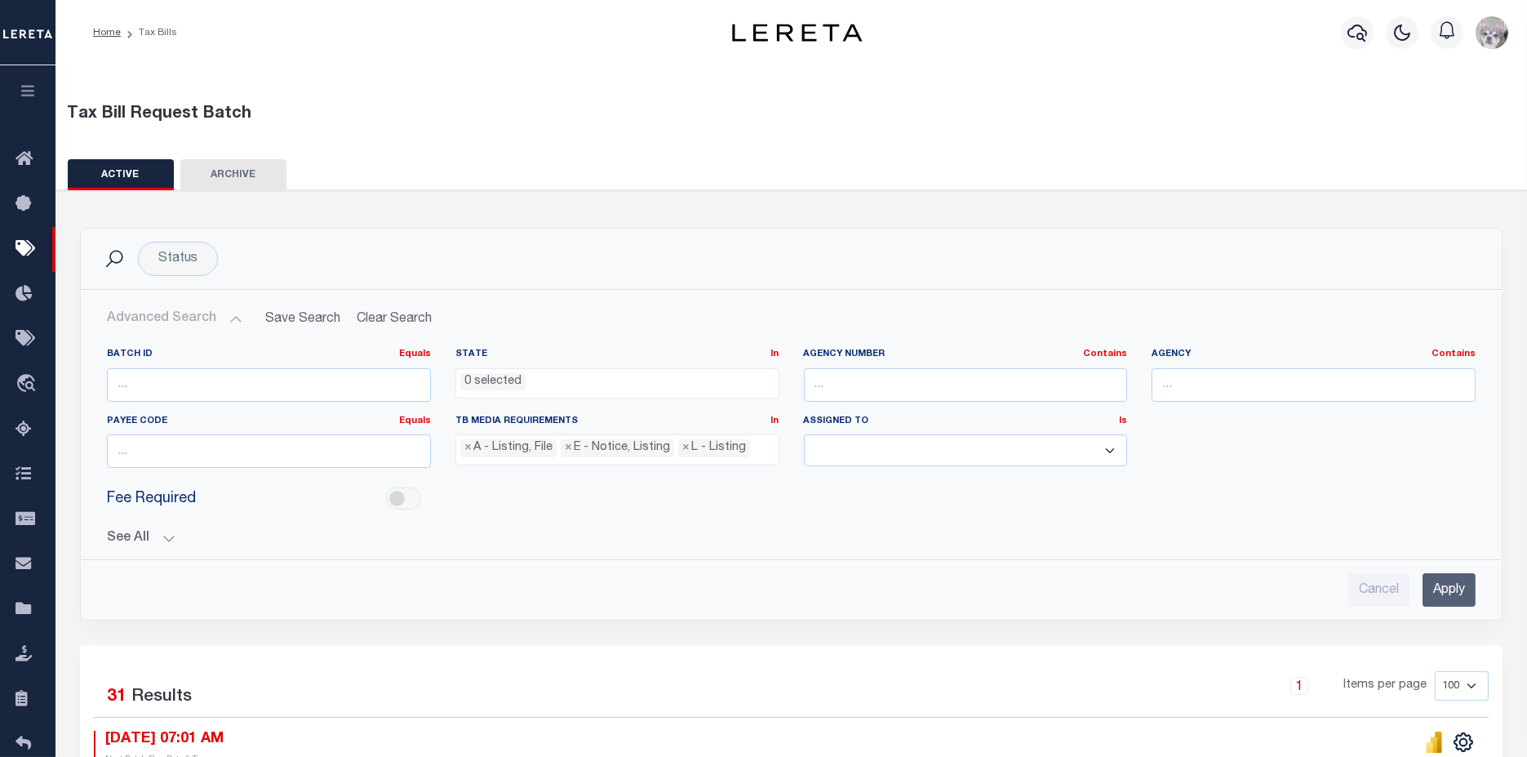
click at [115, 533] on button "See All" at bounding box center [791, 539] width 1369 height 16
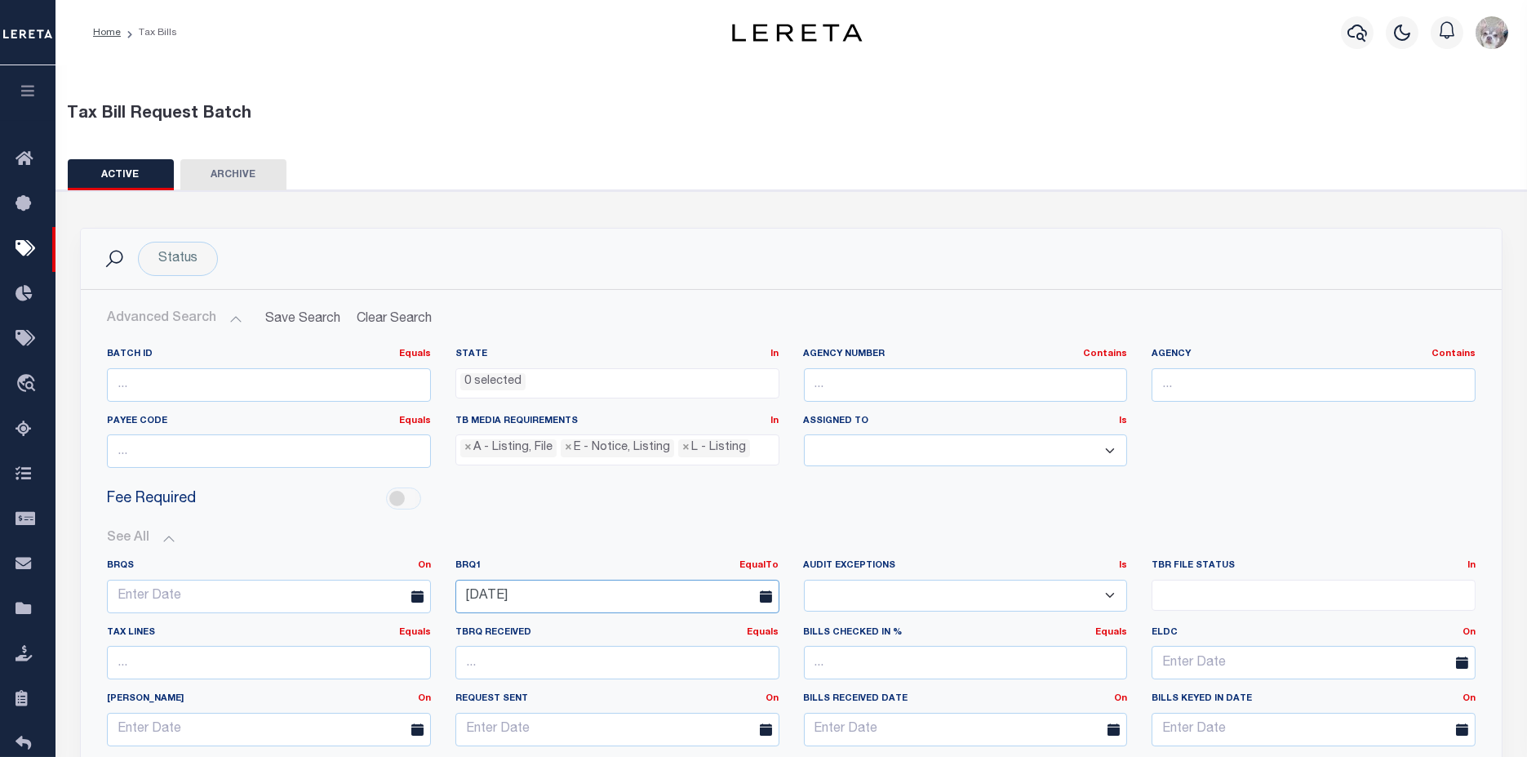
click at [643, 584] on input "[DATE]" at bounding box center [618, 596] width 324 height 33
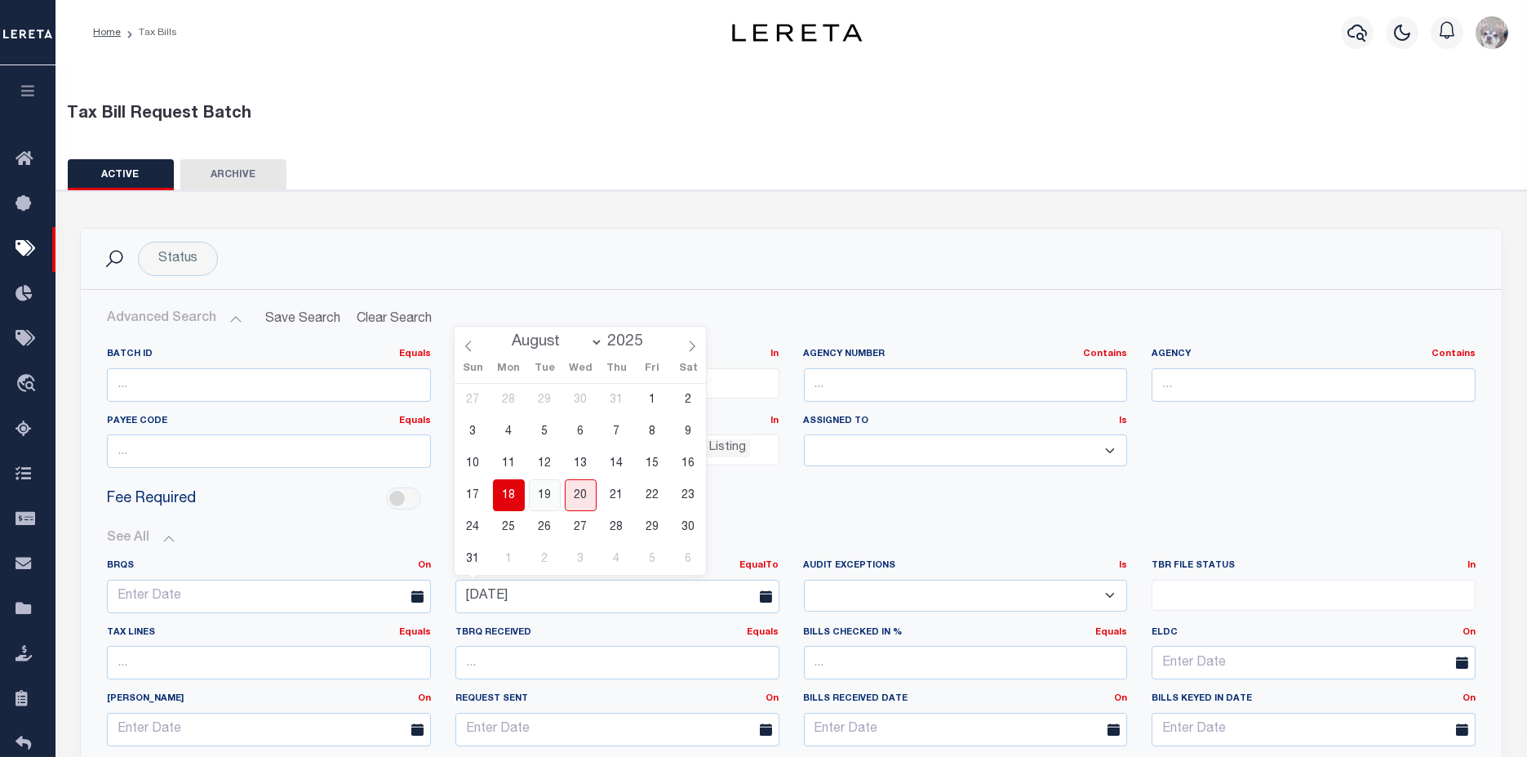
click at [545, 496] on span "19" at bounding box center [545, 495] width 32 height 32
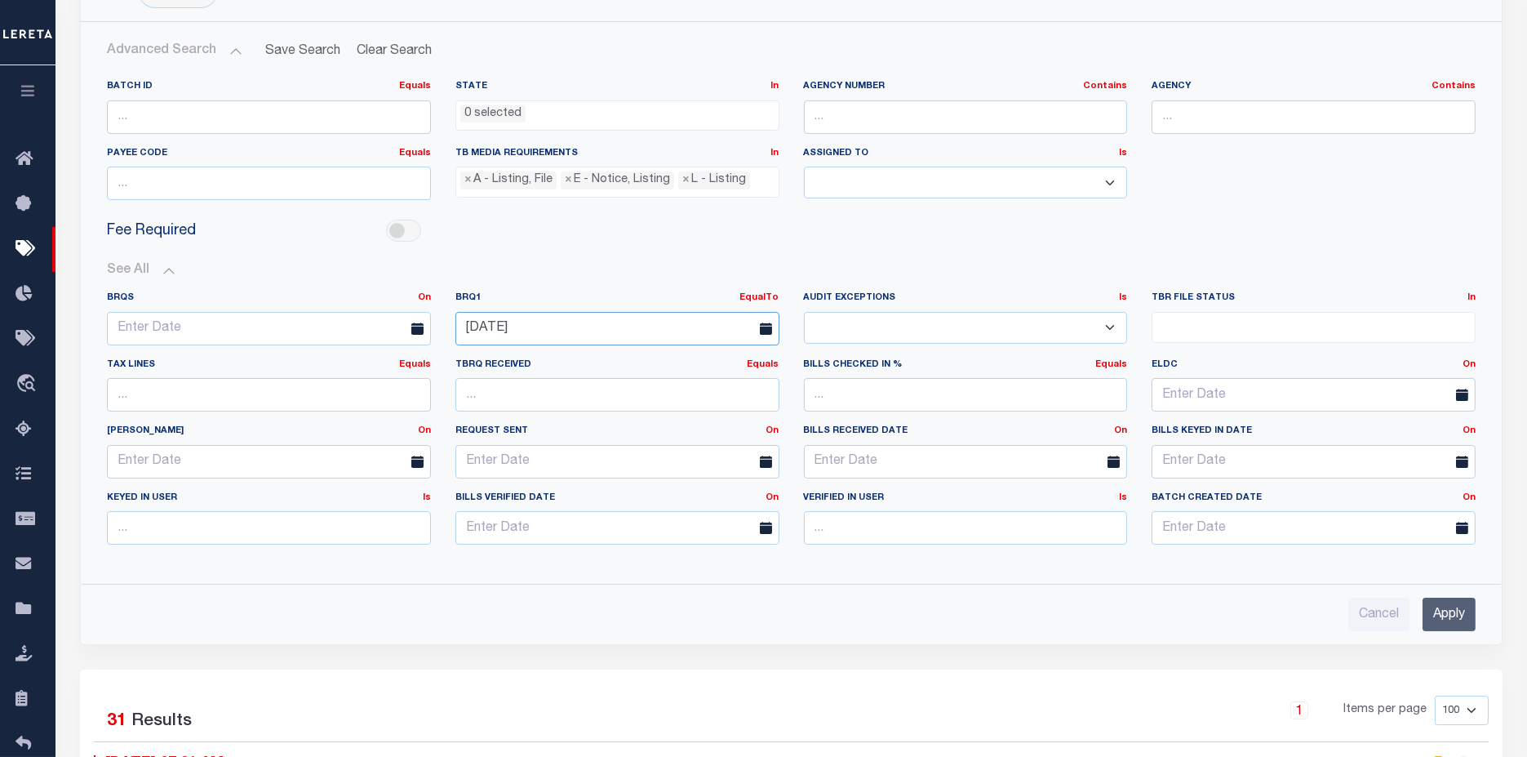
scroll to position [272, 0]
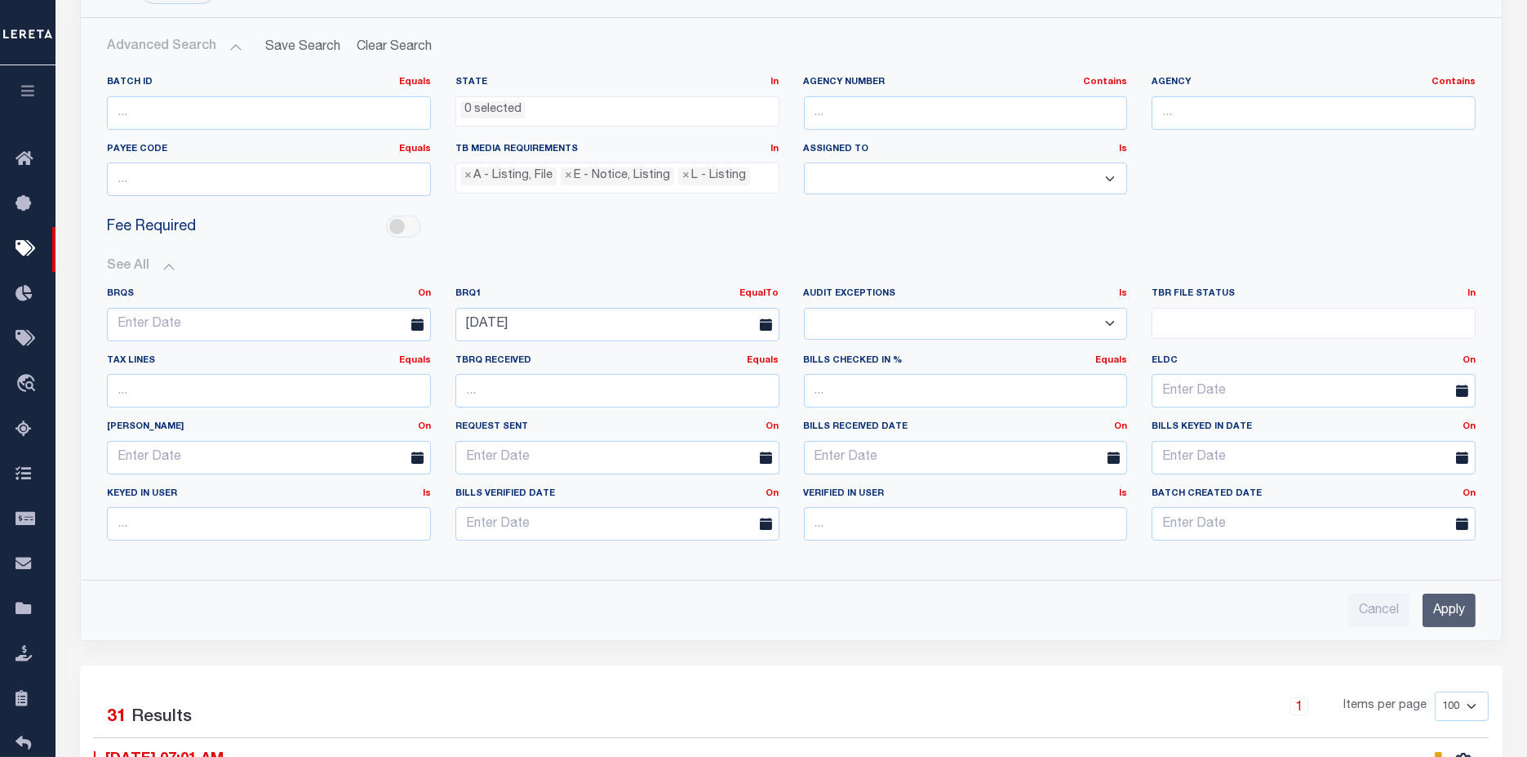
click at [1440, 610] on input "Apply" at bounding box center [1449, 610] width 53 height 33
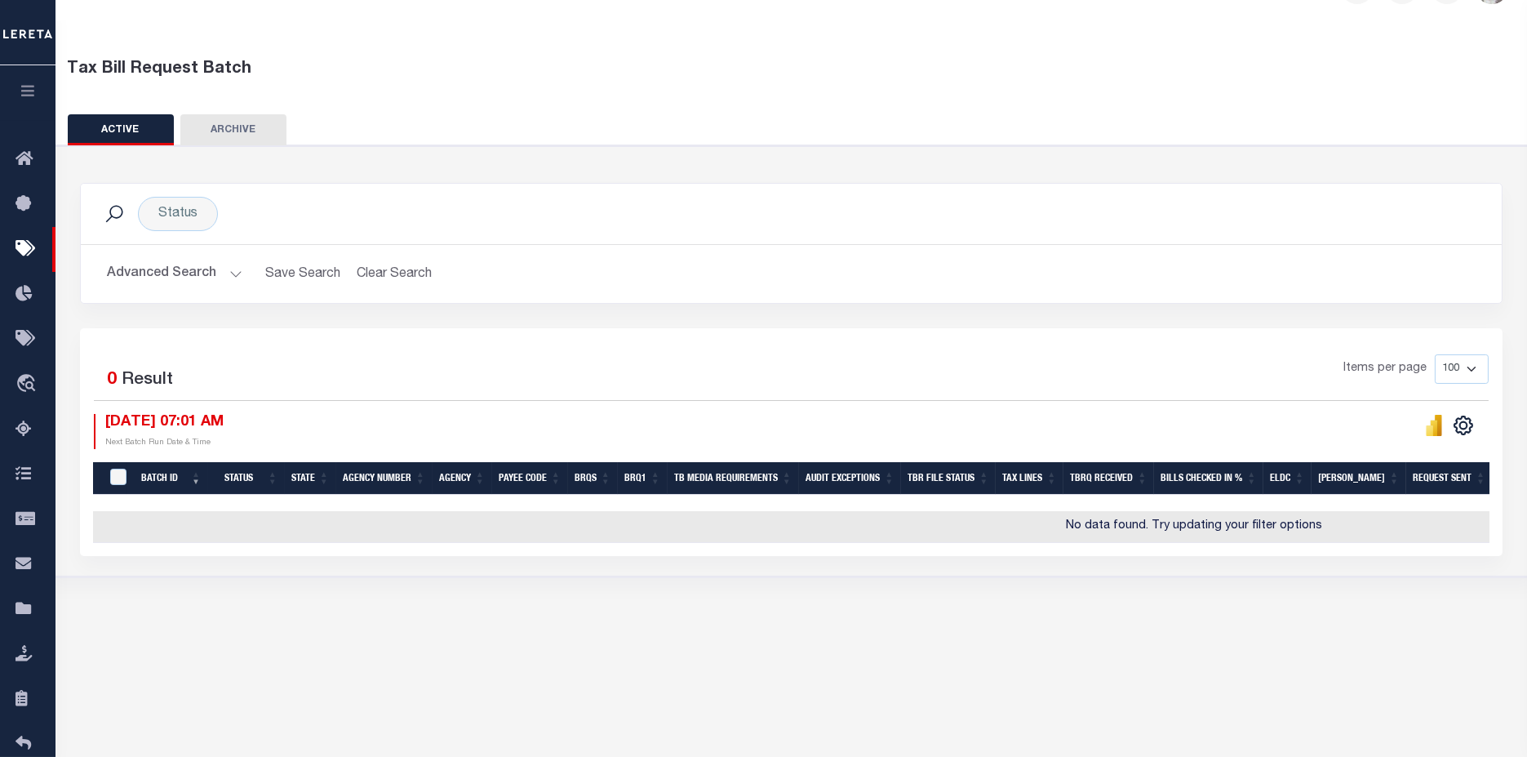
scroll to position [0, 0]
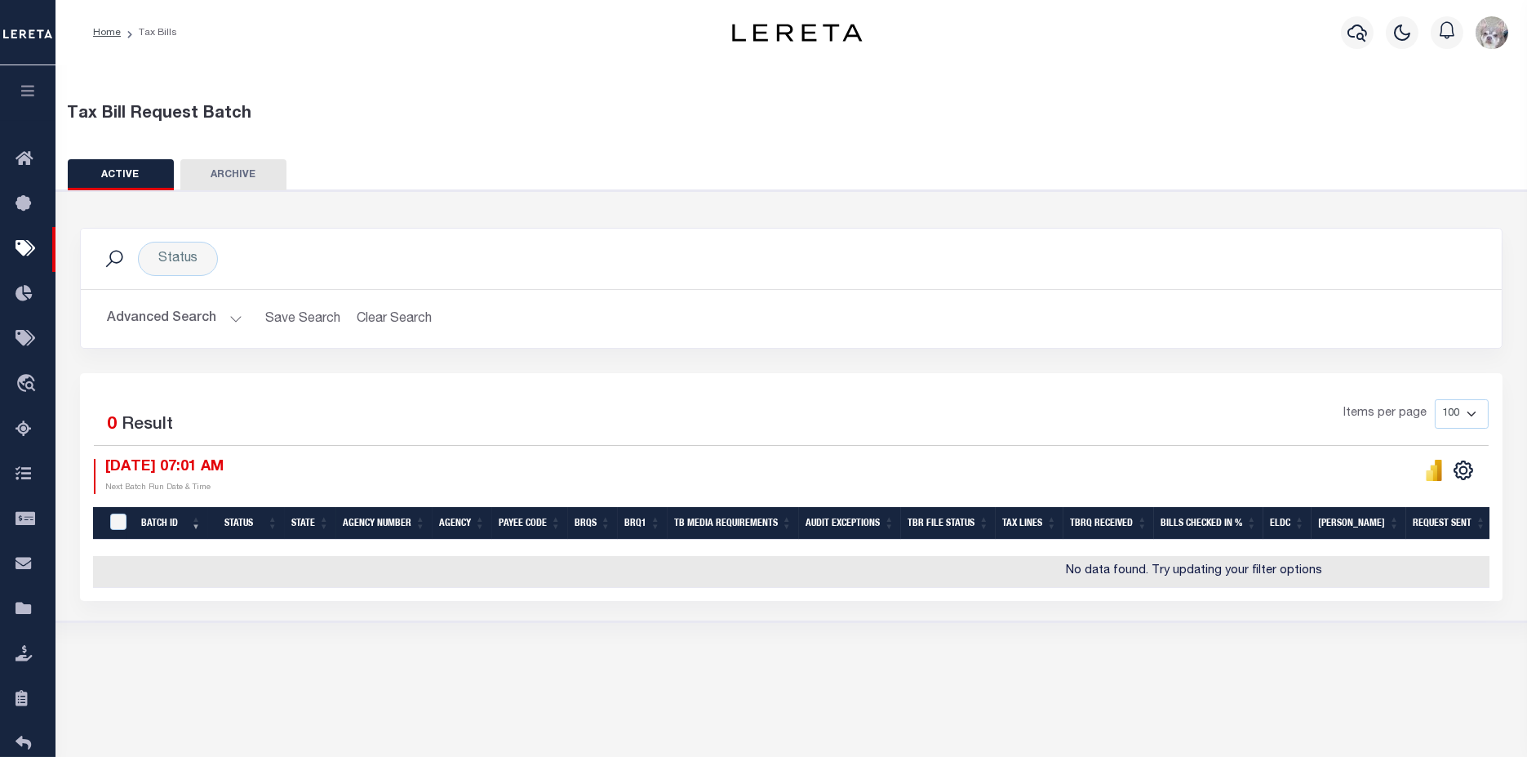
click at [141, 322] on button "Advanced Search" at bounding box center [175, 319] width 136 height 32
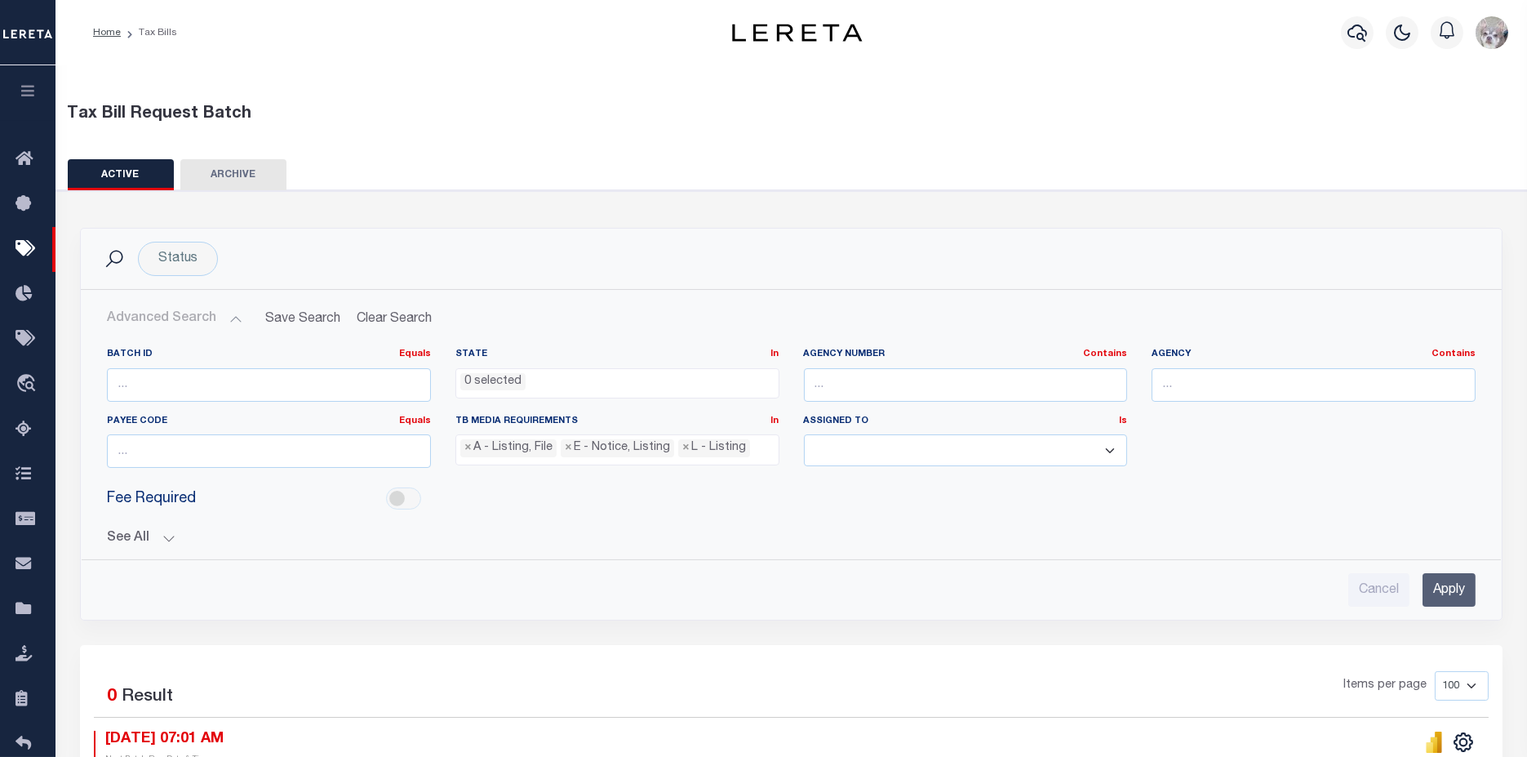
click at [133, 539] on button "See All" at bounding box center [791, 539] width 1369 height 16
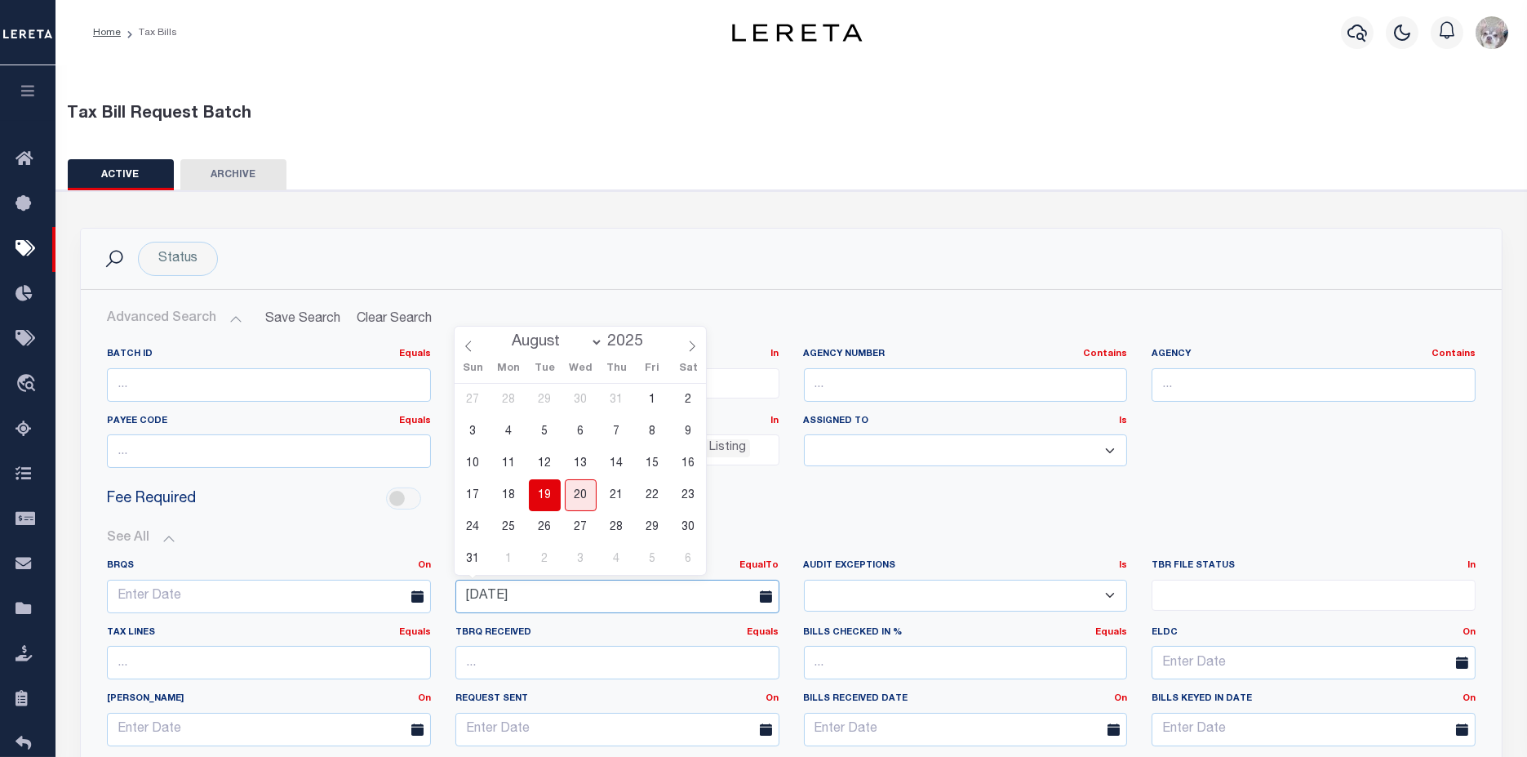
click at [657, 586] on input "[DATE]" at bounding box center [618, 596] width 324 height 33
click at [576, 496] on span "20" at bounding box center [581, 495] width 32 height 32
type input "[DATE]"
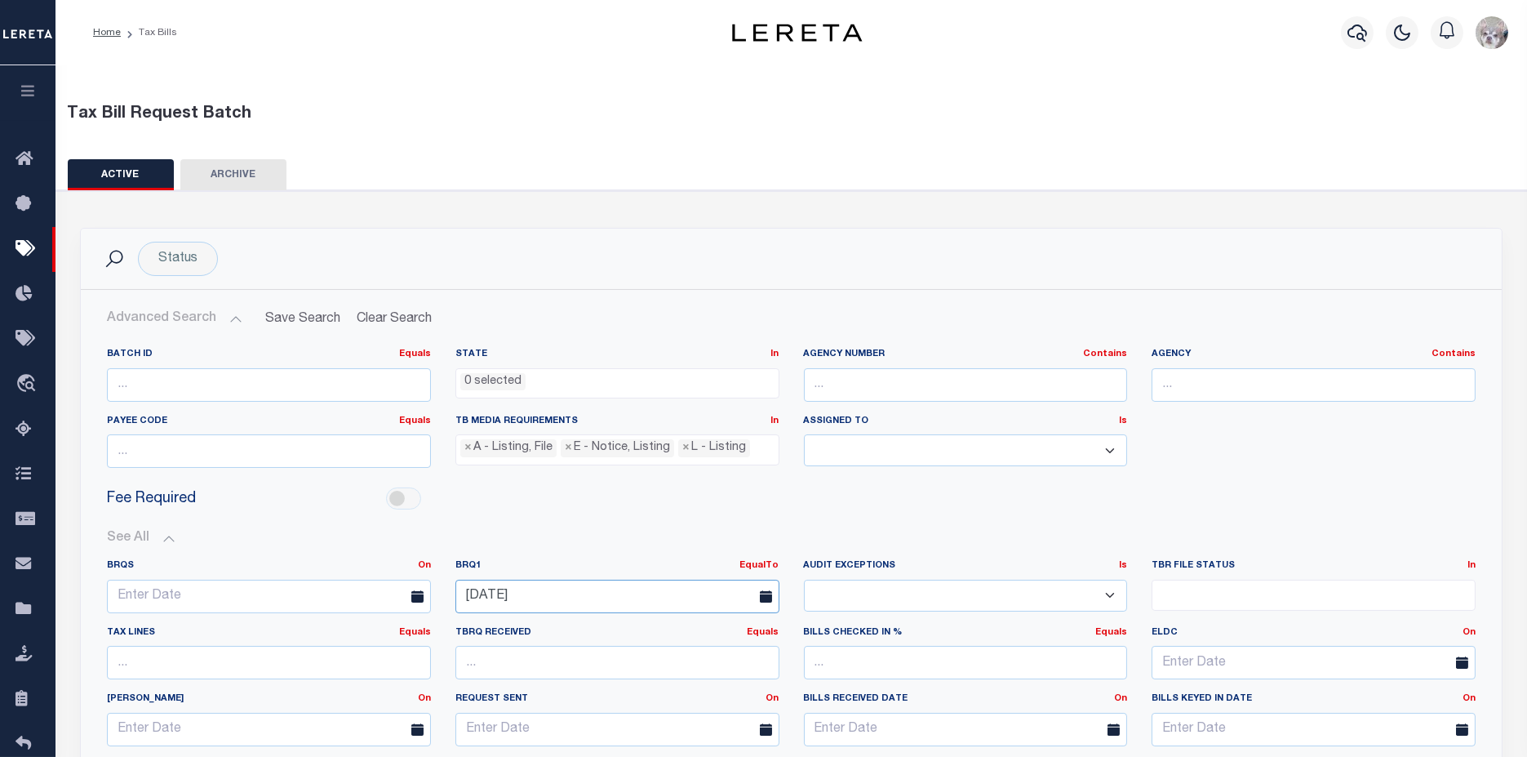
scroll to position [272, 0]
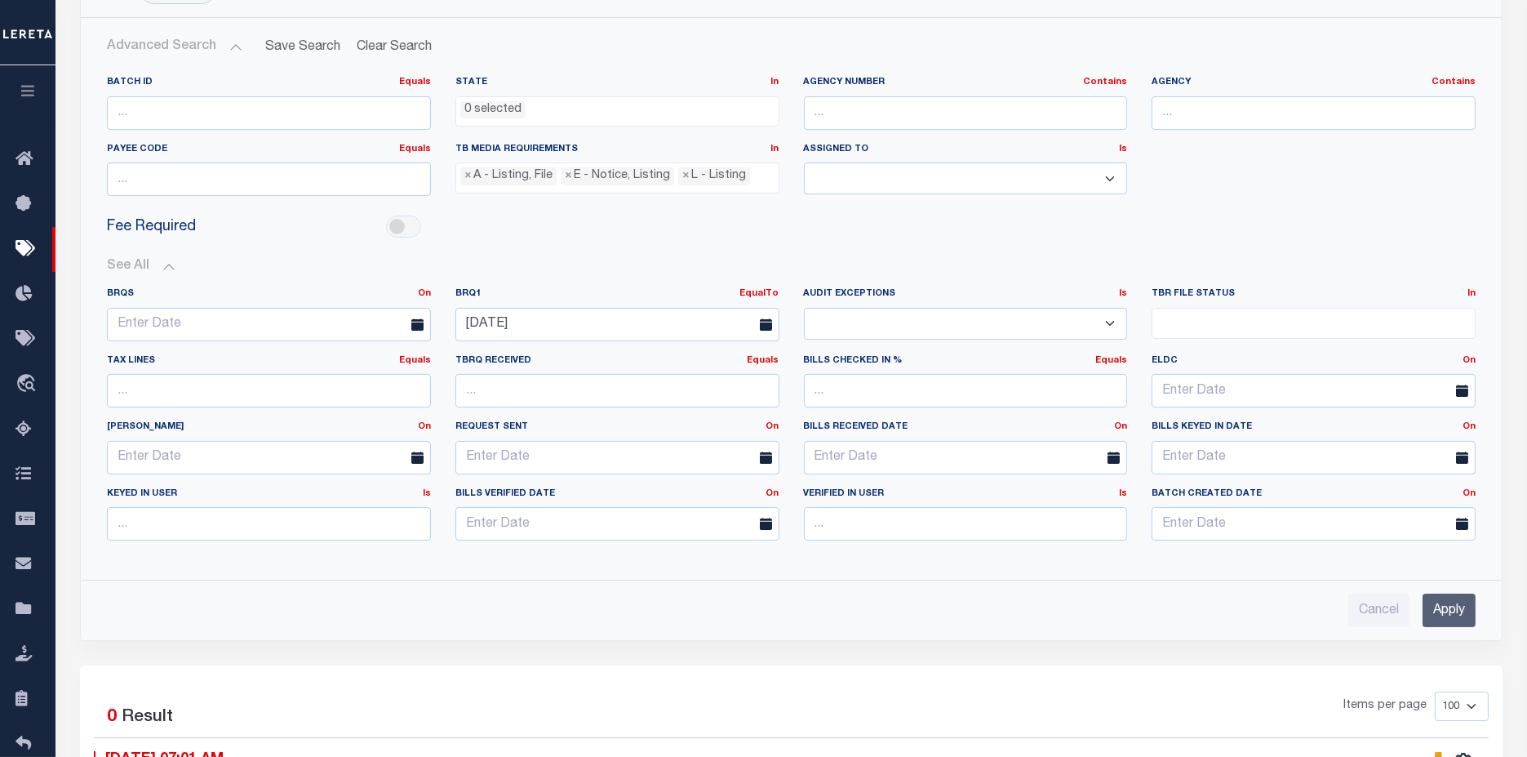
click at [1432, 596] on input "Apply" at bounding box center [1449, 610] width 53 height 33
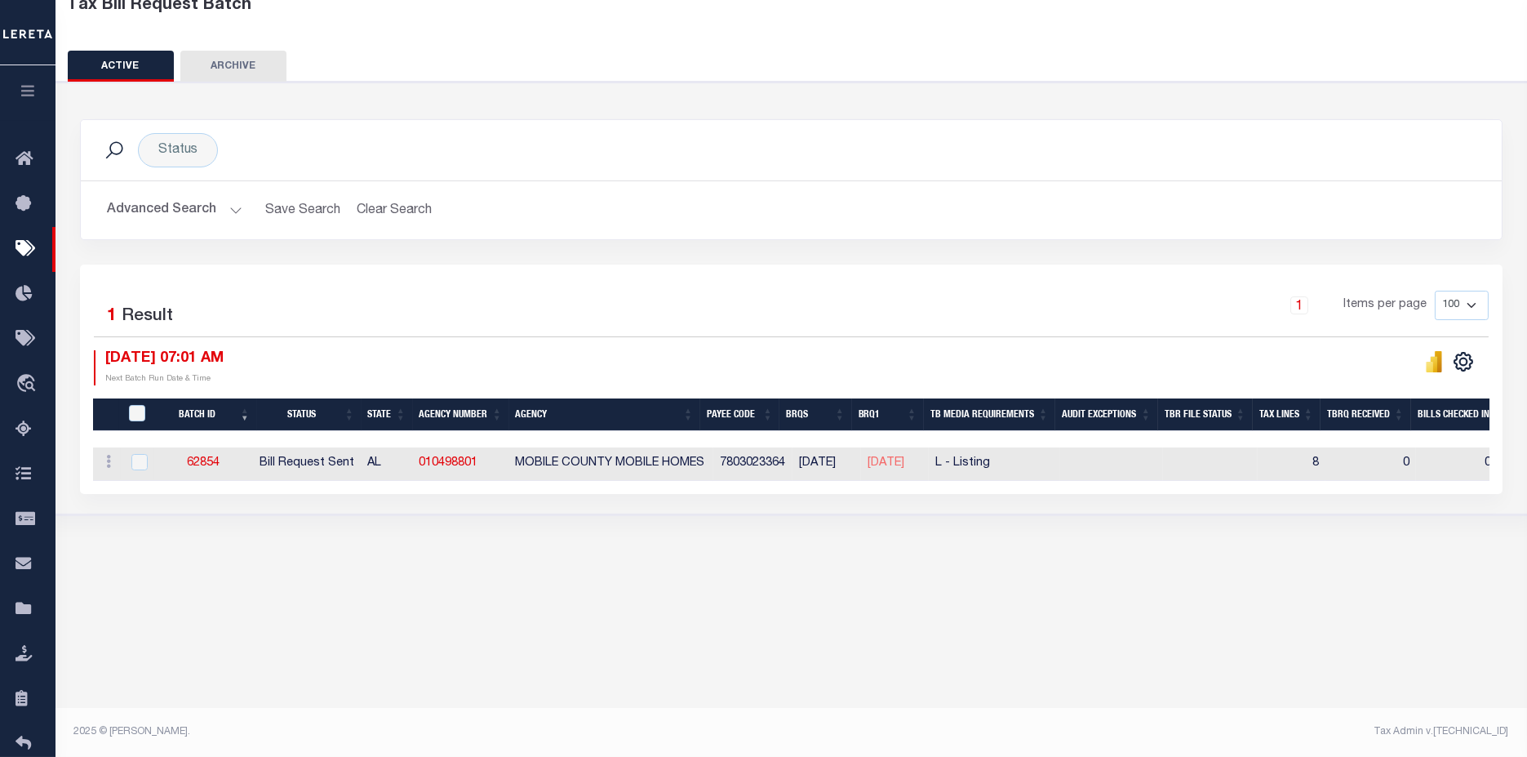
scroll to position [109, 0]
click at [1470, 366] on icon "" at bounding box center [1464, 362] width 18 height 18
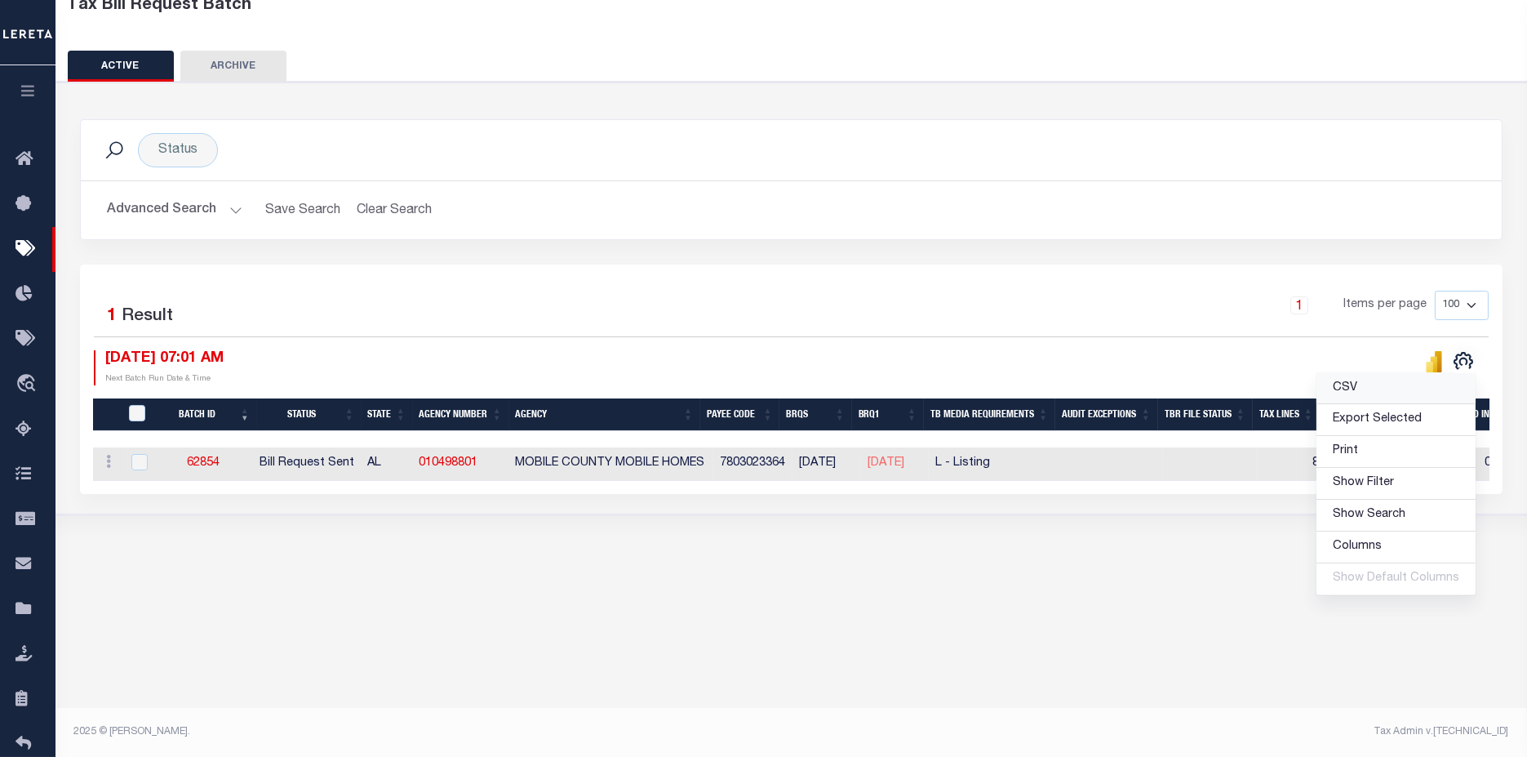
click at [1394, 396] on link "CSV" at bounding box center [1396, 389] width 159 height 32
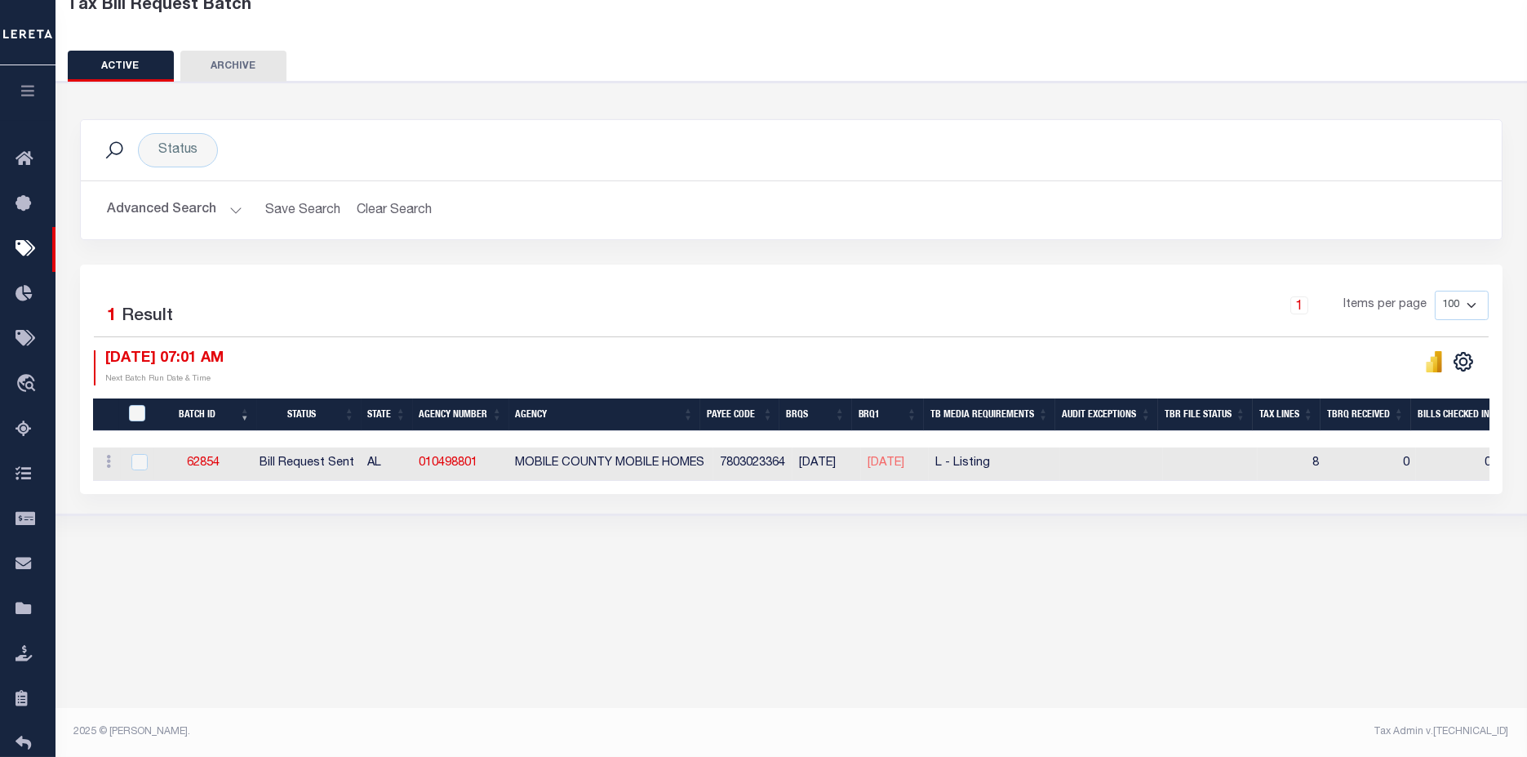
click at [529, 644] on body "Home Tax Bills" at bounding box center [763, 323] width 1527 height 865
